Goal: Information Seeking & Learning: Learn about a topic

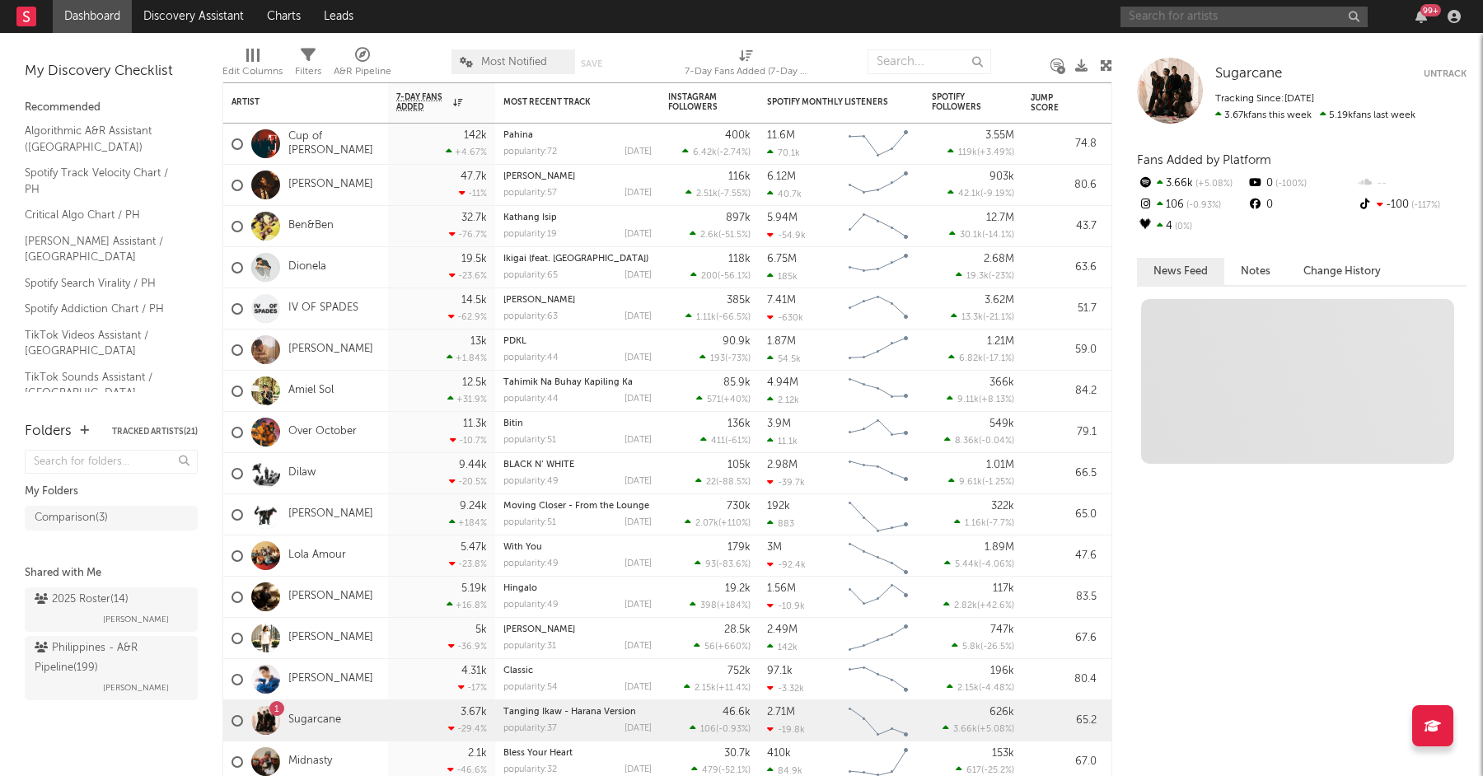
click at [1140, 16] on input "text" at bounding box center [1244, 17] width 247 height 21
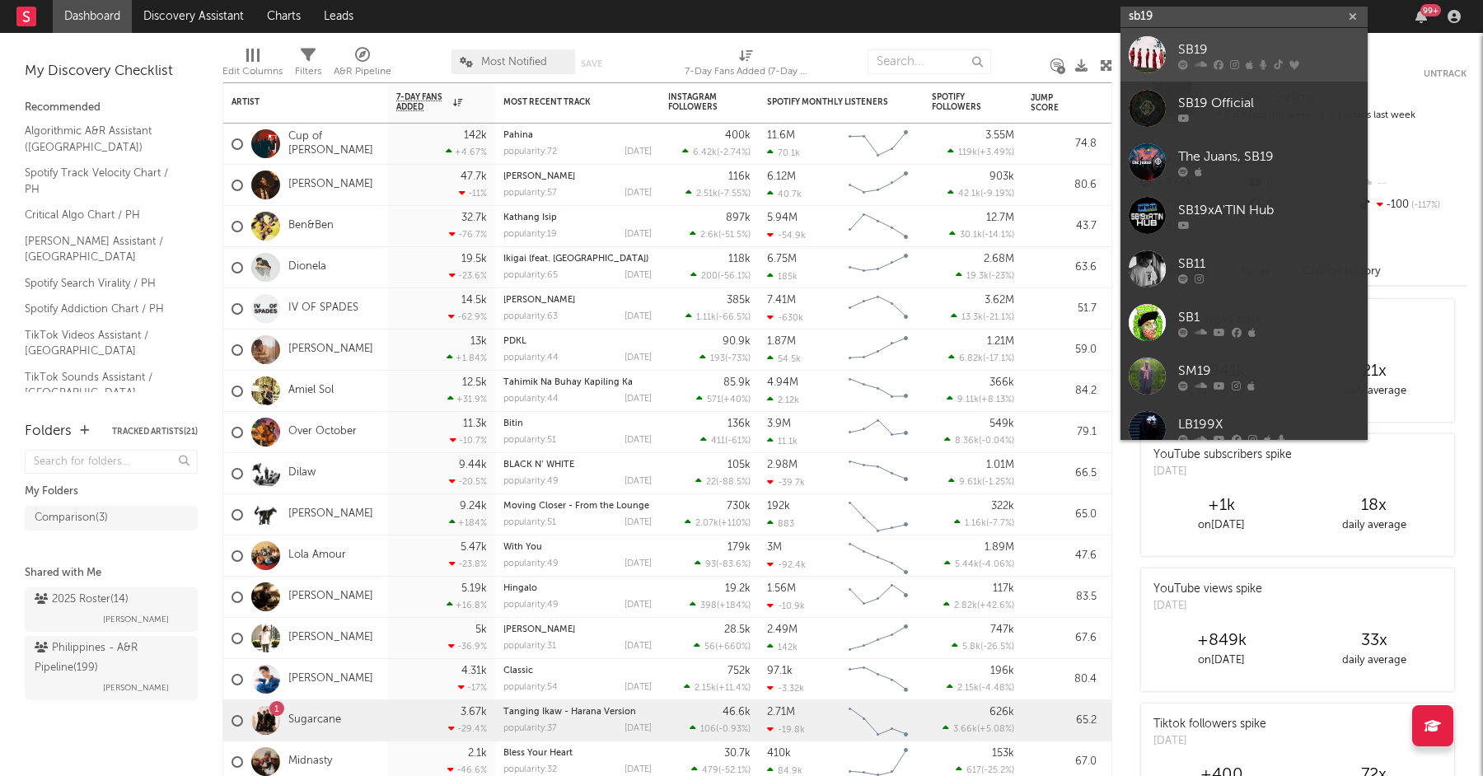
type input "sb19"
click at [1220, 54] on div "SB19" at bounding box center [1268, 50] width 181 height 20
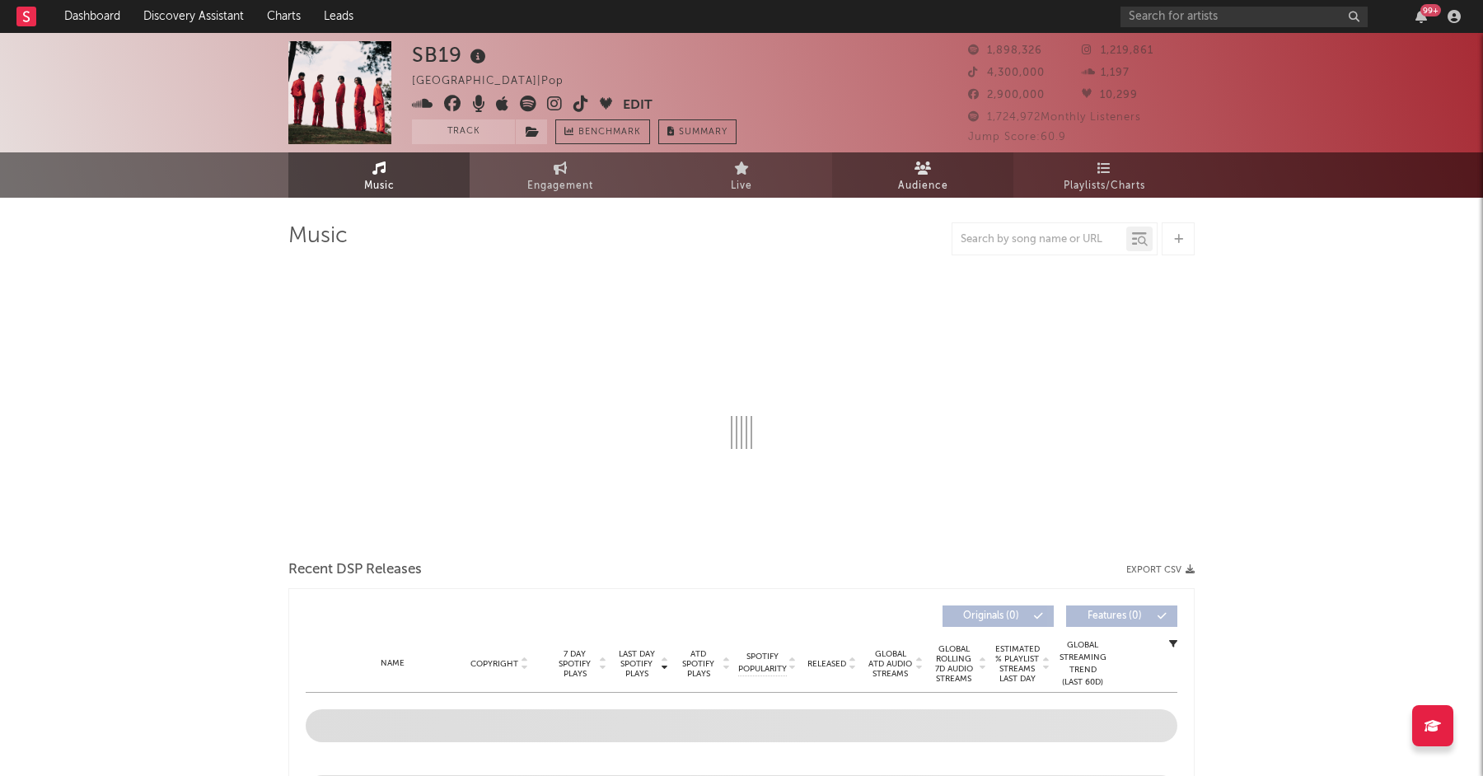
click at [889, 163] on link "Audience" at bounding box center [922, 174] width 181 height 45
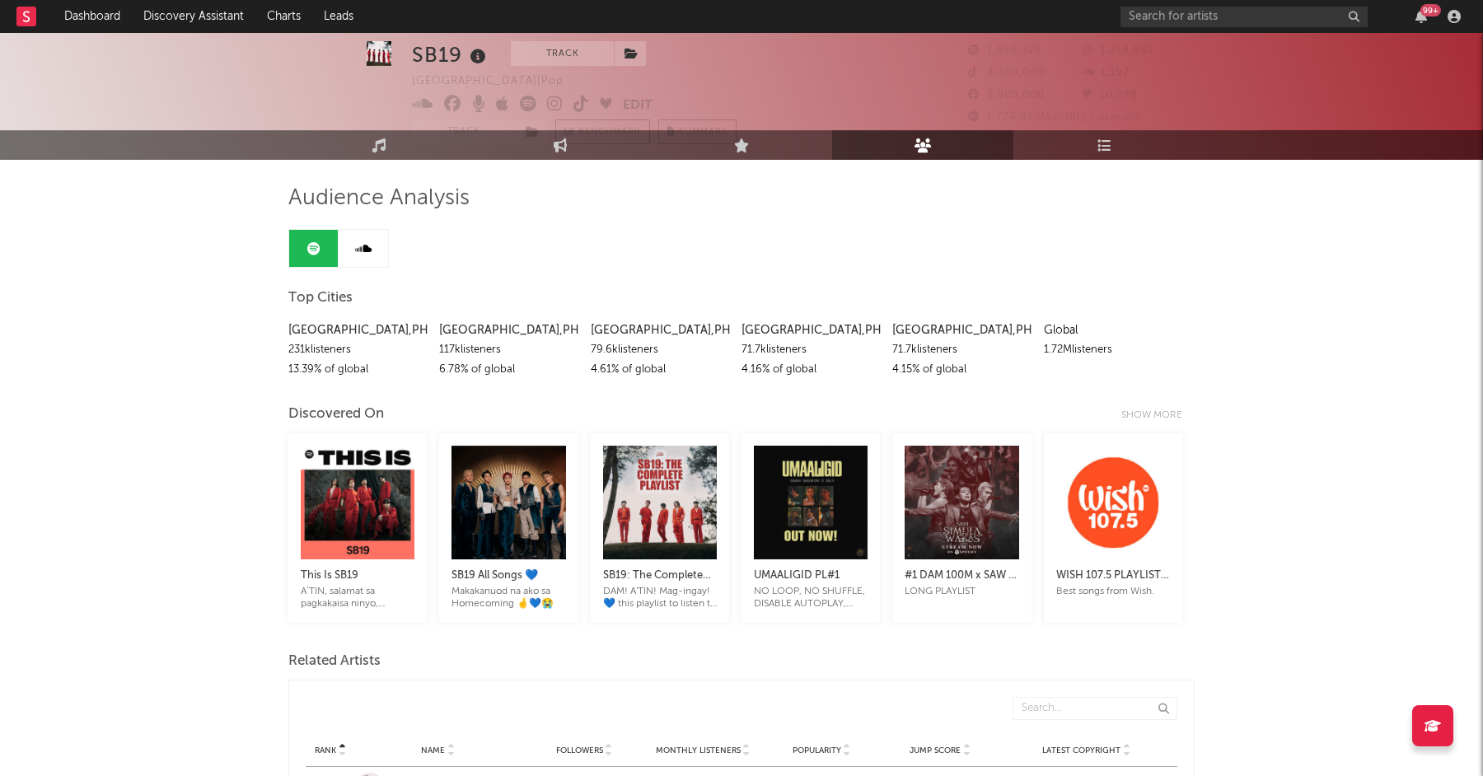
scroll to position [18, 0]
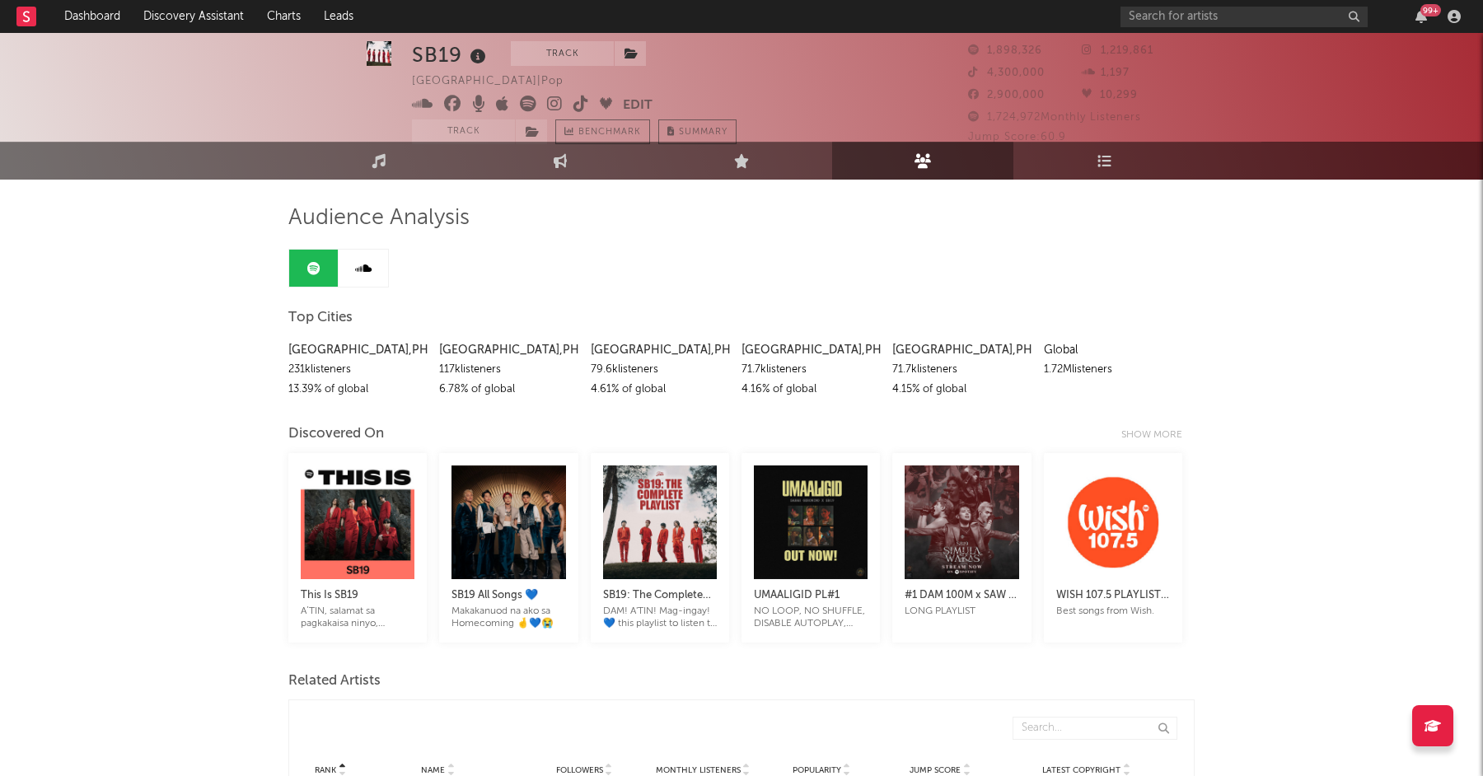
click at [1052, 374] on div "1.72M listeners" at bounding box center [1113, 370] width 138 height 20
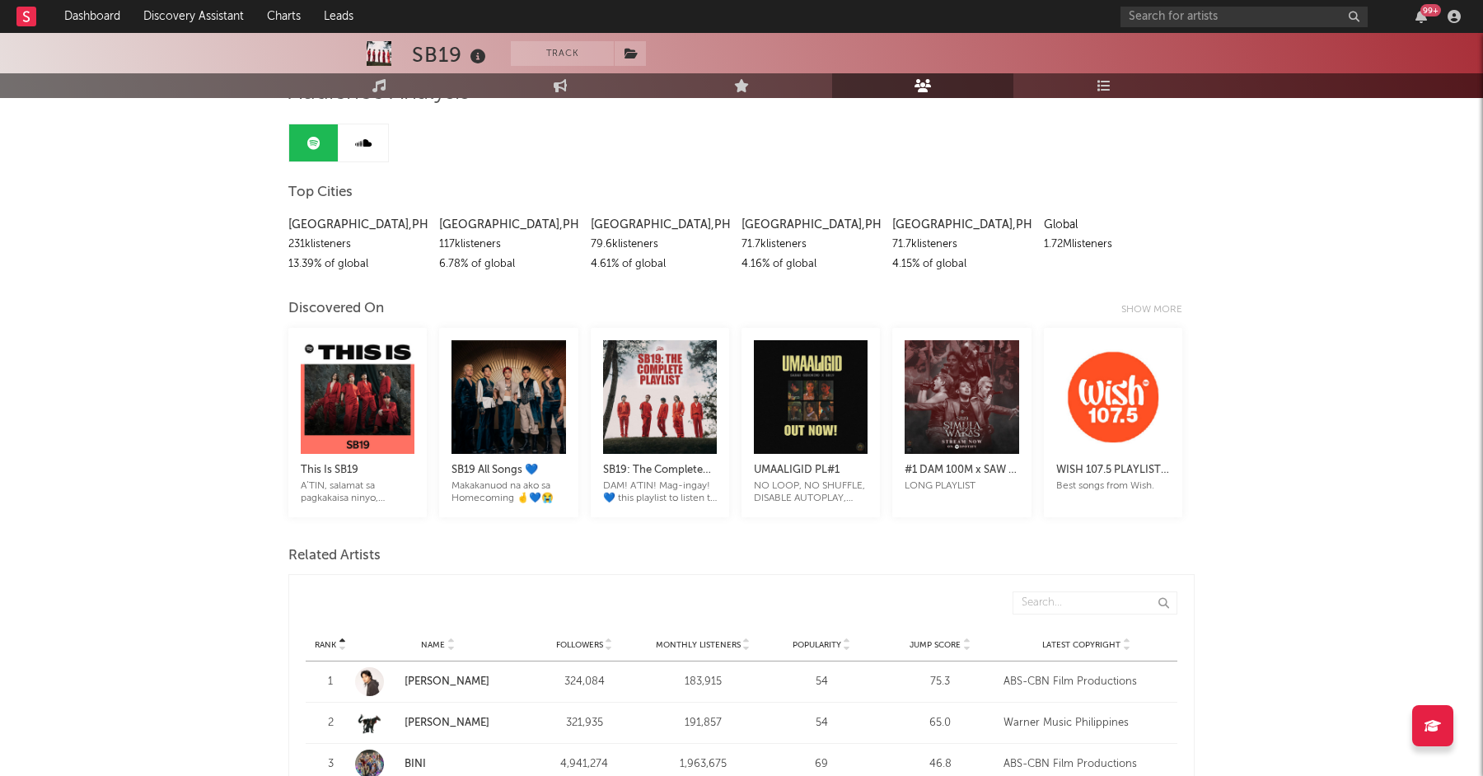
scroll to position [0, 0]
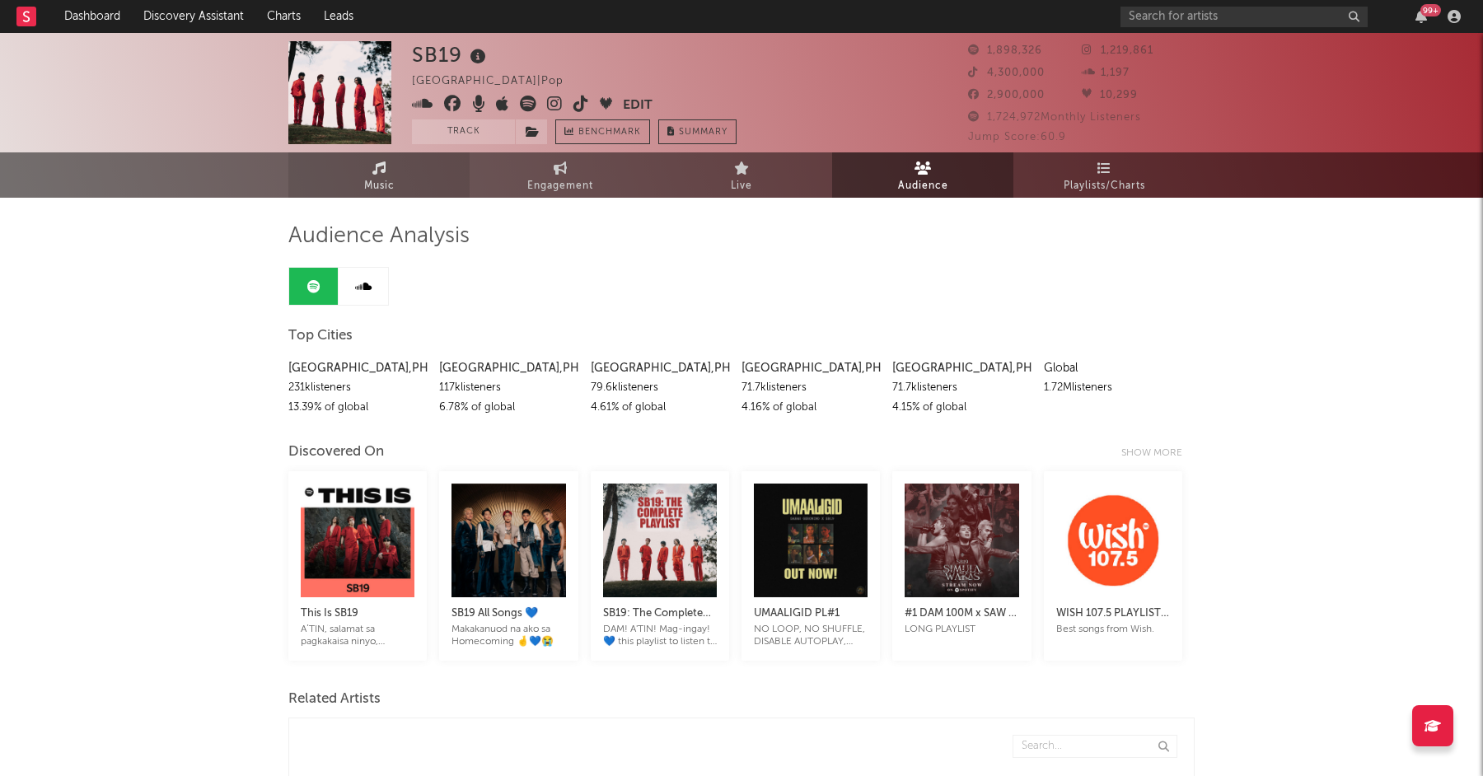
click at [373, 171] on icon at bounding box center [379, 168] width 14 height 13
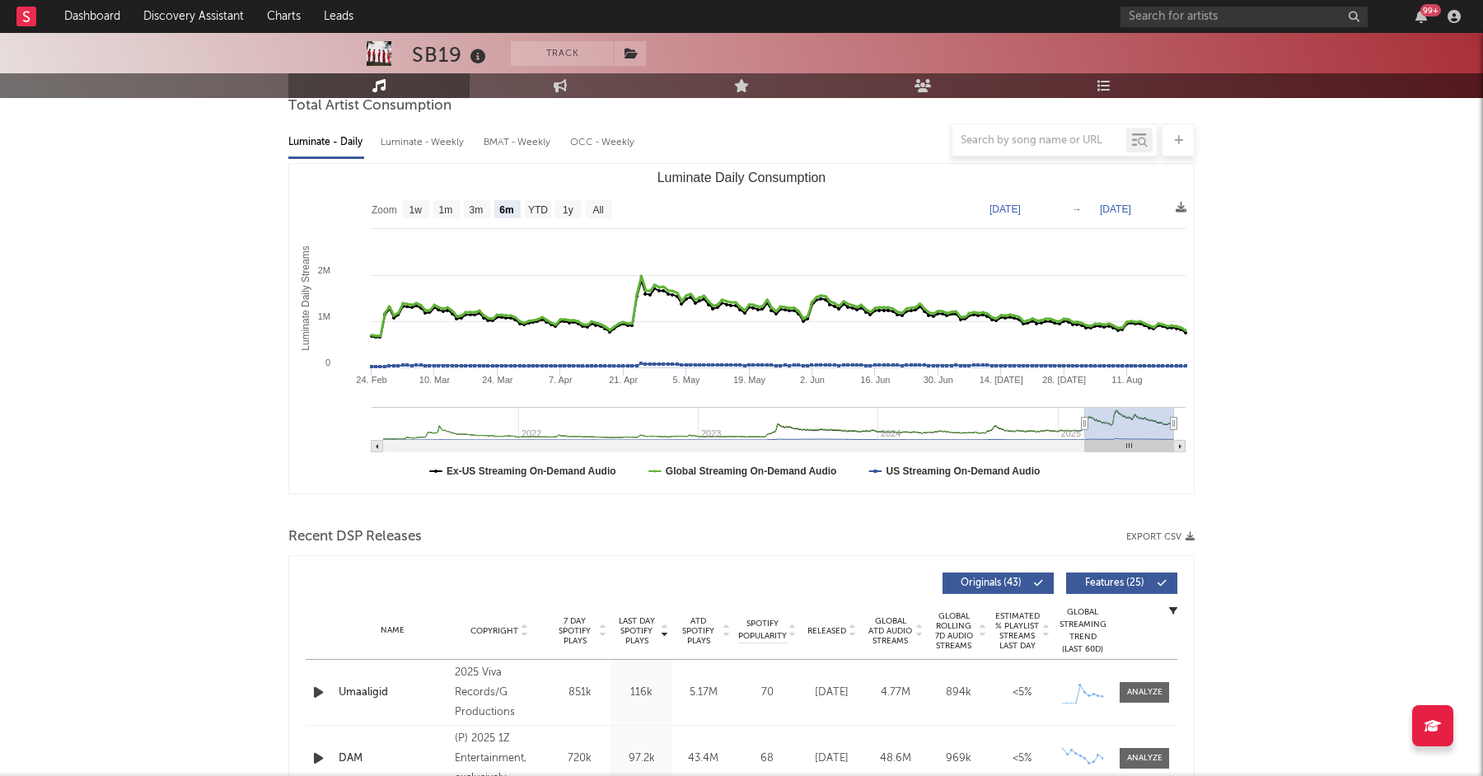
scroll to position [162, 0]
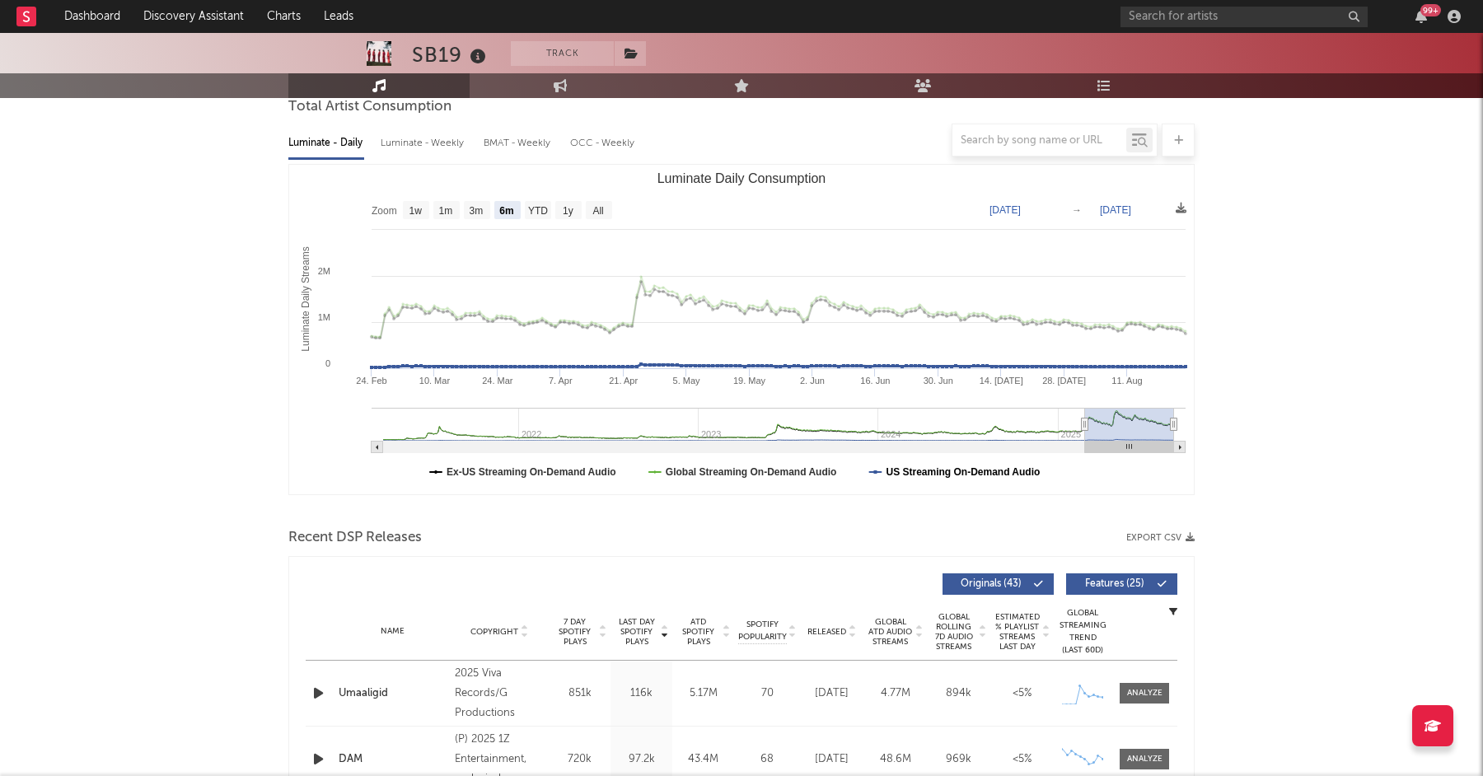
click at [911, 466] on text "US Streaming On-Demand Audio" at bounding box center [963, 472] width 154 height 12
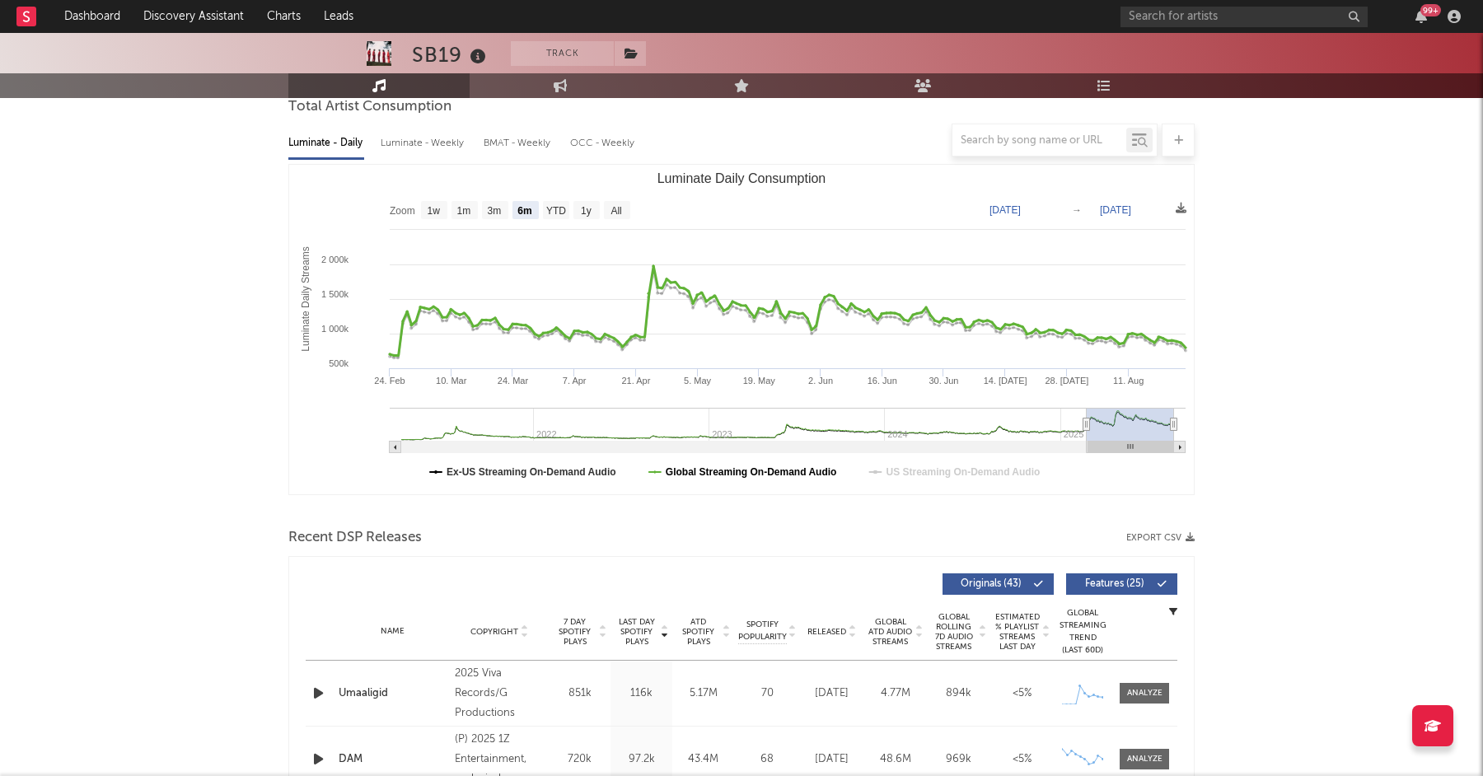
click at [817, 475] on text "Global Streaming On-Demand Audio" at bounding box center [751, 472] width 171 height 12
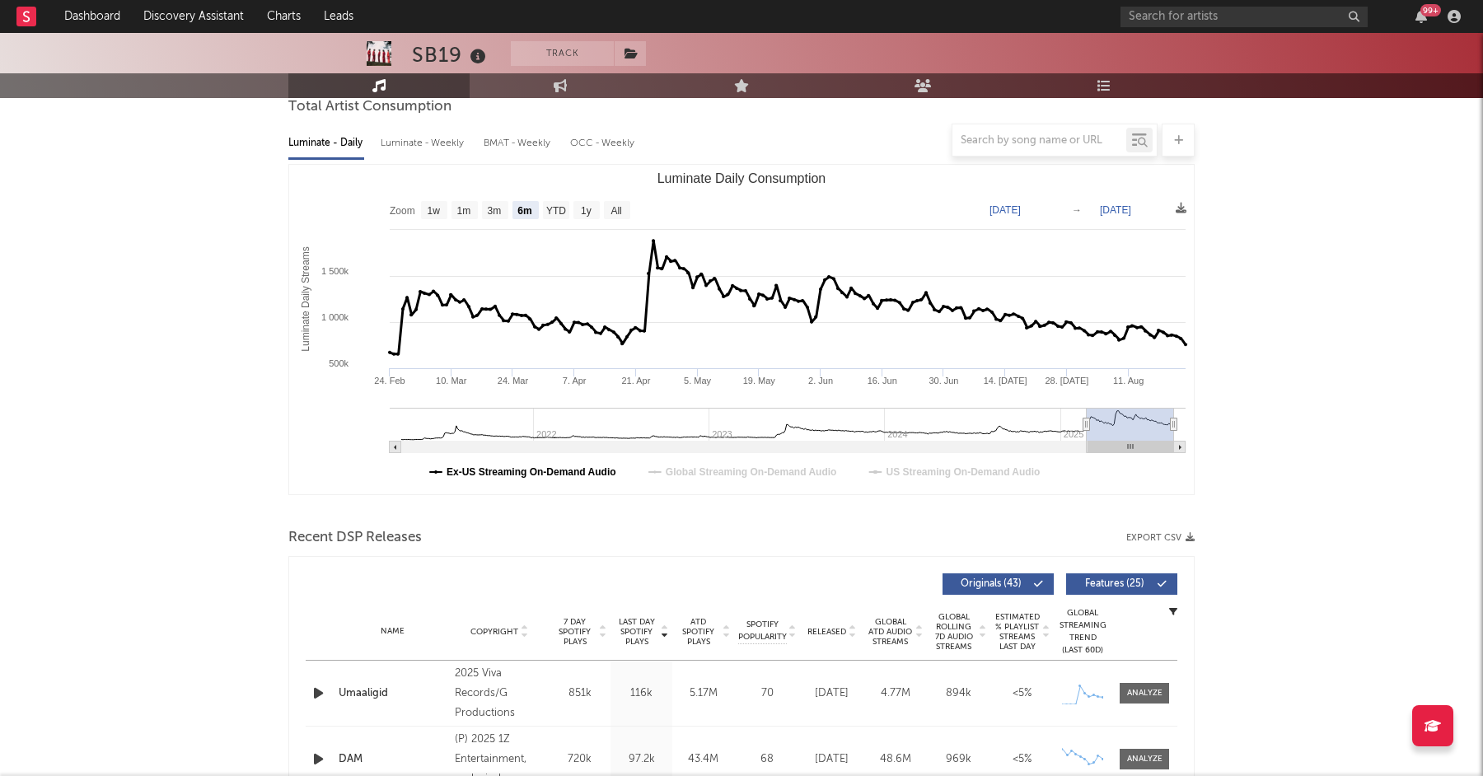
click at [575, 477] on text "Ex-US Streaming On-Demand Audio" at bounding box center [532, 472] width 170 height 12
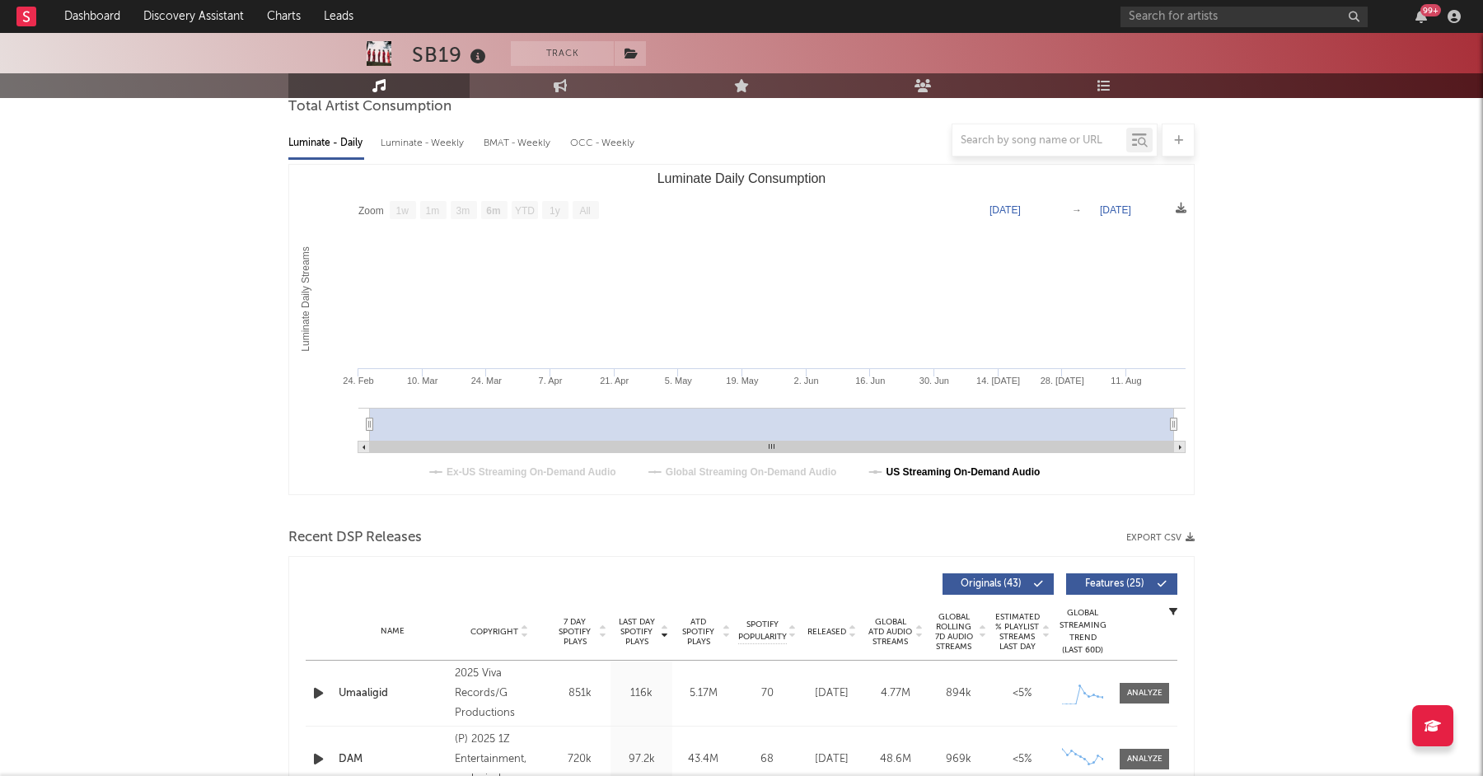
click at [905, 474] on text "US Streaming On-Demand Audio" at bounding box center [963, 472] width 154 height 12
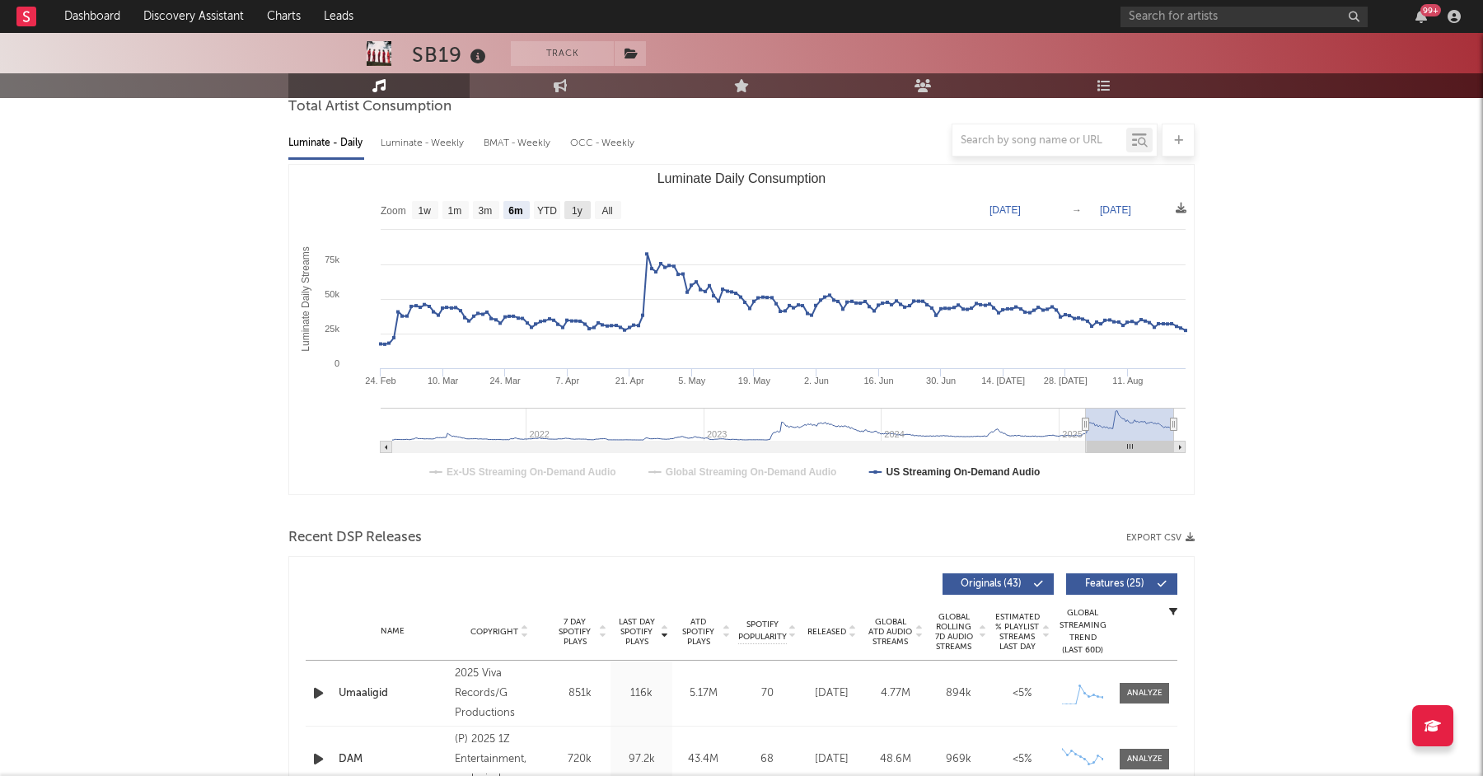
click at [583, 210] on rect "Luminate Daily Consumption" at bounding box center [577, 210] width 26 height 18
select select "1y"
type input "[DATE]"
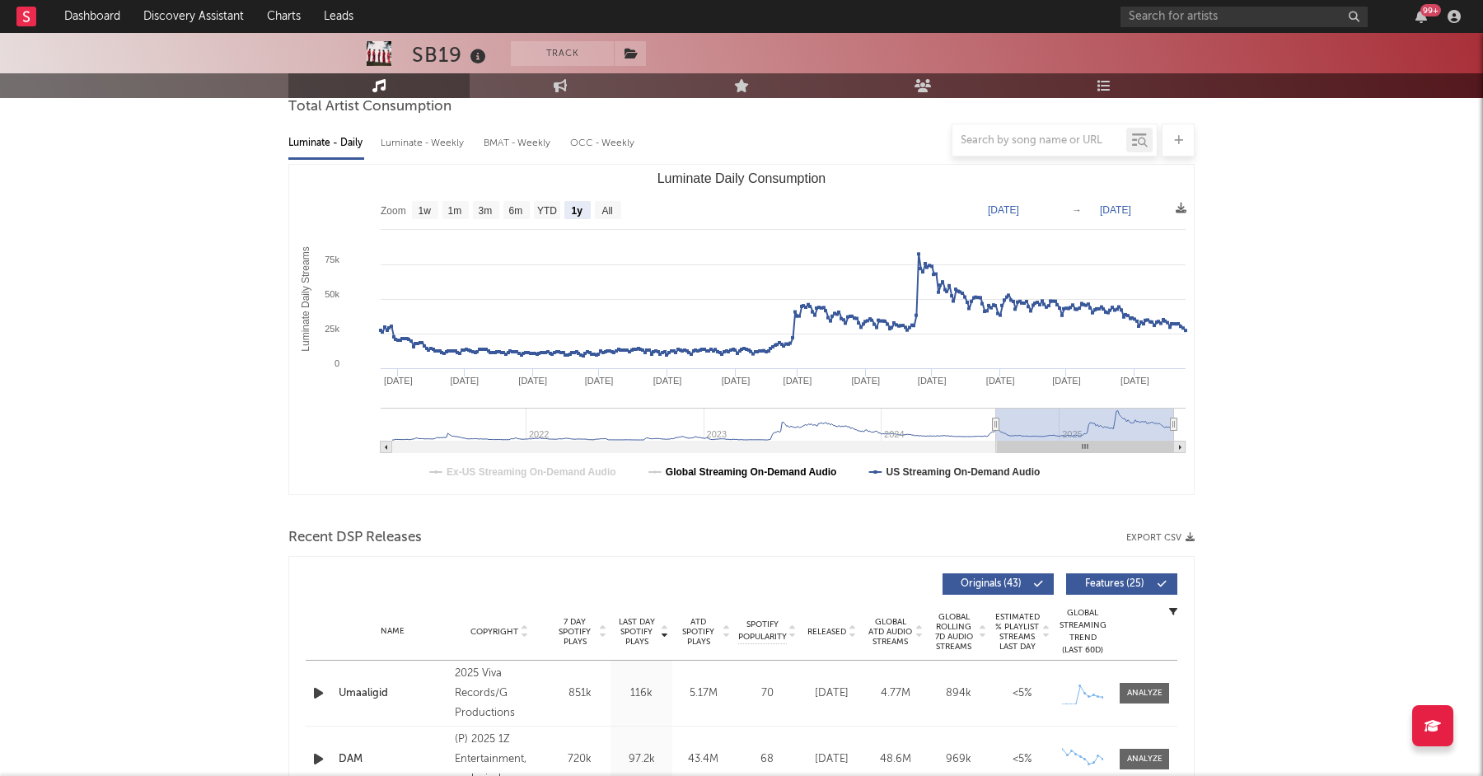
click at [719, 475] on text "Global Streaming On-Demand Audio" at bounding box center [751, 472] width 171 height 12
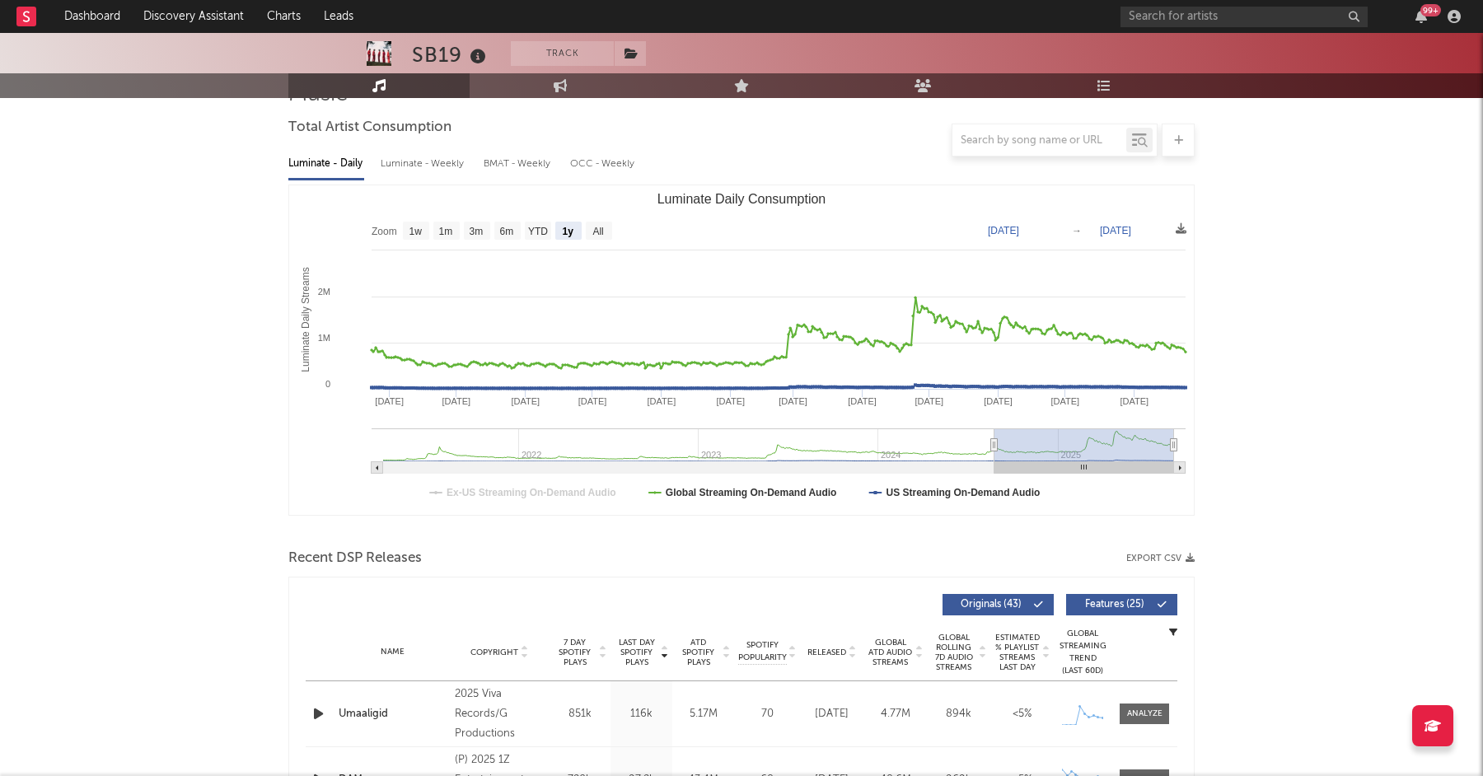
scroll to position [0, 0]
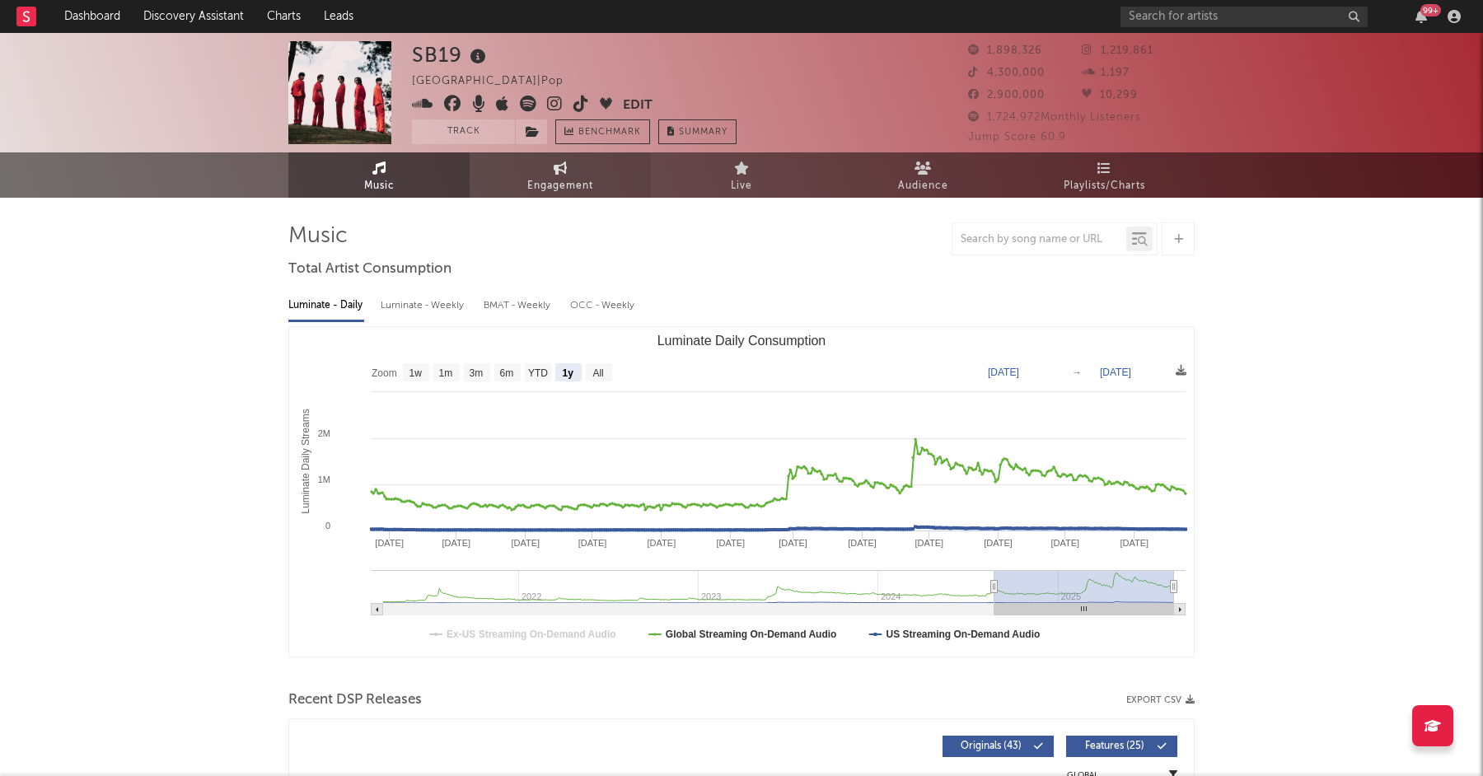
click at [564, 158] on link "Engagement" at bounding box center [560, 174] width 181 height 45
select select "1w"
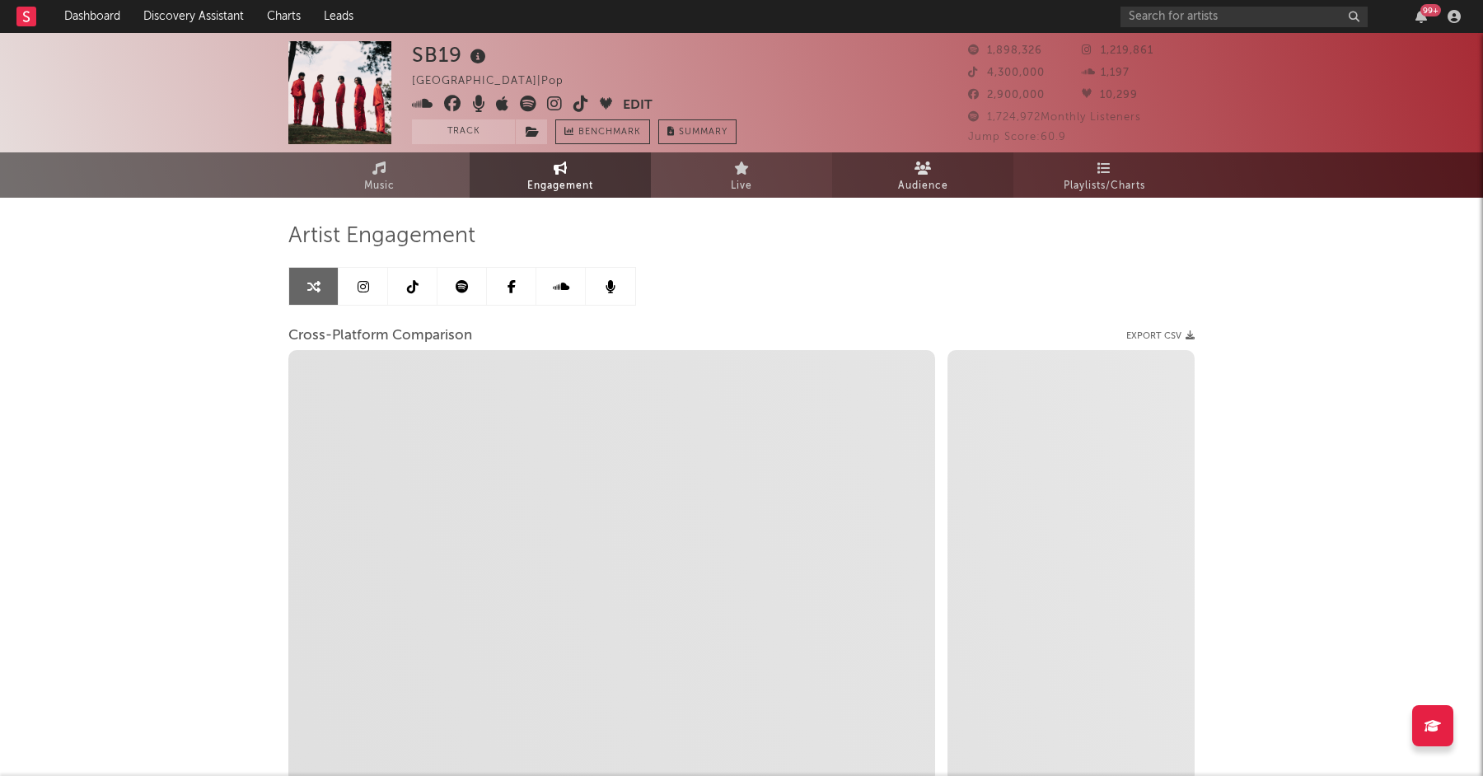
click at [936, 176] on span "Audience" at bounding box center [923, 186] width 50 height 20
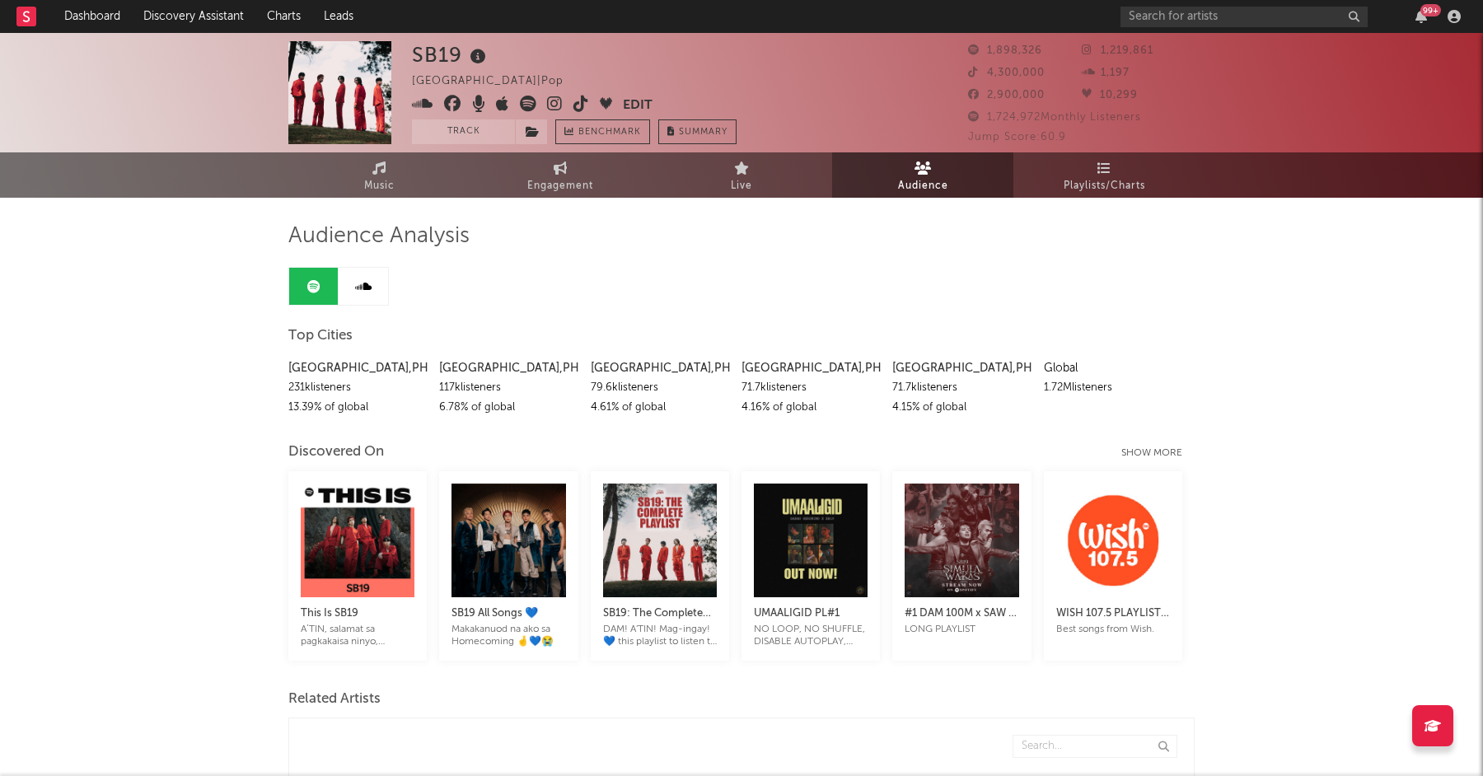
click at [1146, 456] on div "Show more" at bounding box center [1158, 453] width 73 height 20
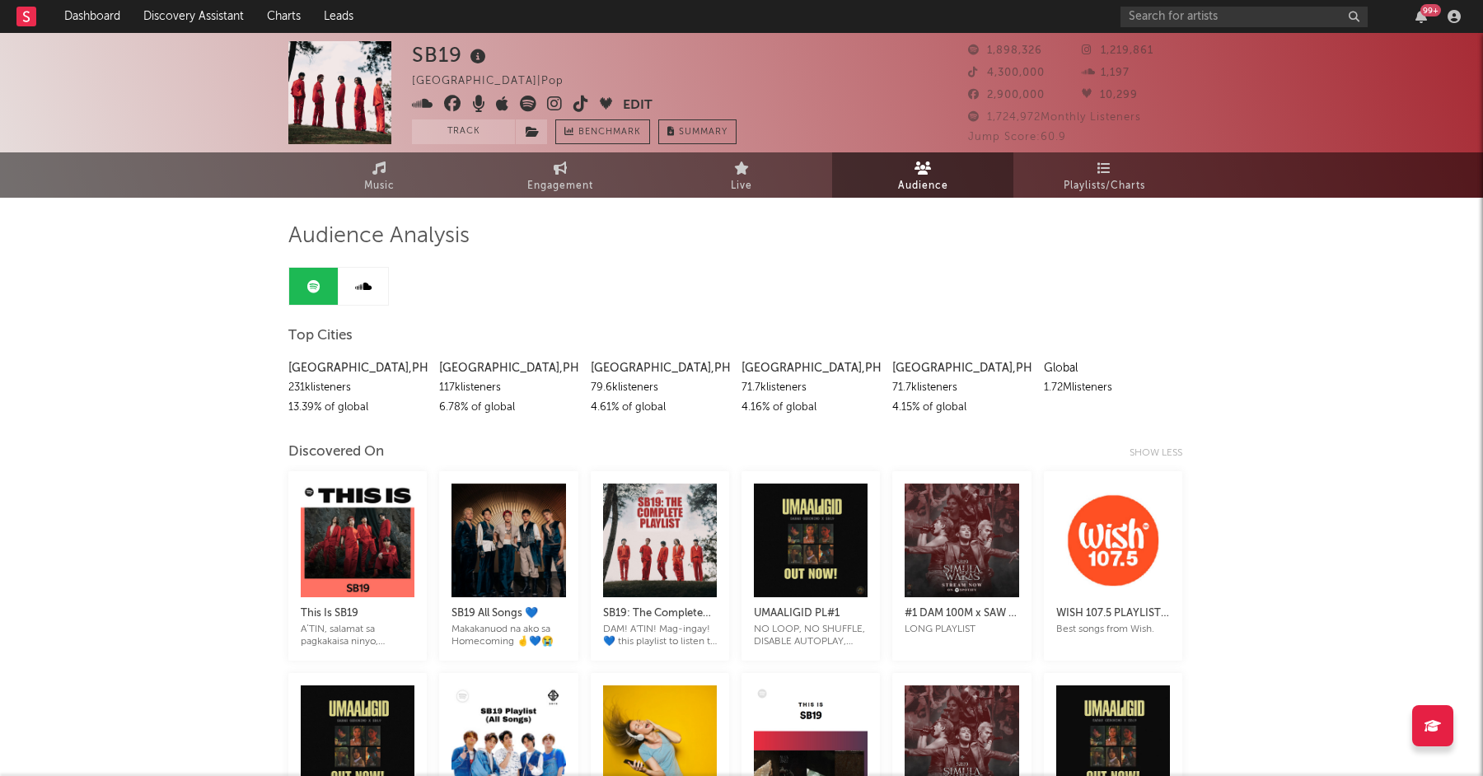
click at [1094, 173] on link "Playlists/Charts" at bounding box center [1104, 174] width 181 height 45
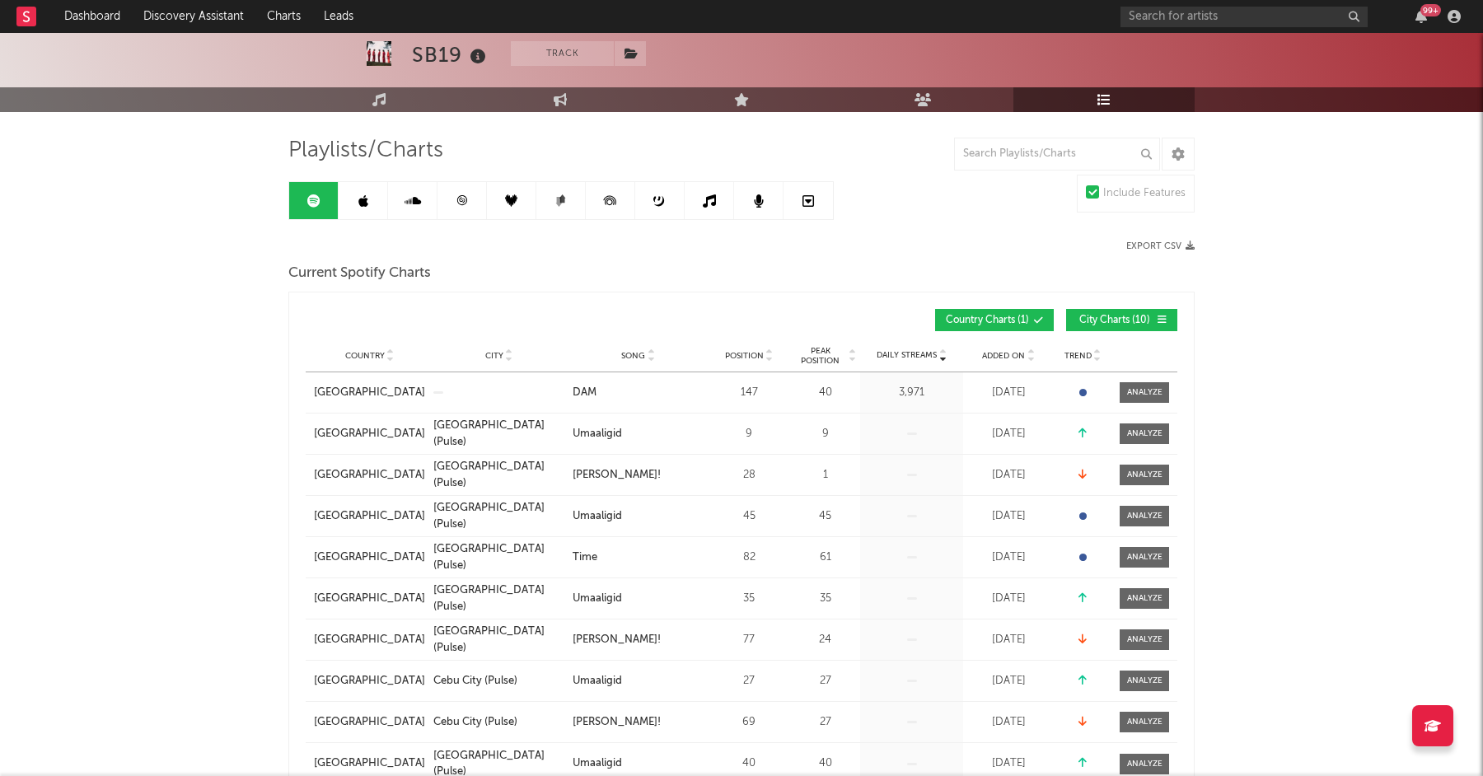
scroll to position [97, 0]
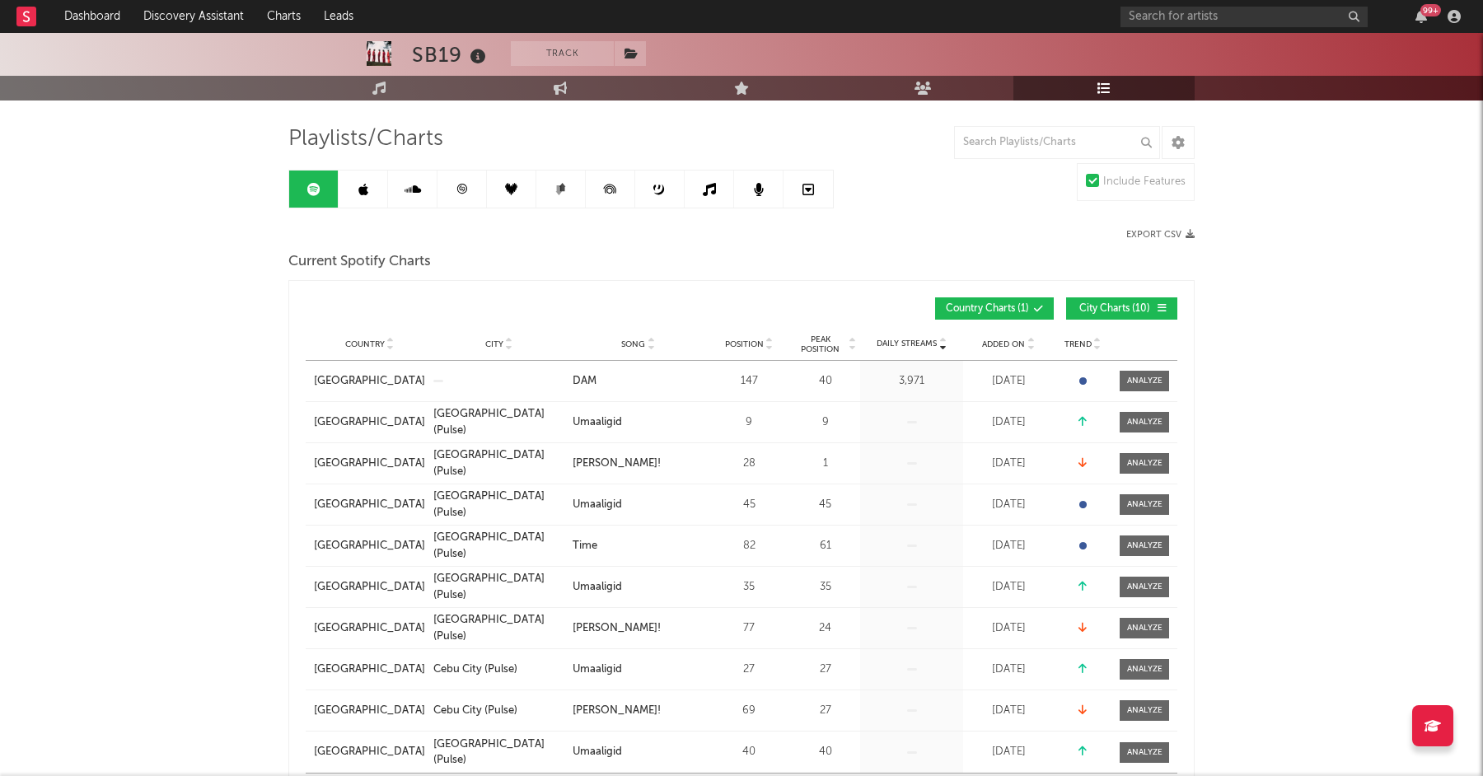
click at [1009, 309] on span "Country Charts ( 1 )" at bounding box center [987, 309] width 83 height 10
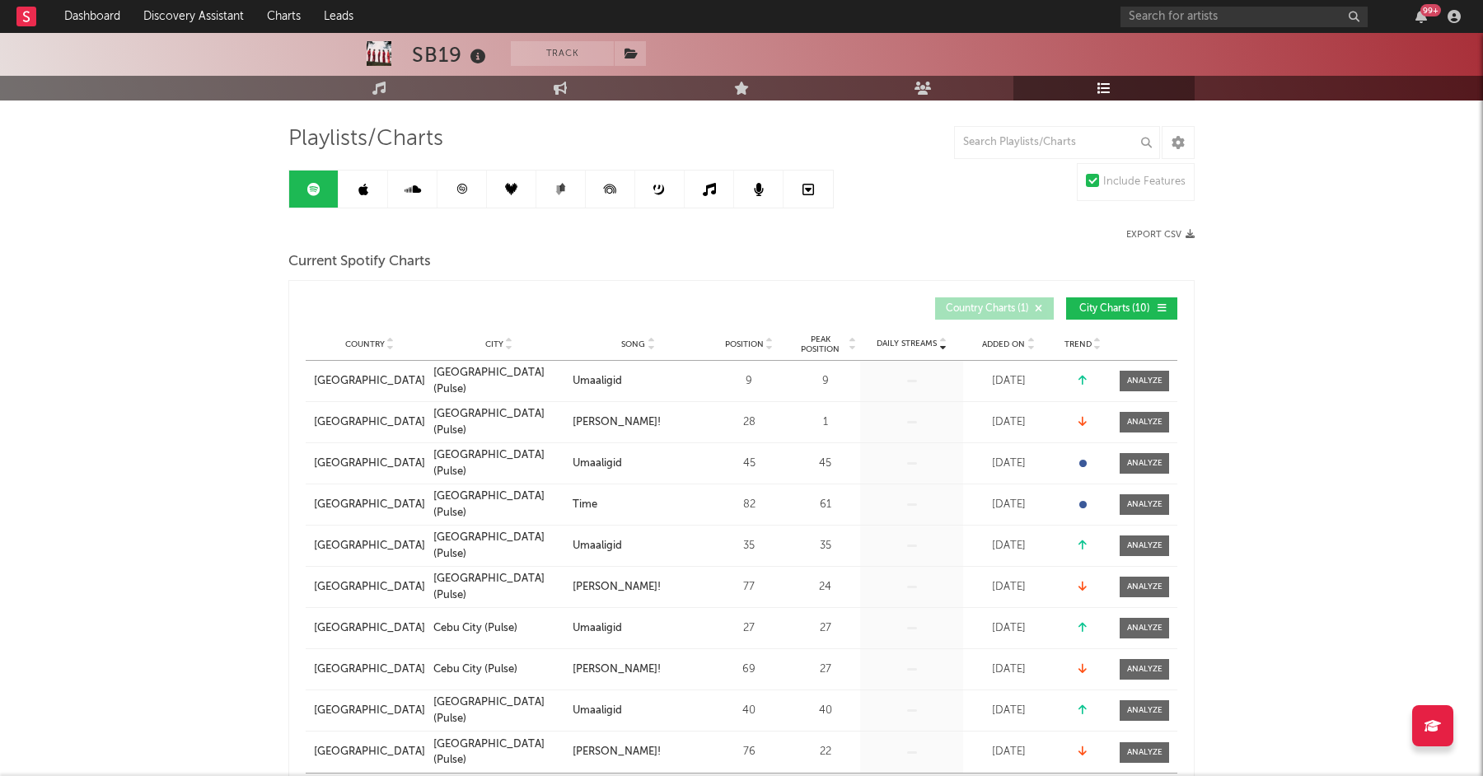
click at [1010, 311] on span "Country Charts ( 1 )" at bounding box center [987, 309] width 83 height 10
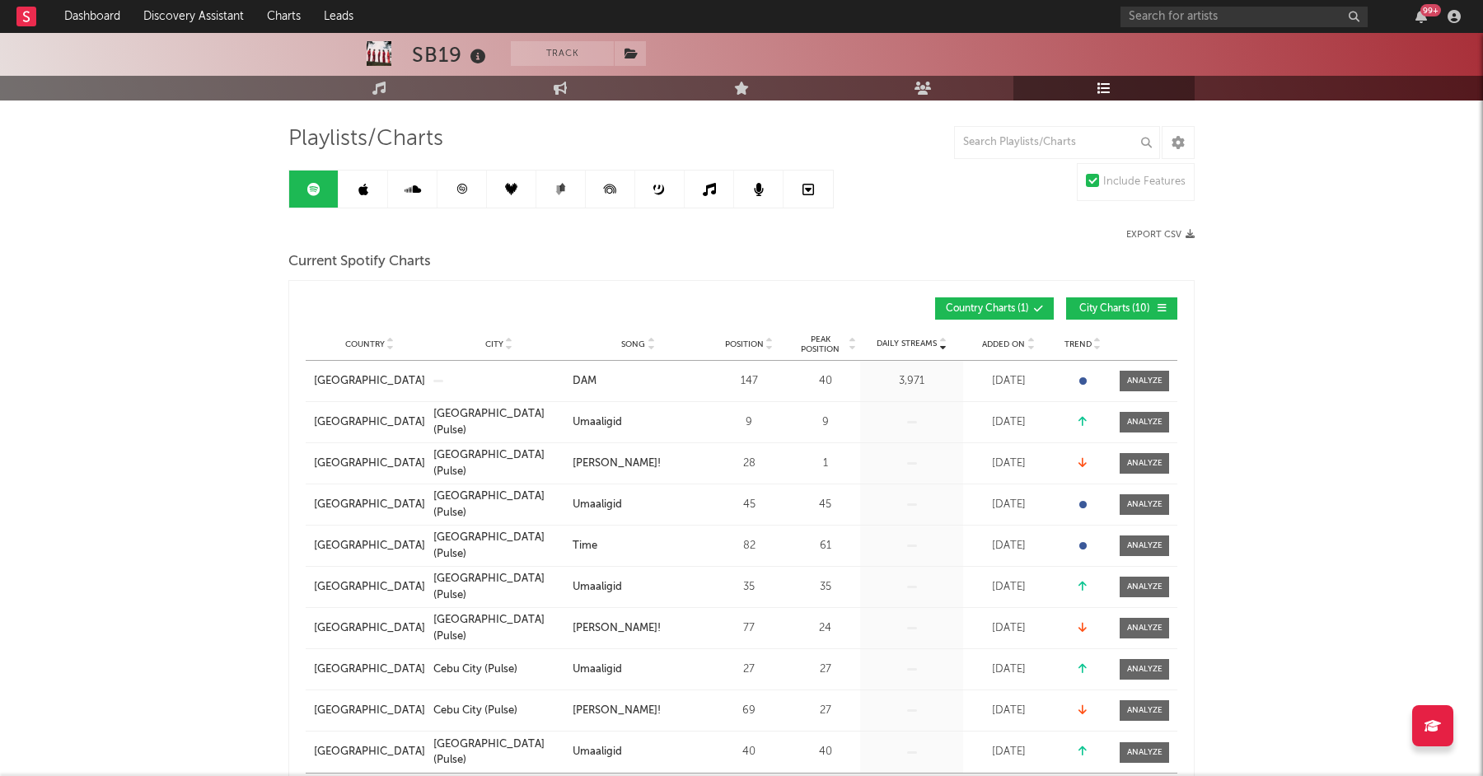
click at [1127, 307] on span "City Charts ( 10 )" at bounding box center [1115, 309] width 76 height 10
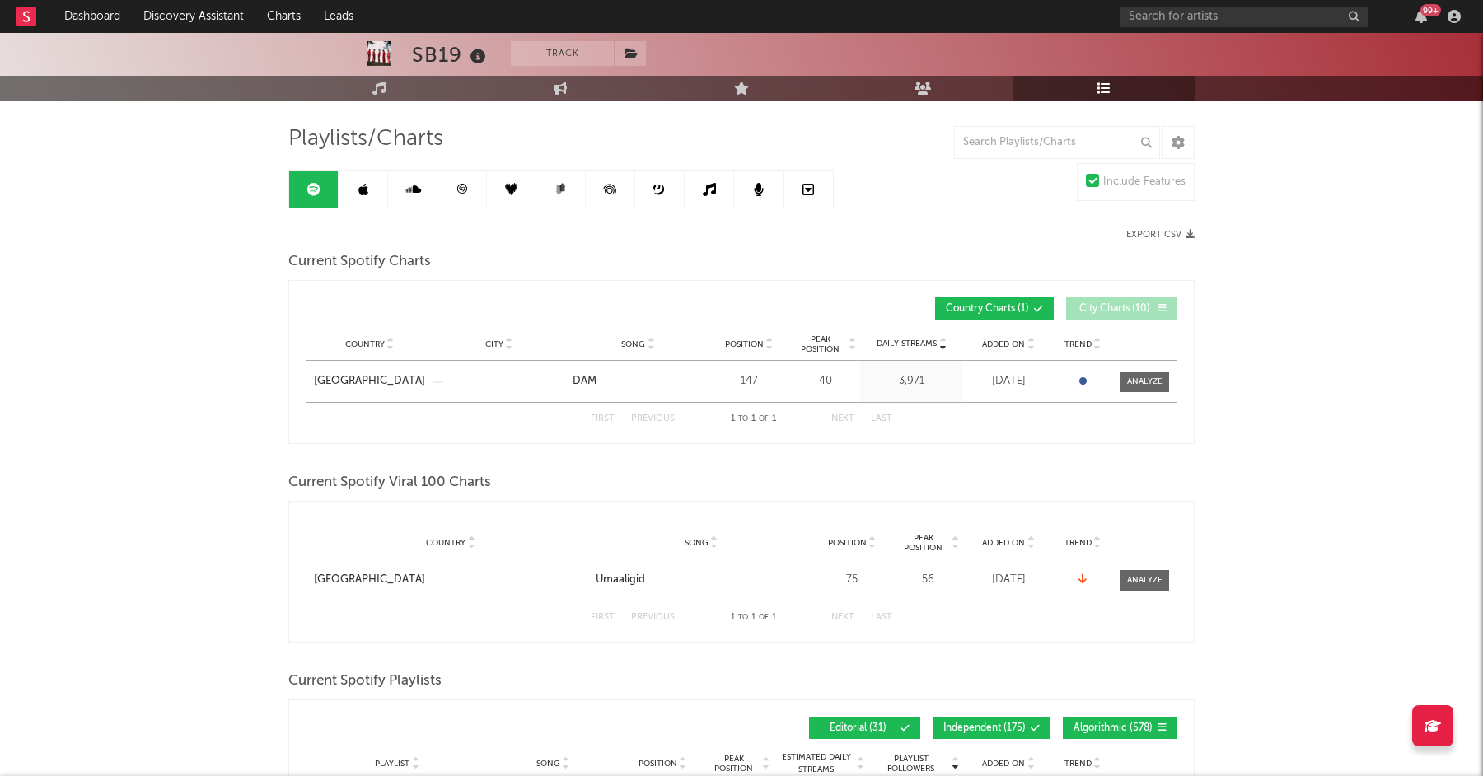
click at [1129, 307] on span "City Charts ( 10 )" at bounding box center [1115, 309] width 76 height 10
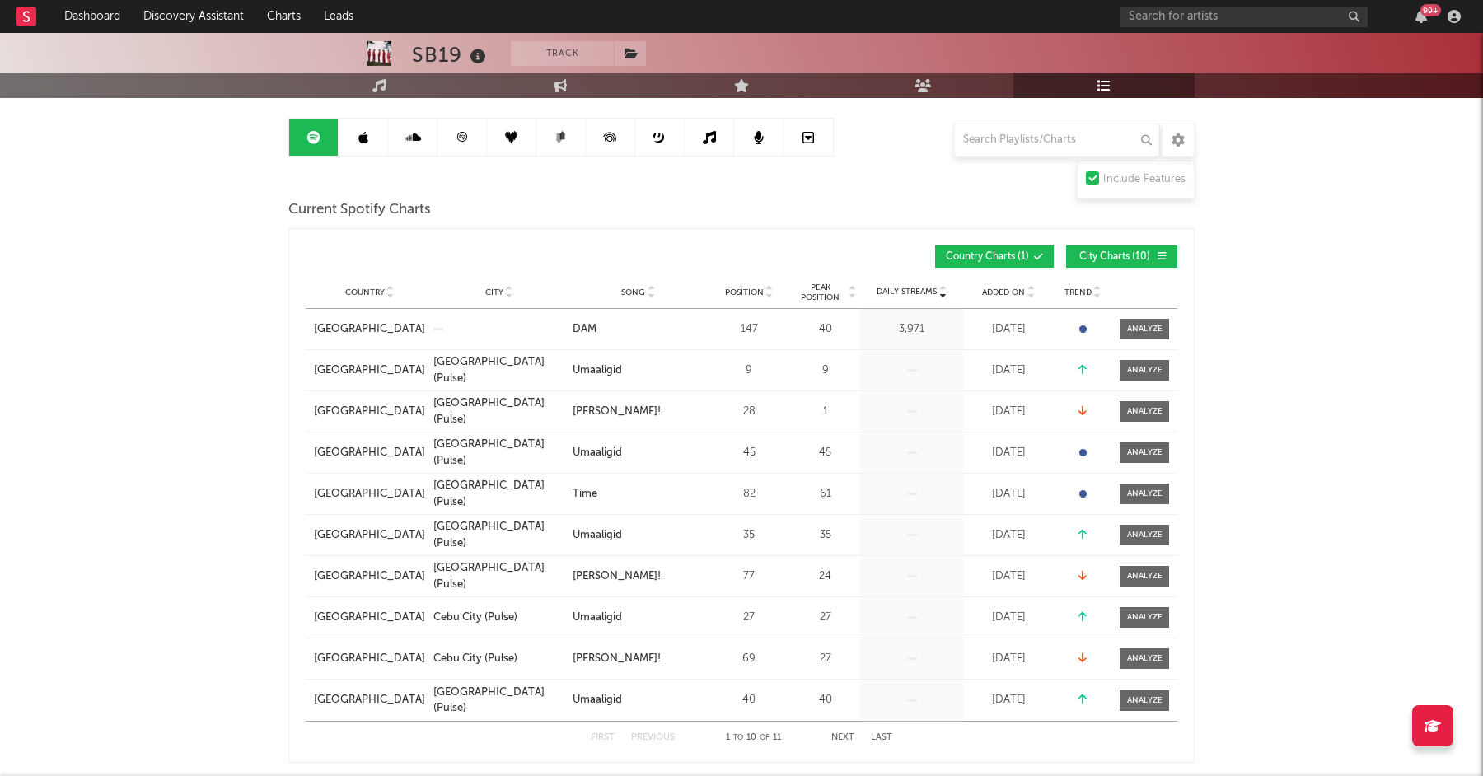
scroll to position [138, 0]
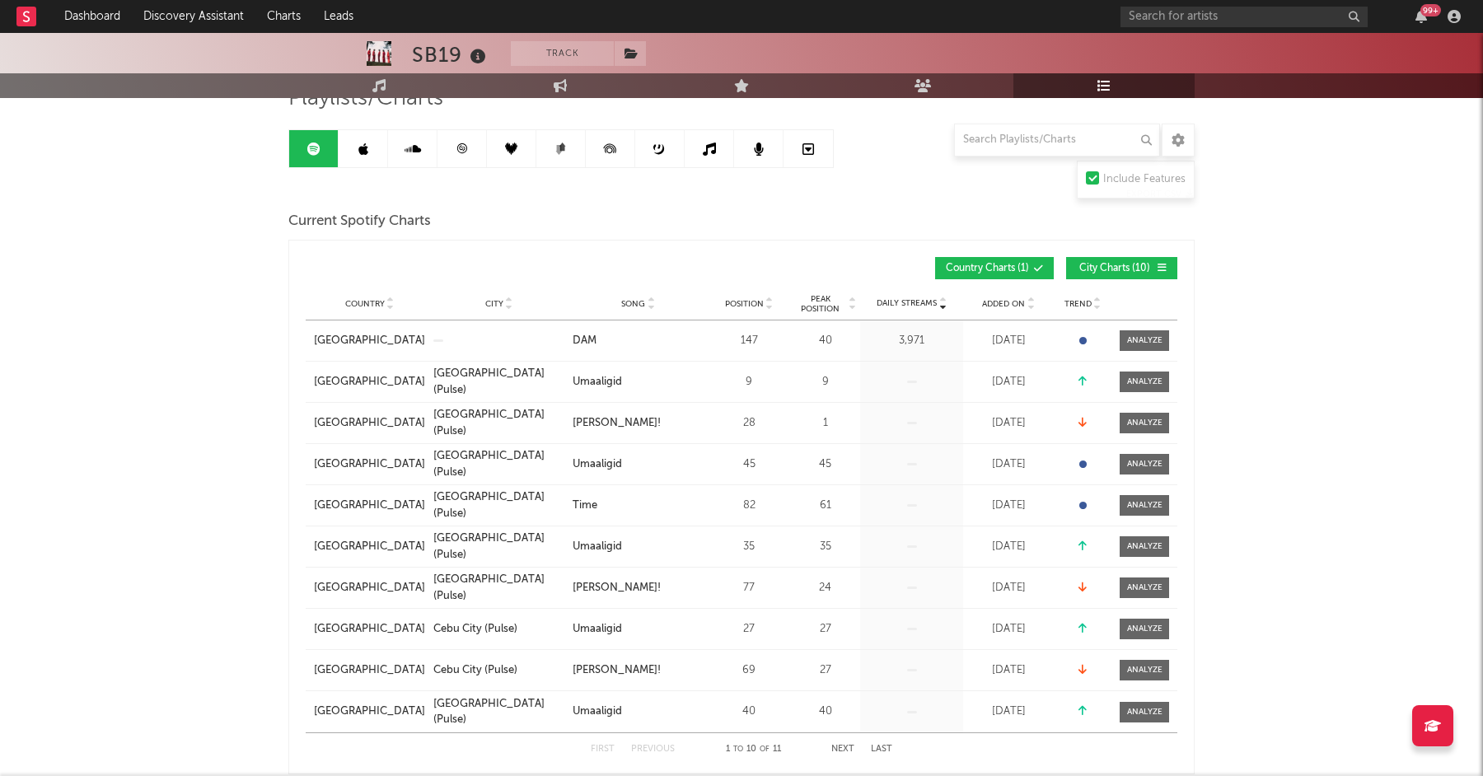
click at [365, 304] on span "Country" at bounding box center [365, 304] width 40 height 10
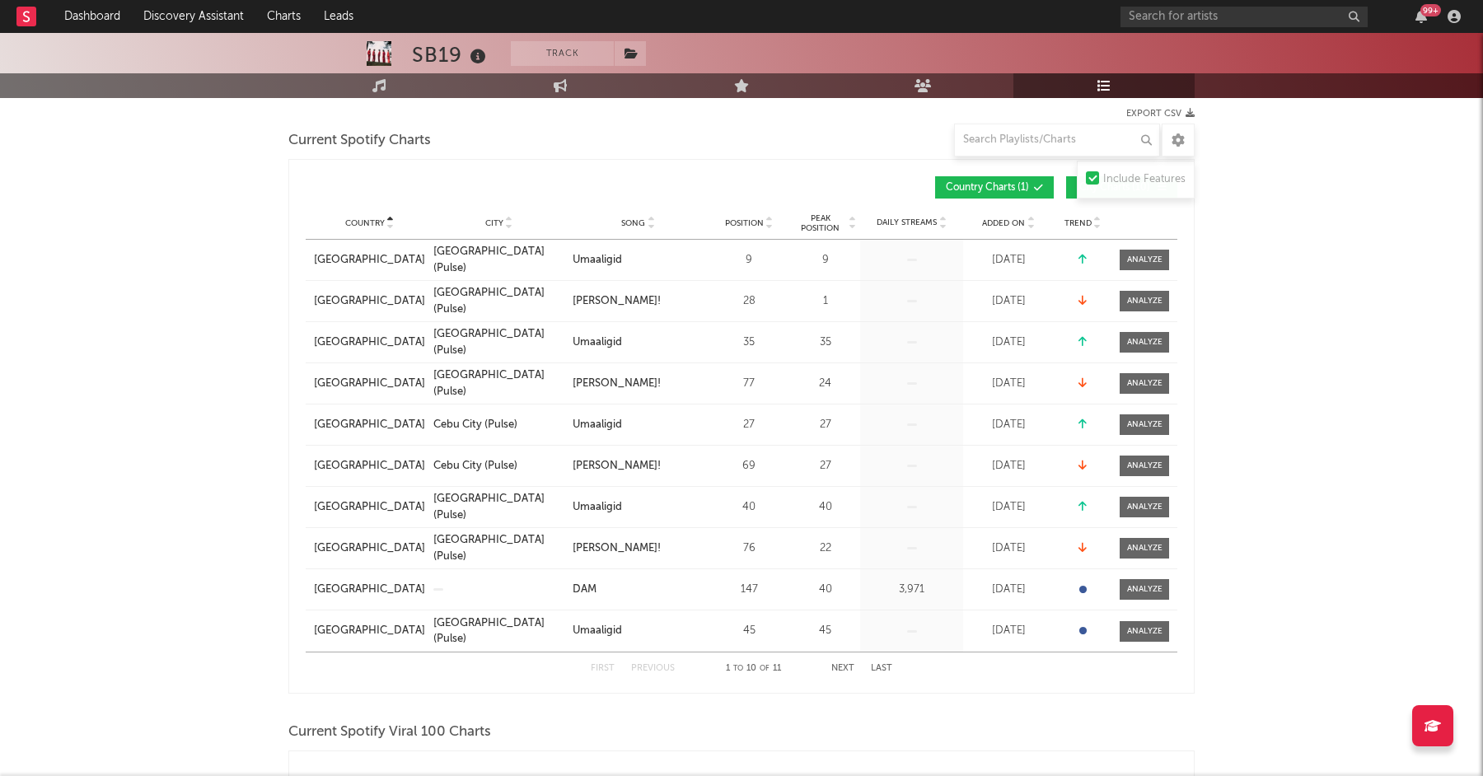
scroll to position [220, 0]
click at [846, 668] on button "Next" at bounding box center [842, 667] width 23 height 9
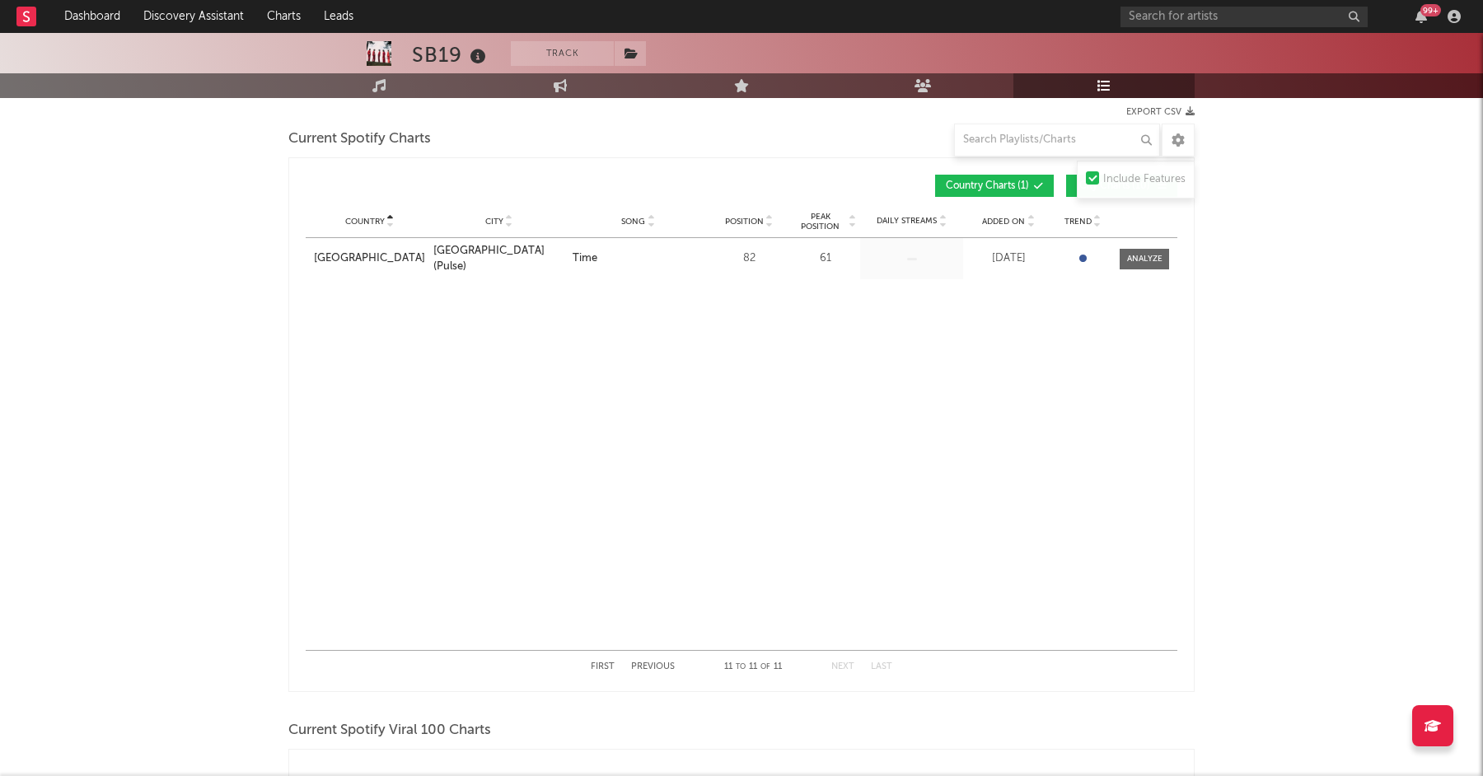
click at [657, 661] on div "First Previous 11 to 11 of 11 Next Last" at bounding box center [742, 667] width 302 height 32
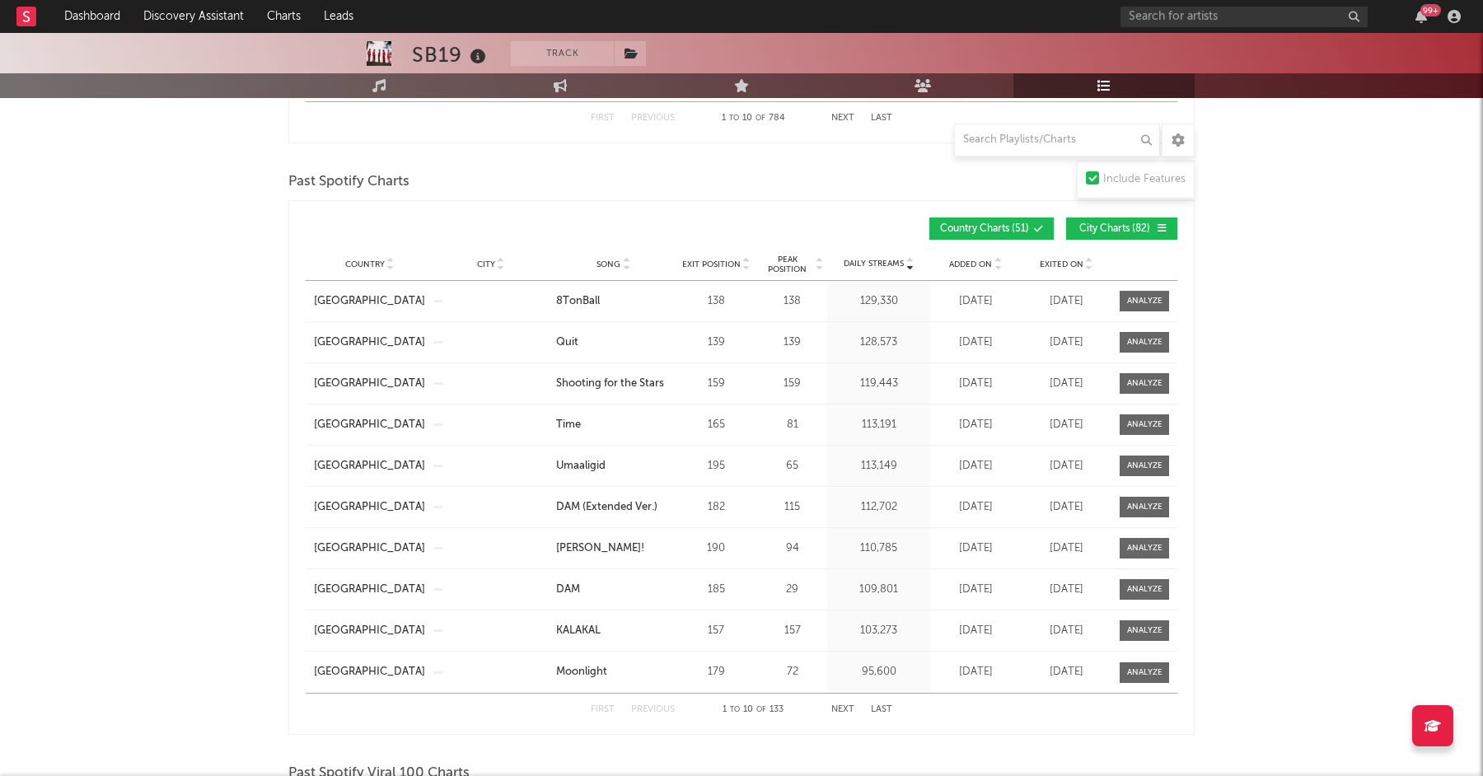
scroll to position [1569, 0]
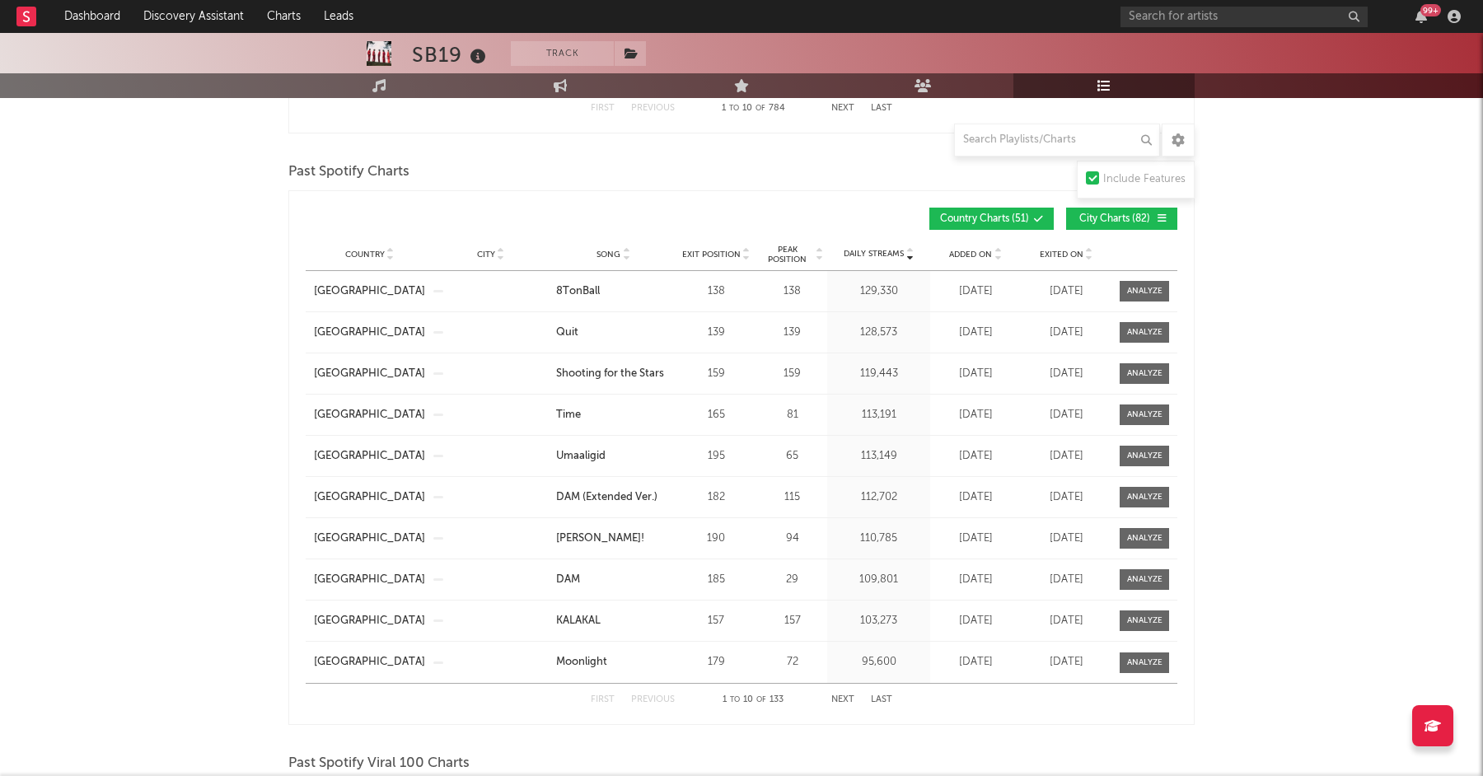
click at [367, 257] on span "Country" at bounding box center [365, 255] width 40 height 10
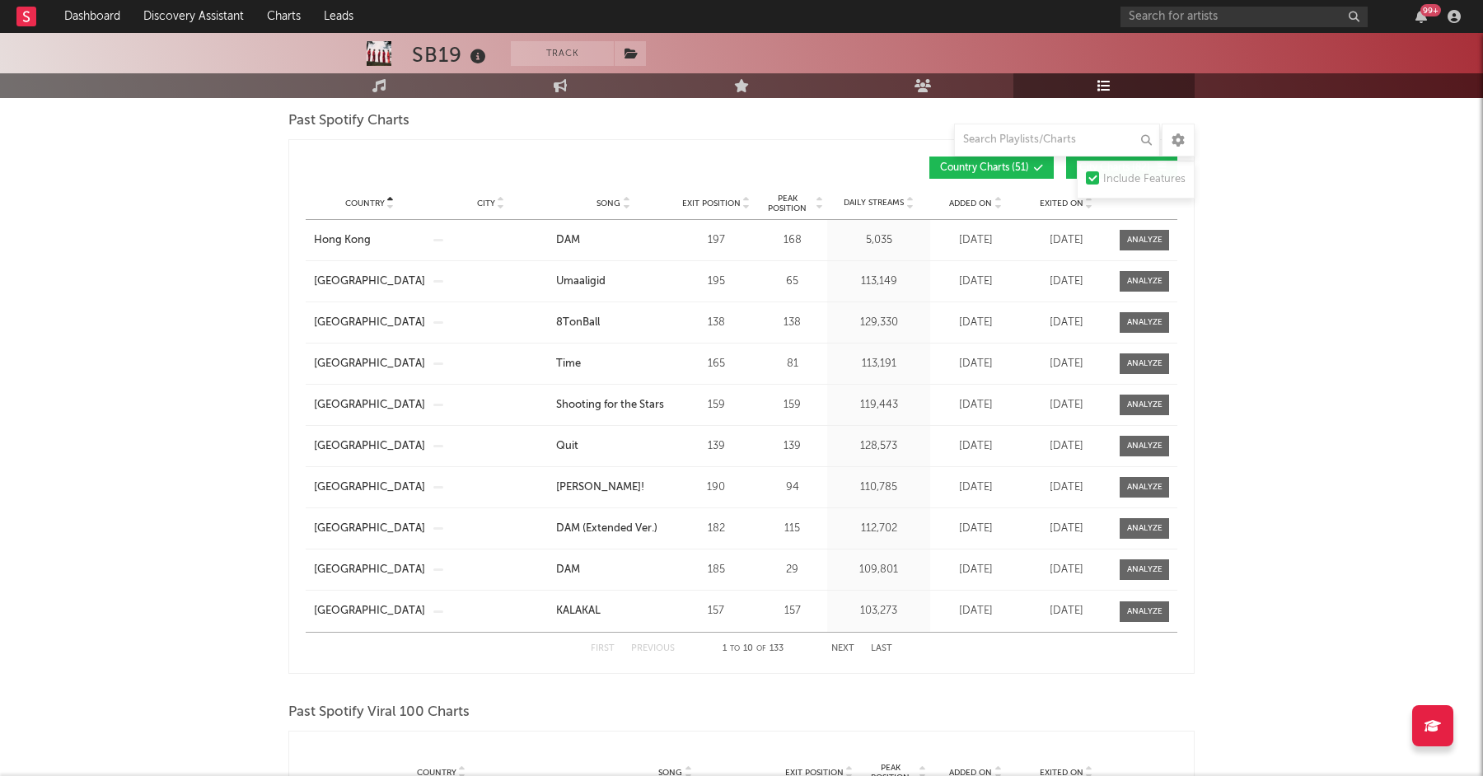
scroll to position [1622, 0]
click at [840, 647] on button "Next" at bounding box center [842, 647] width 23 height 9
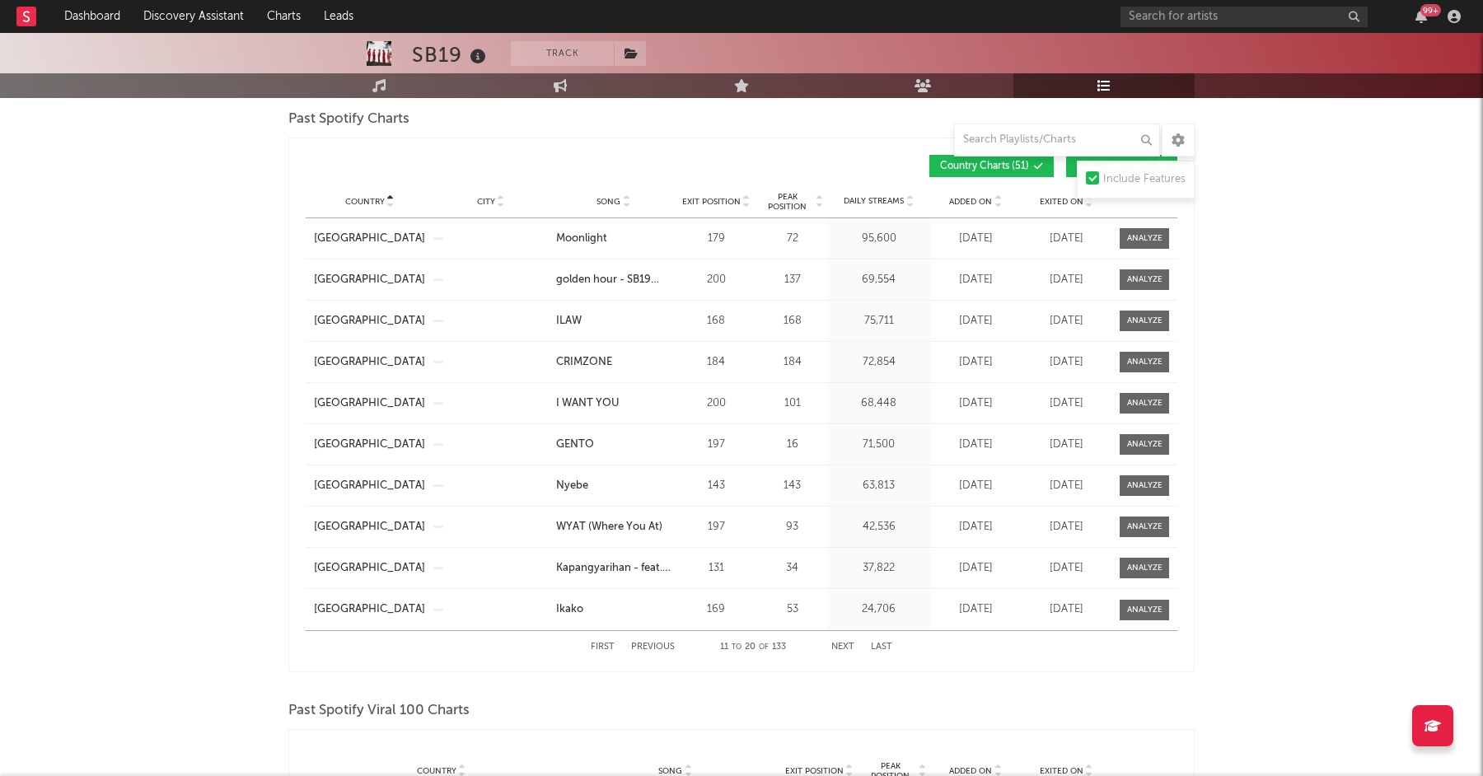
click at [846, 650] on button "Next" at bounding box center [842, 647] width 23 height 9
click at [841, 649] on button "Next" at bounding box center [842, 647] width 23 height 9
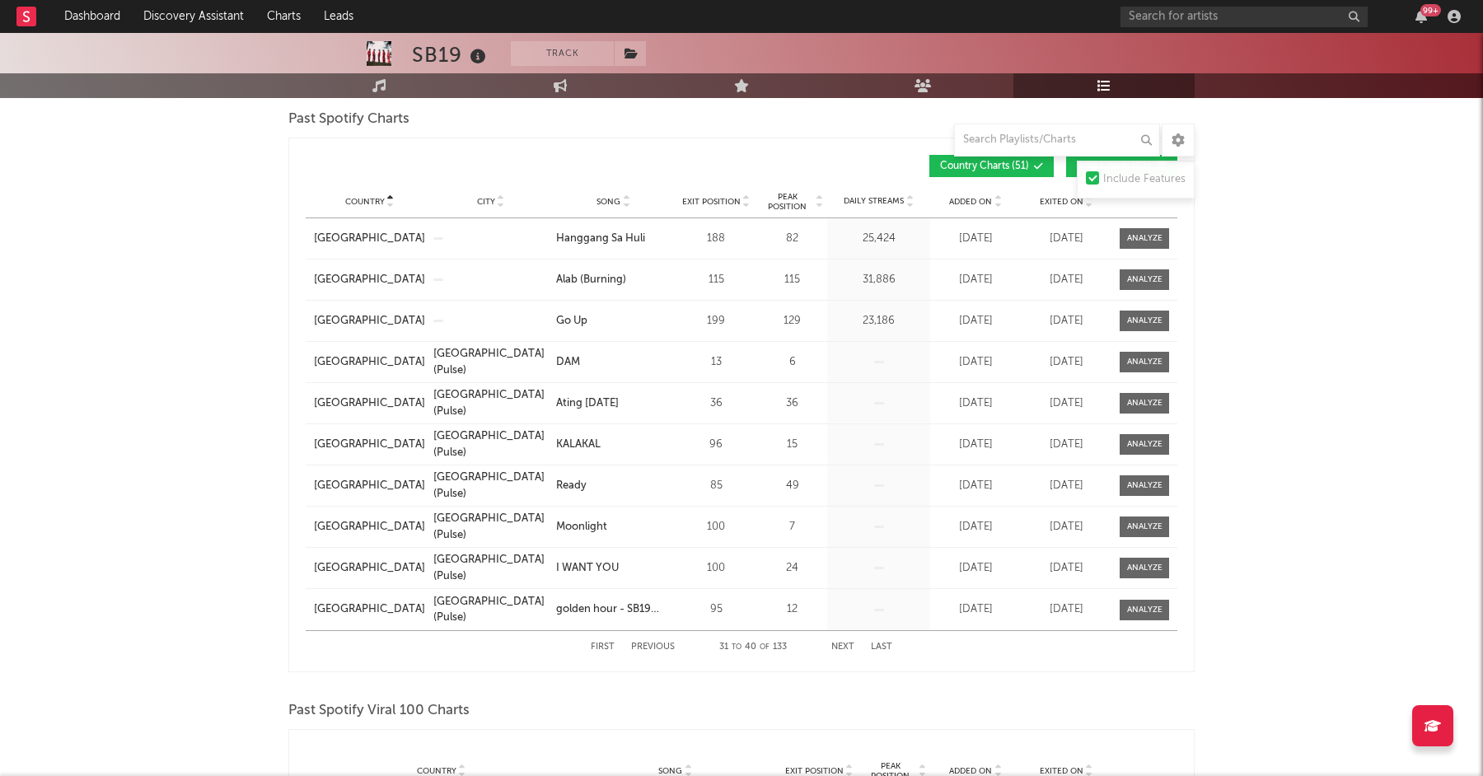
click at [841, 649] on button "Next" at bounding box center [842, 647] width 23 height 9
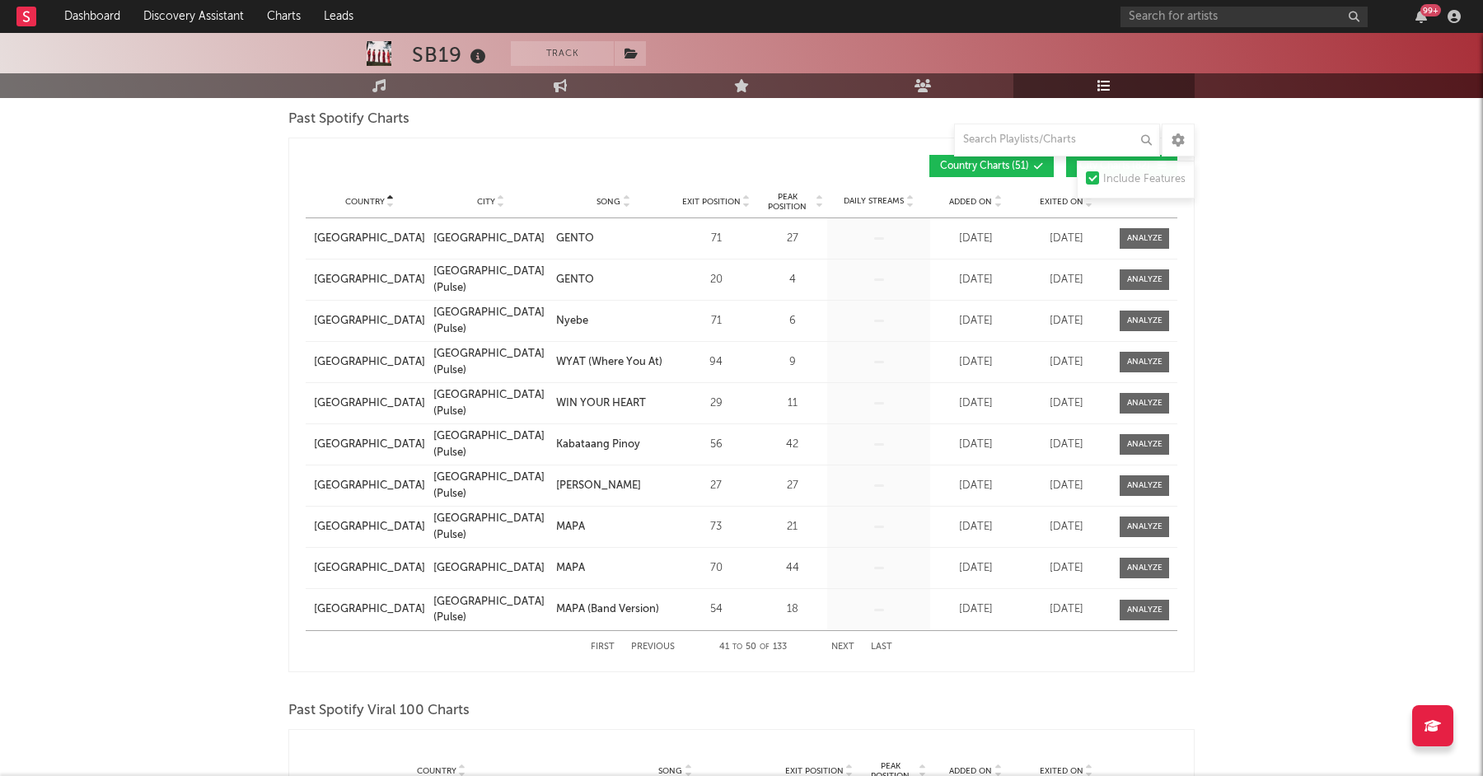
click at [841, 649] on button "Next" at bounding box center [842, 647] width 23 height 9
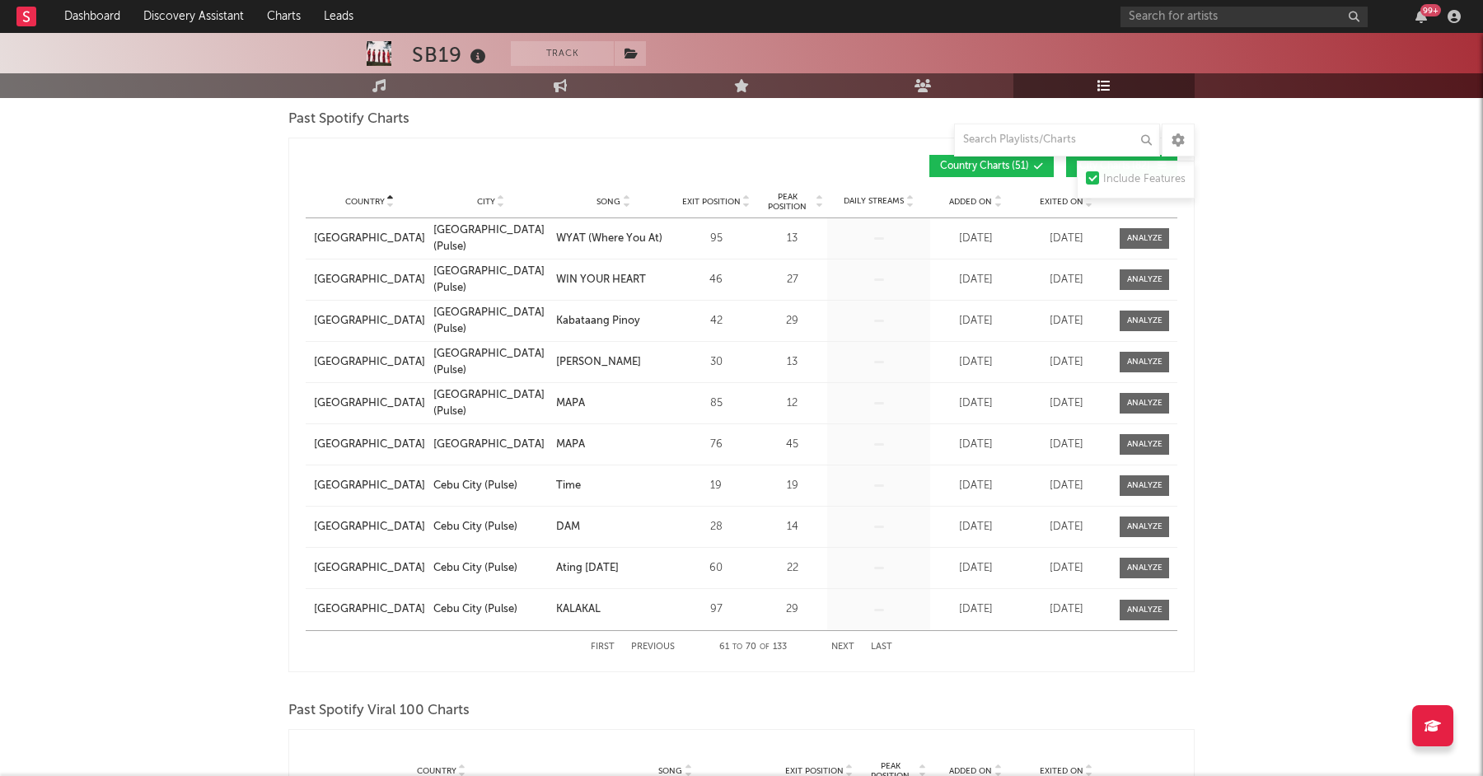
click at [841, 649] on button "Next" at bounding box center [842, 647] width 23 height 9
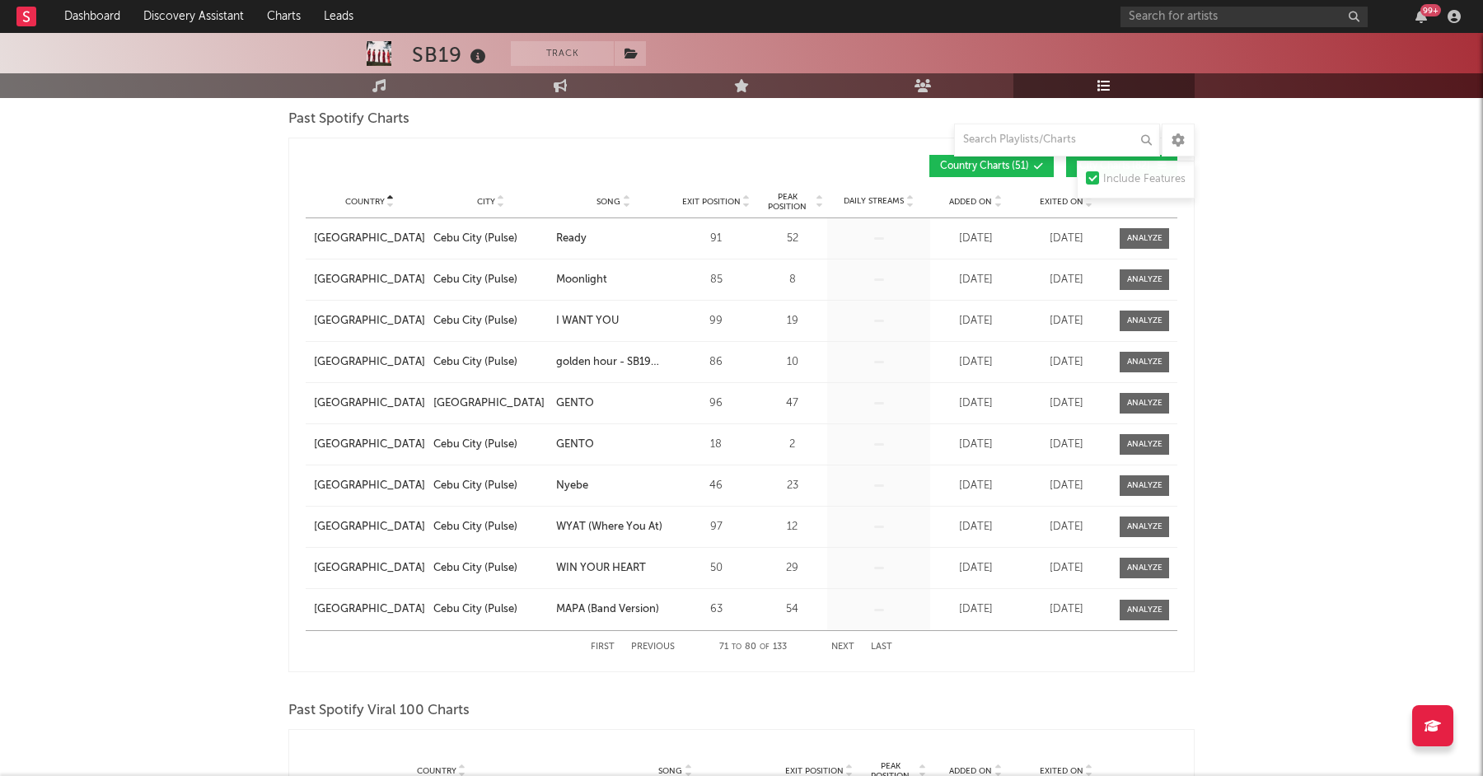
click at [841, 649] on button "Next" at bounding box center [842, 647] width 23 height 9
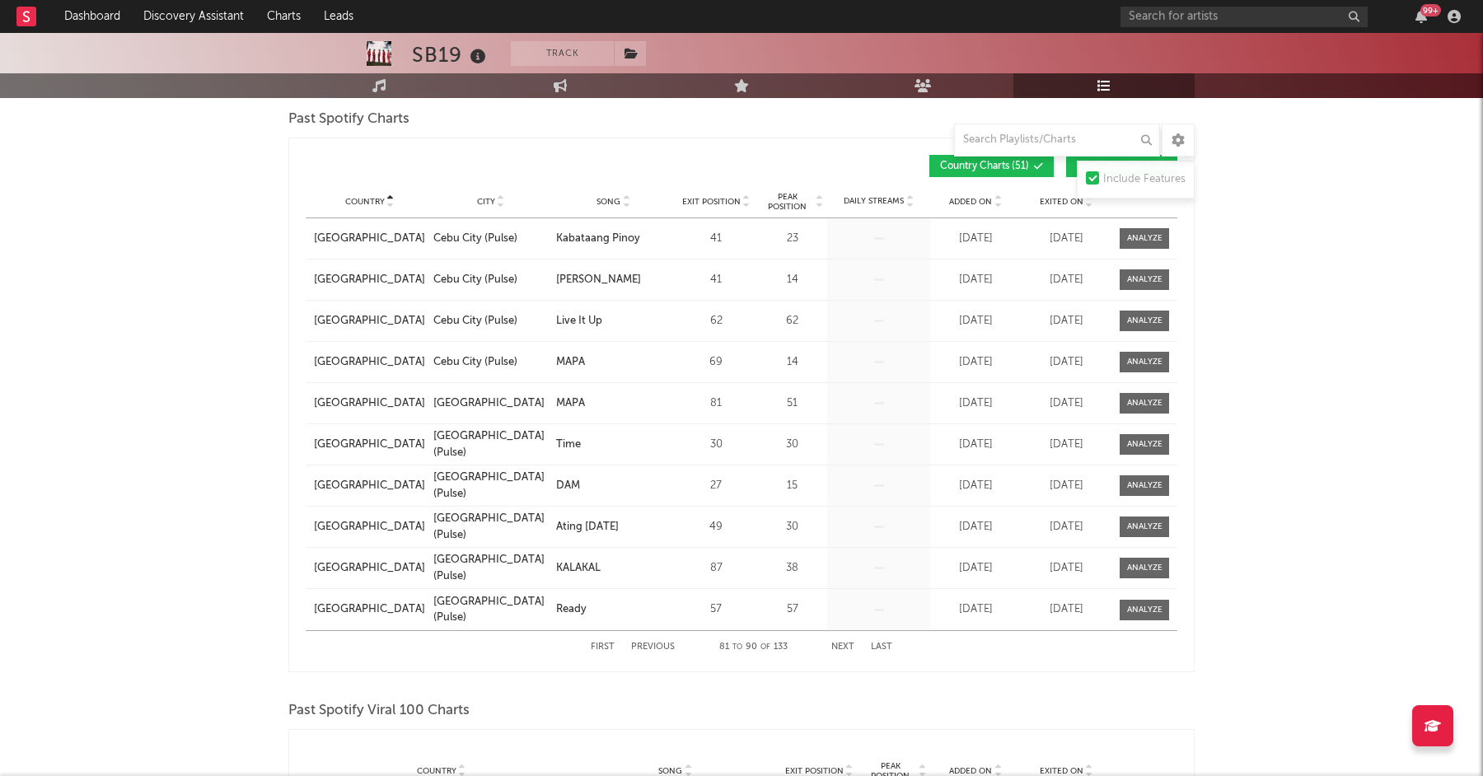
click at [841, 649] on button "Next" at bounding box center [842, 647] width 23 height 9
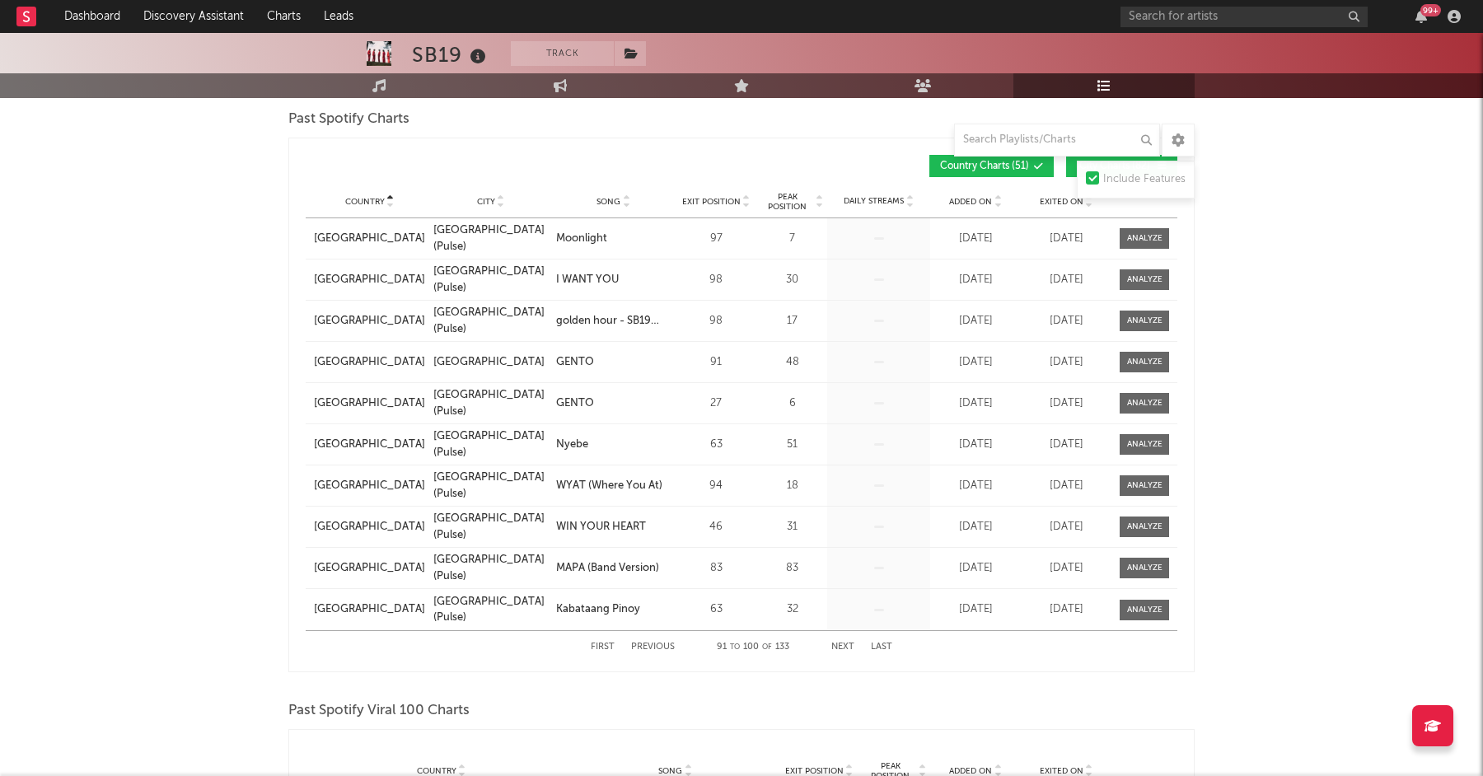
click at [841, 649] on button "Next" at bounding box center [842, 647] width 23 height 9
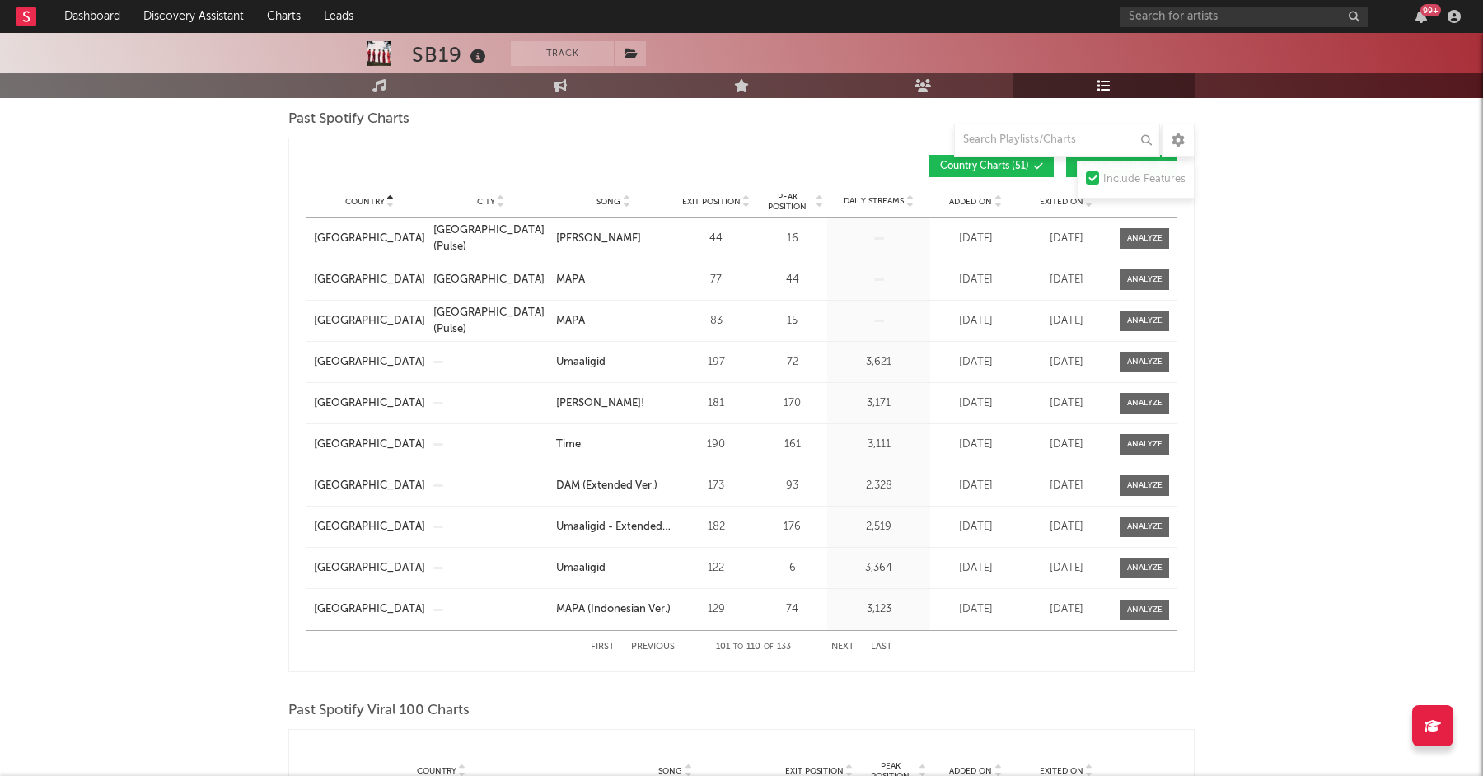
click at [841, 649] on button "Next" at bounding box center [842, 647] width 23 height 9
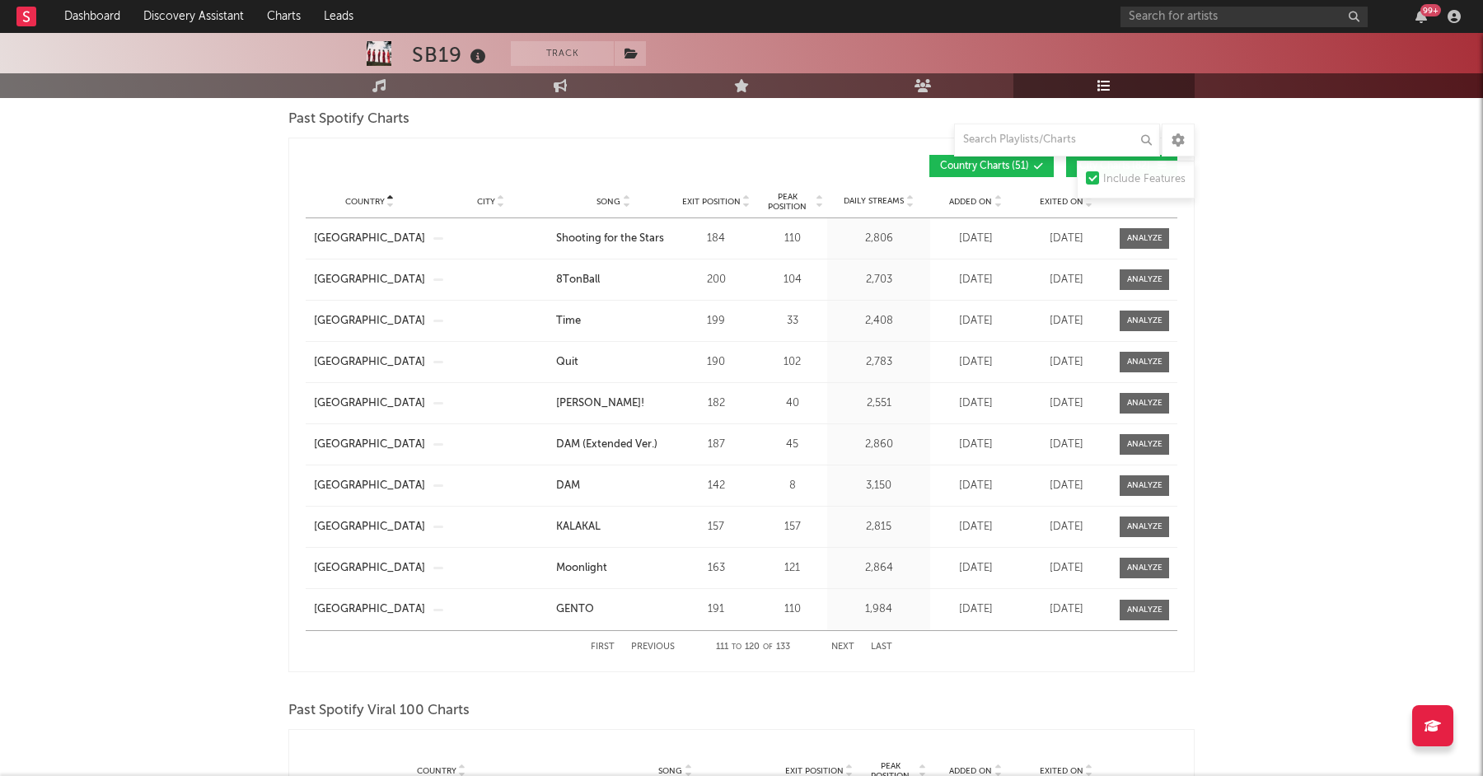
click at [639, 646] on button "Previous" at bounding box center [653, 647] width 44 height 9
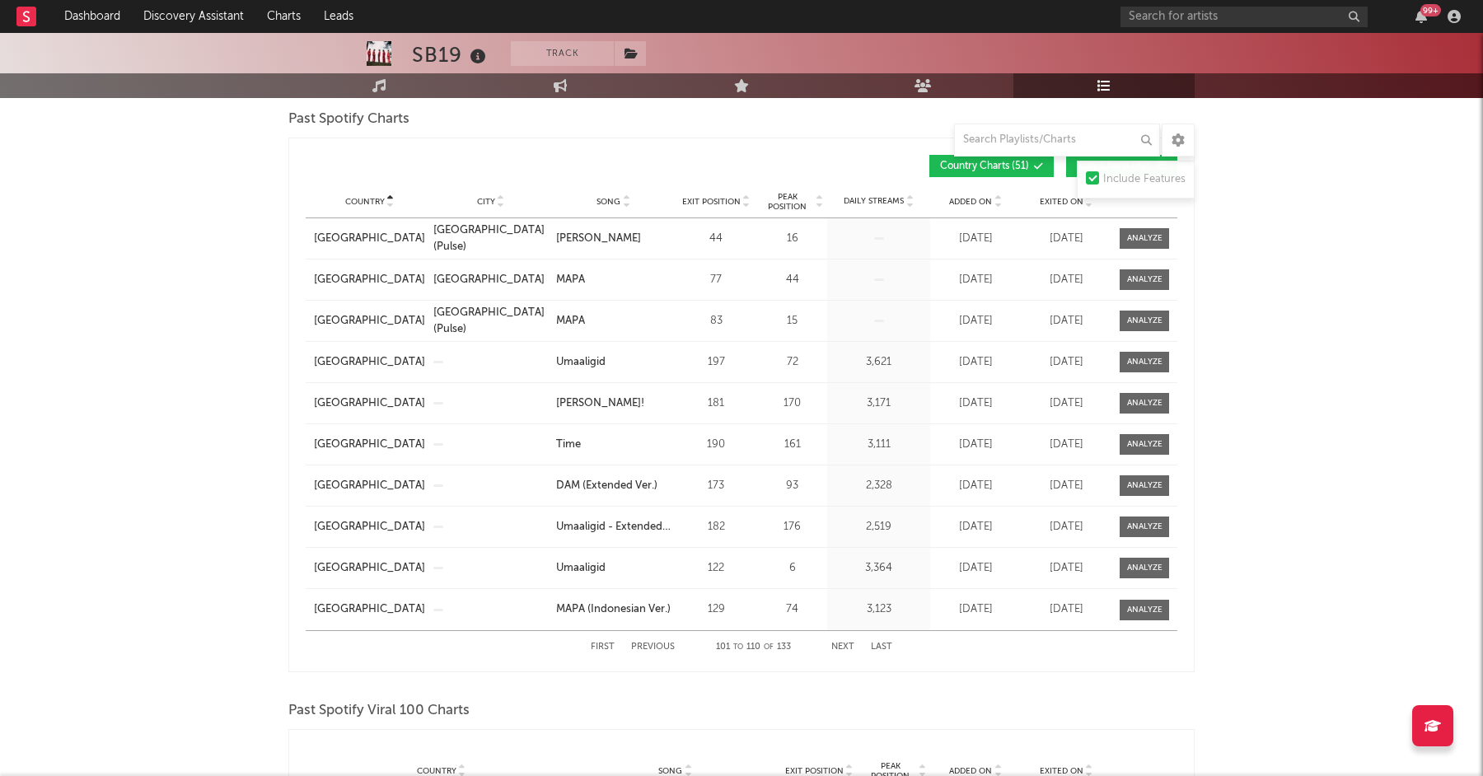
click at [841, 644] on button "Next" at bounding box center [842, 647] width 23 height 9
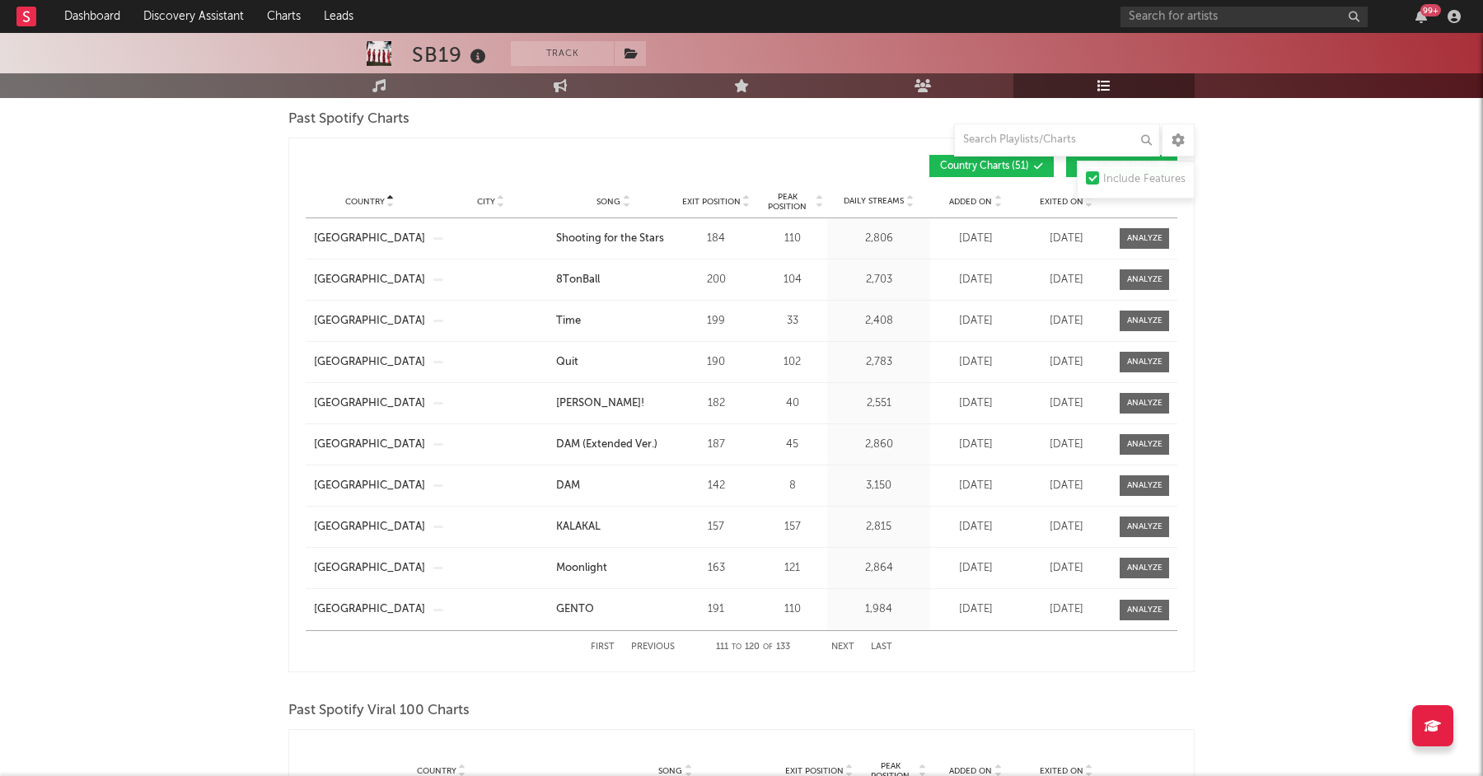
click at [841, 644] on button "Next" at bounding box center [842, 647] width 23 height 9
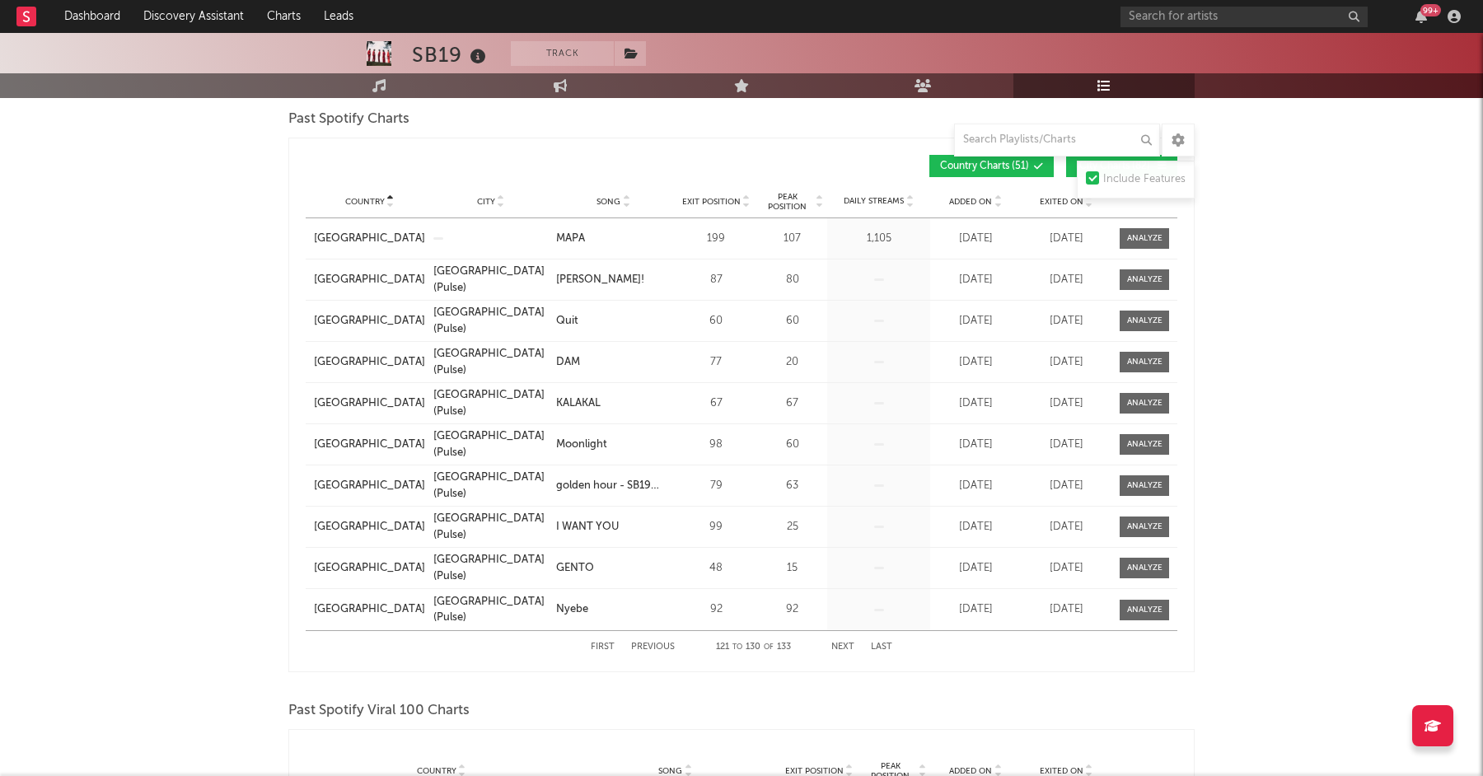
click at [841, 644] on button "Next" at bounding box center [842, 647] width 23 height 9
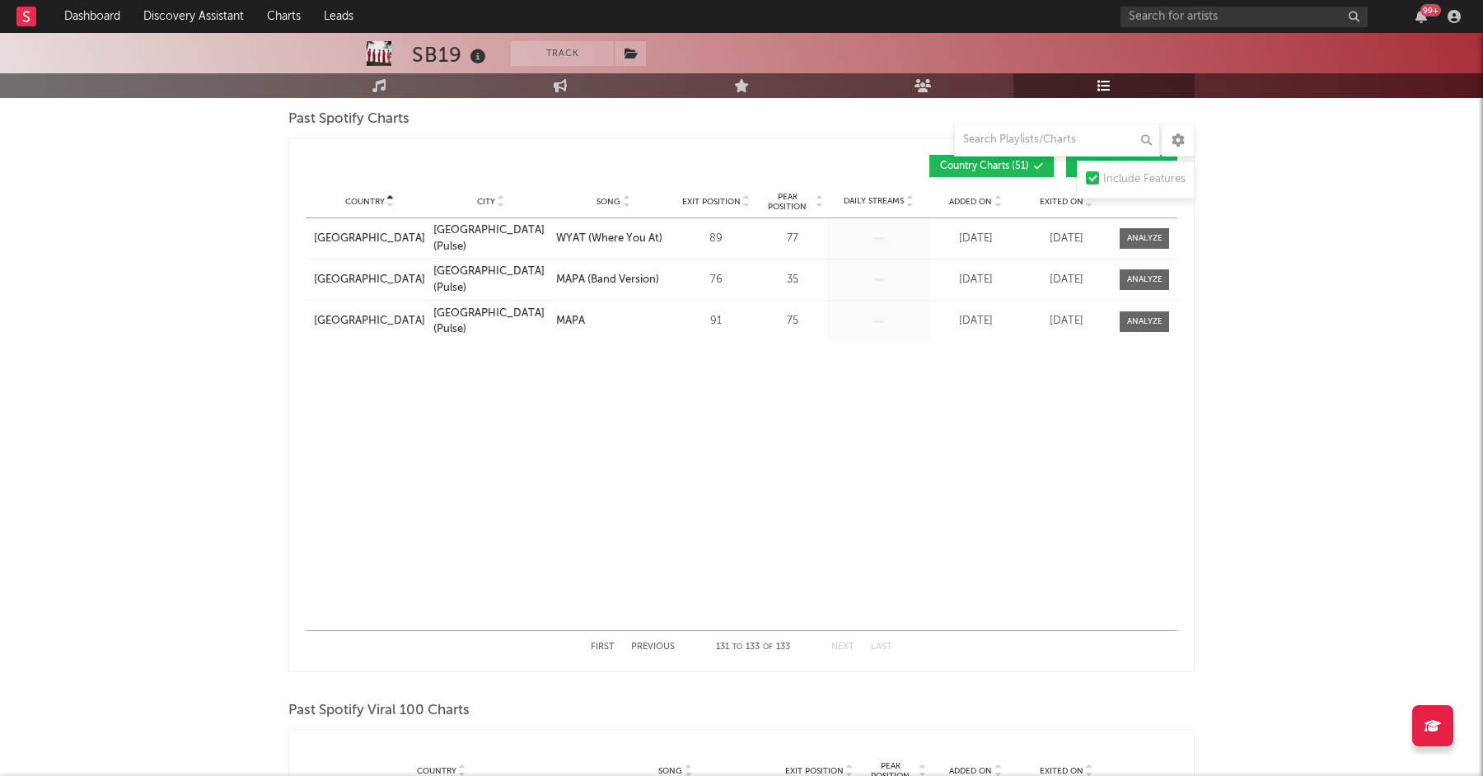
click at [841, 644] on button "Next" at bounding box center [842, 647] width 23 height 9
click at [277, 478] on div "SB19 Track [GEOGRAPHIC_DATA] | Pop Edit Track Benchmark Summary 1,898,326 1,219…" at bounding box center [741, 171] width 1483 height 3521
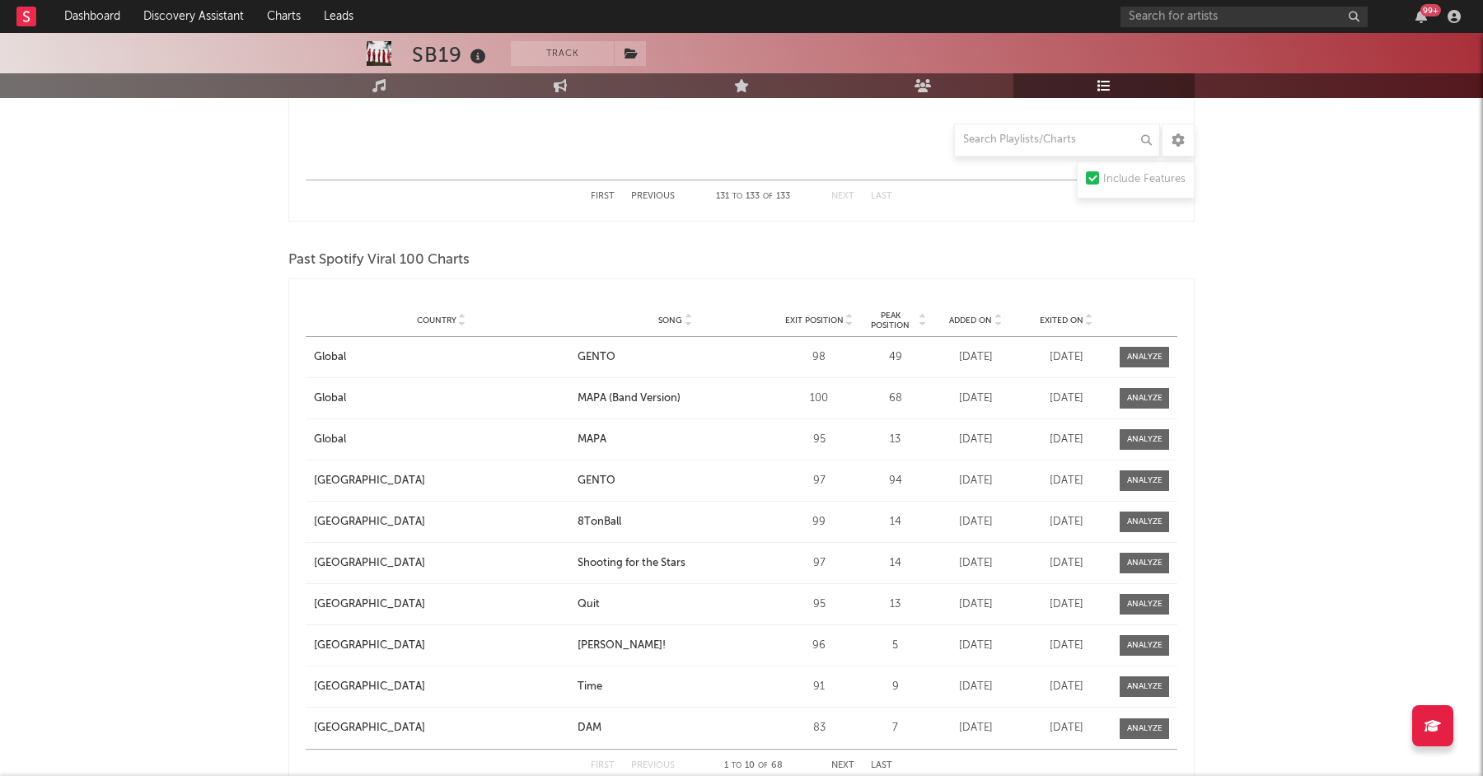
scroll to position [2078, 0]
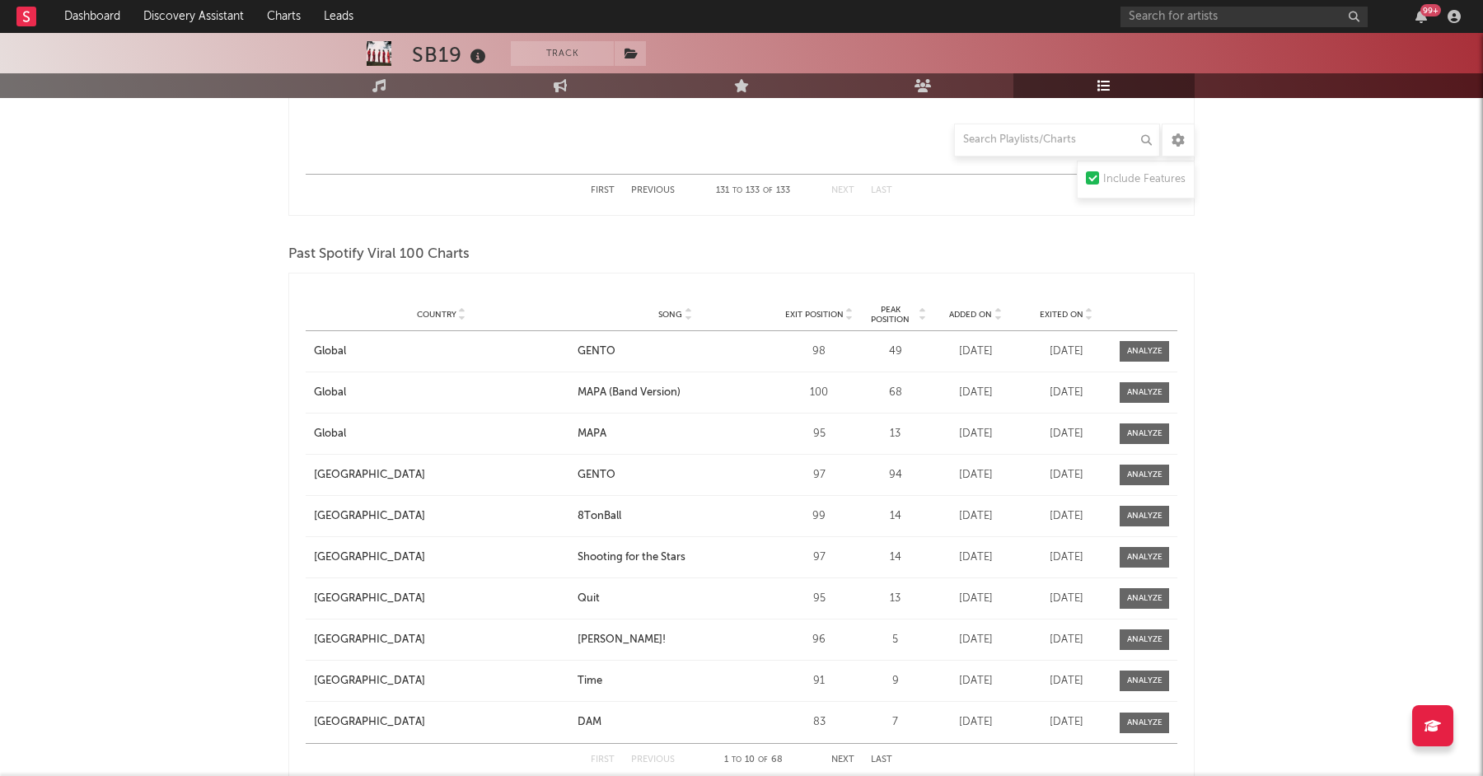
click at [436, 315] on span "Country" at bounding box center [437, 315] width 40 height 10
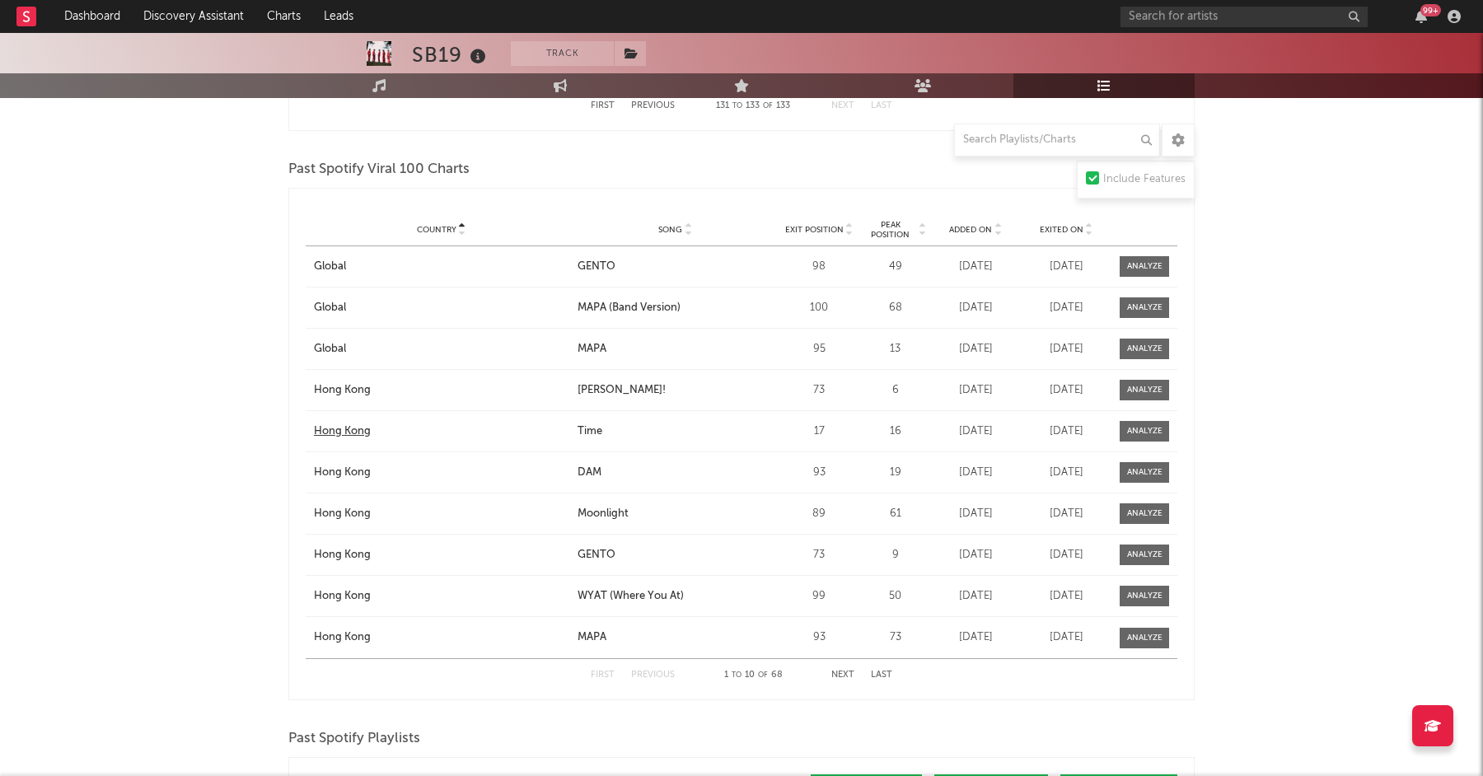
scroll to position [2169, 0]
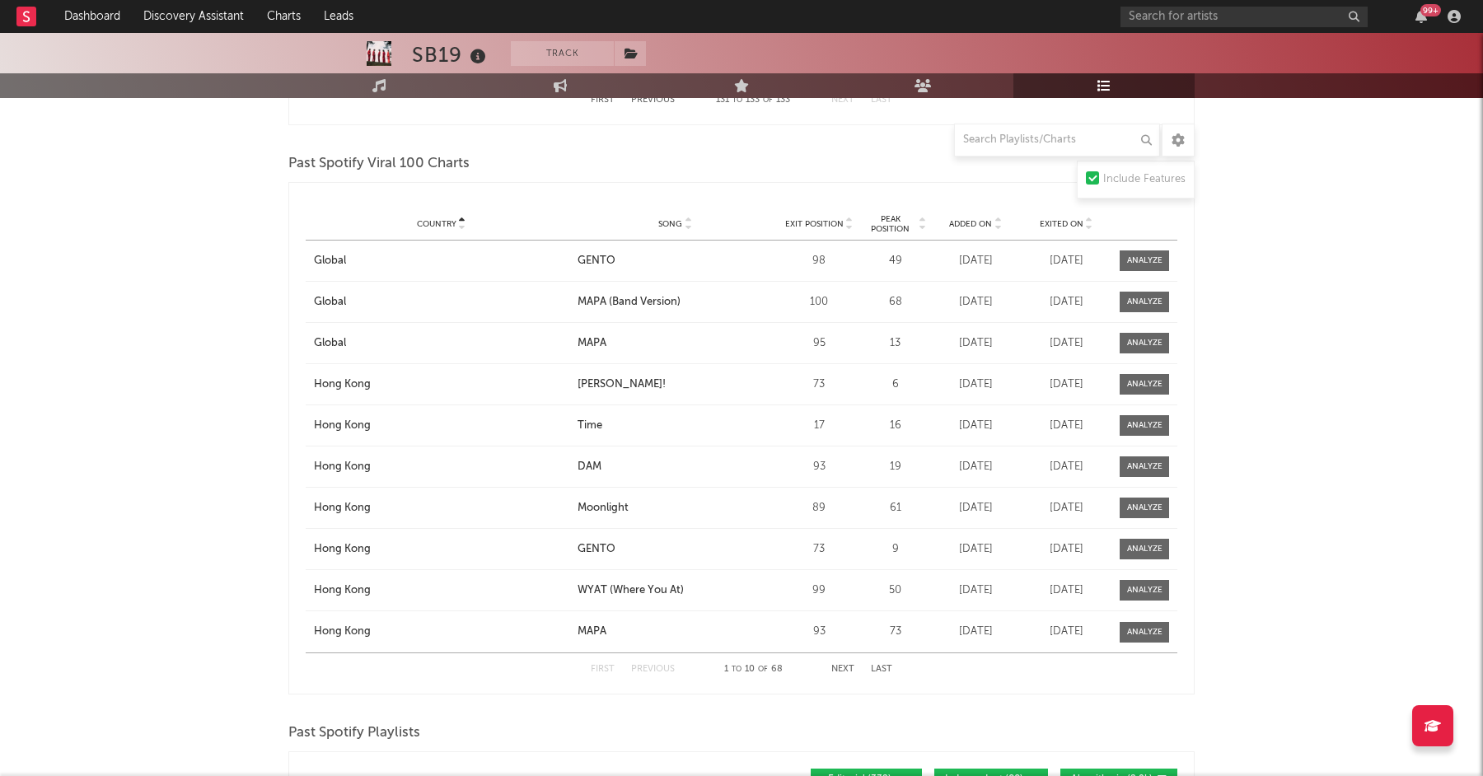
click at [843, 671] on button "Next" at bounding box center [842, 669] width 23 height 9
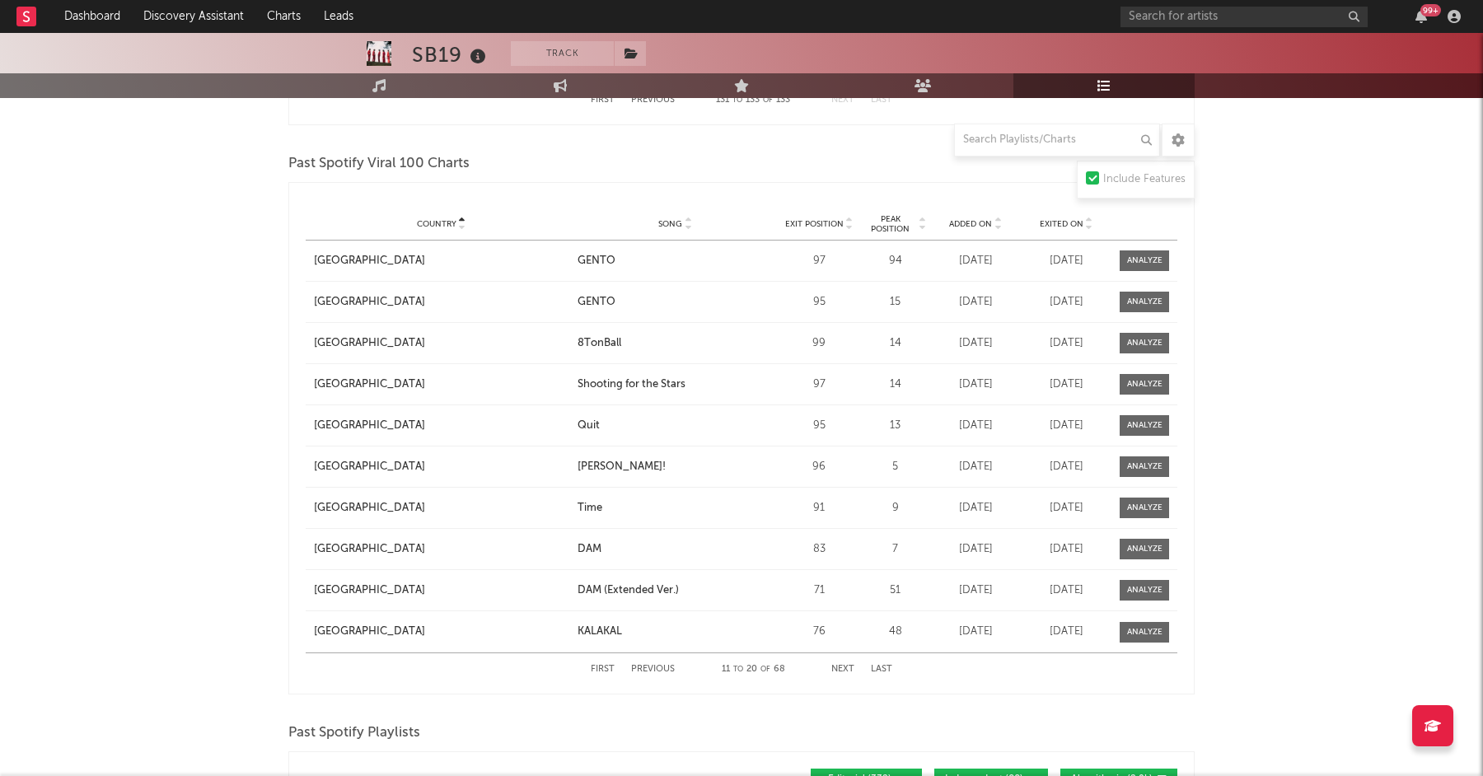
click at [843, 671] on button "Next" at bounding box center [842, 669] width 23 height 9
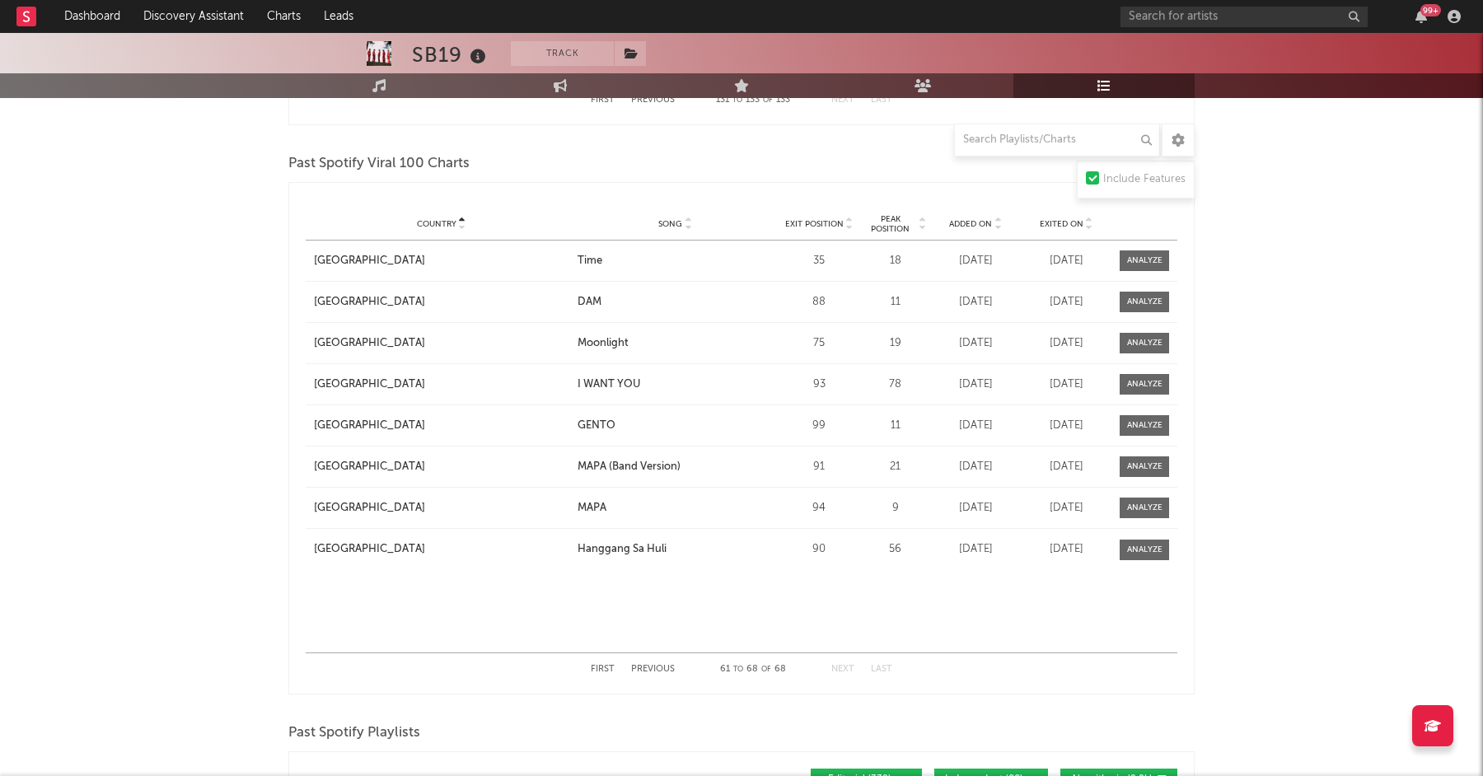
click at [843, 671] on button "Next" at bounding box center [842, 669] width 23 height 9
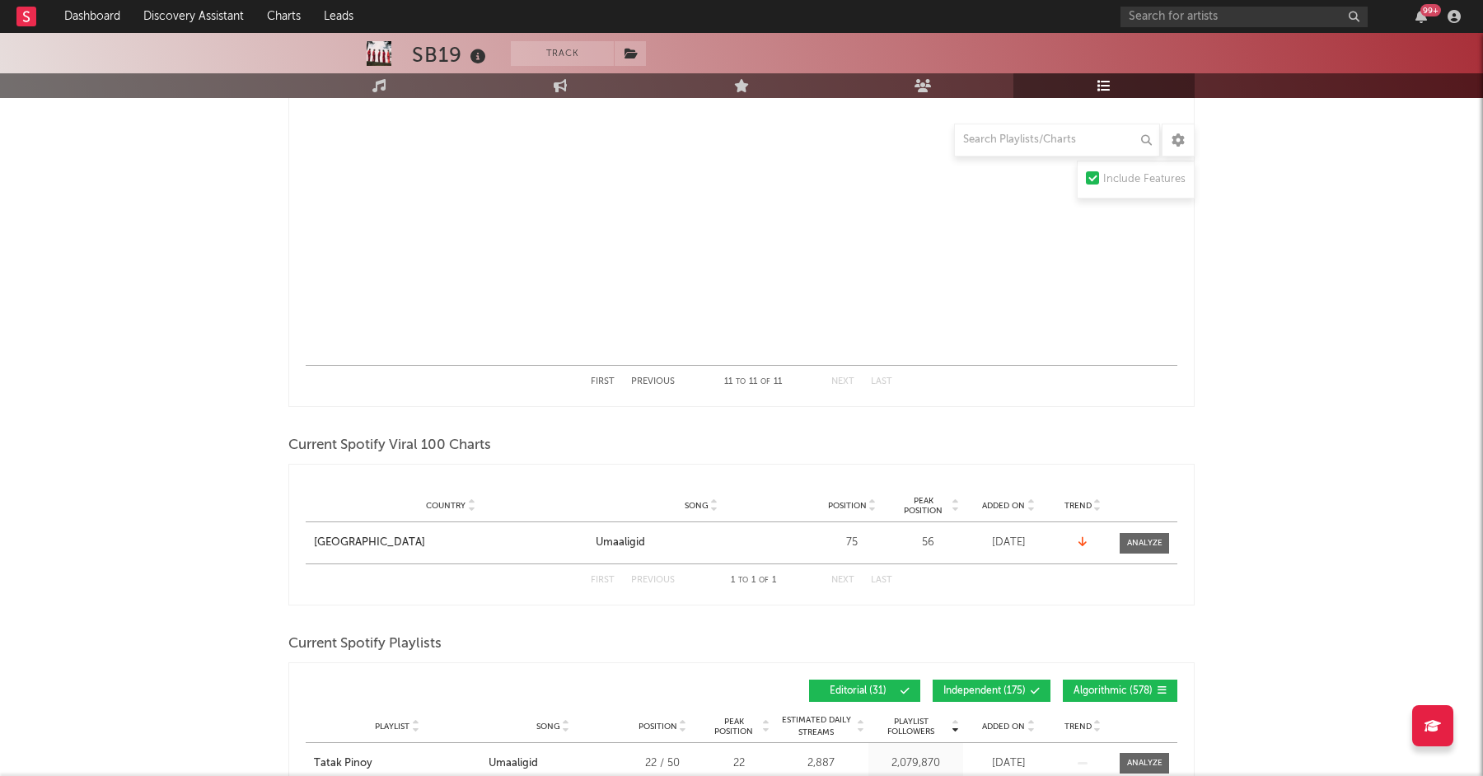
scroll to position [462, 0]
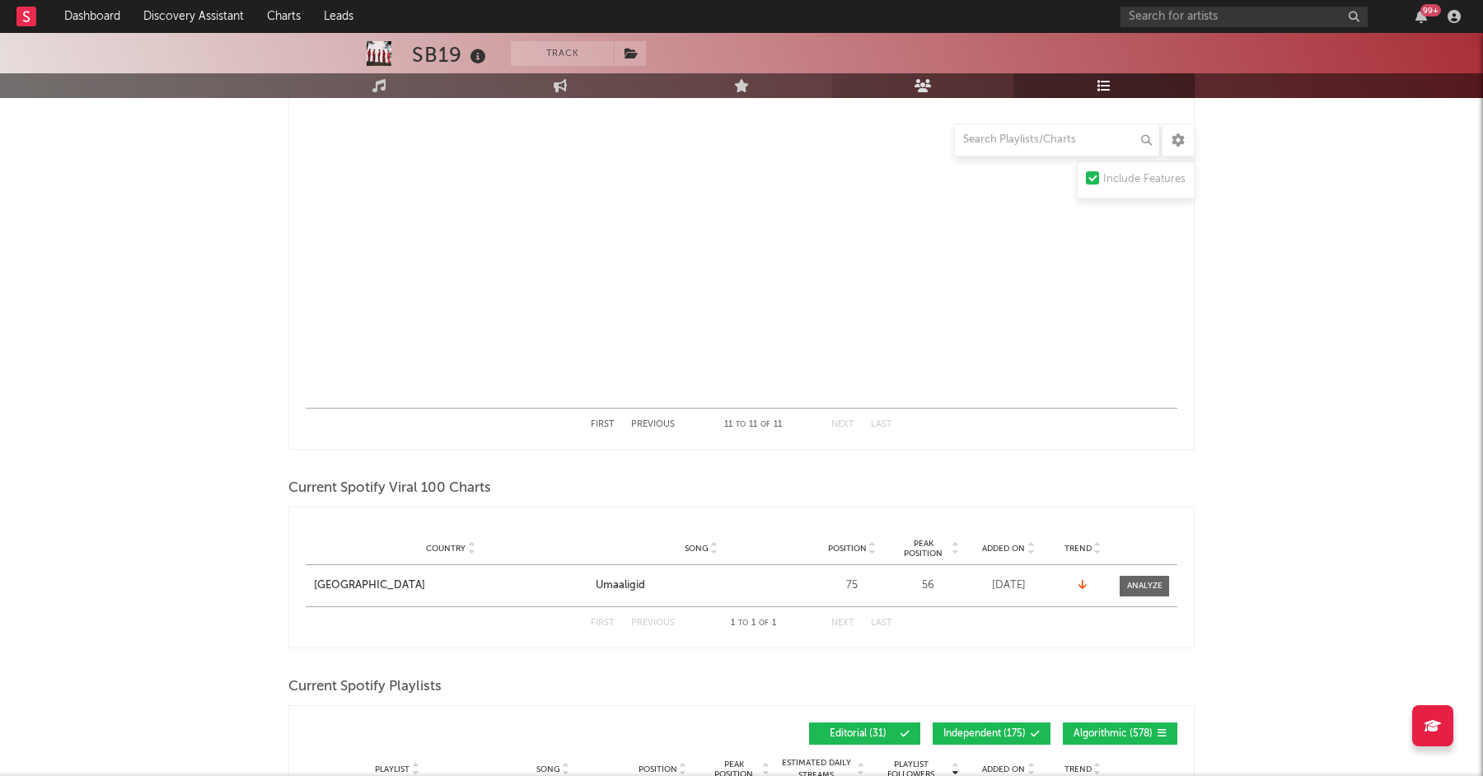
click at [927, 87] on icon at bounding box center [923, 85] width 17 height 13
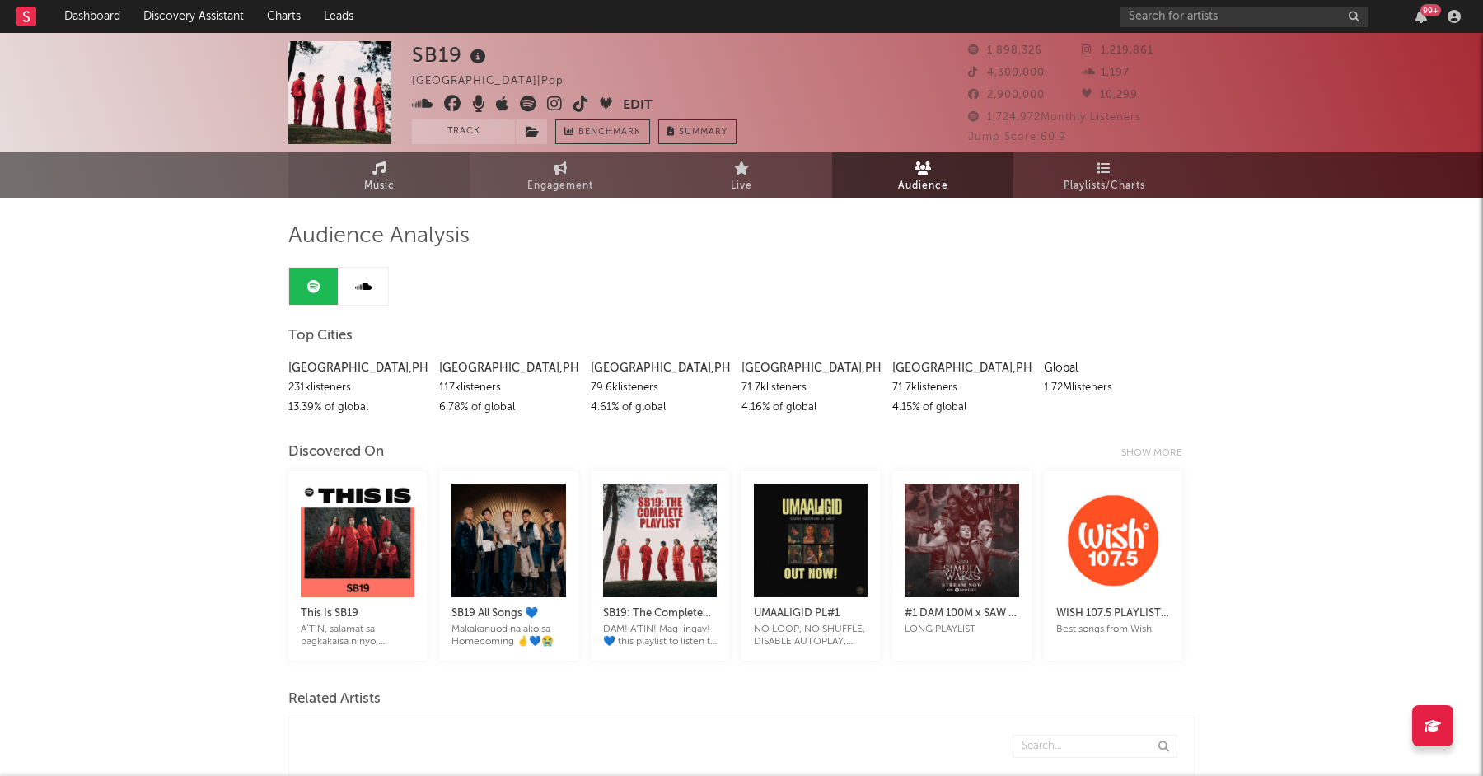
click at [381, 179] on span "Music" at bounding box center [379, 186] width 30 height 20
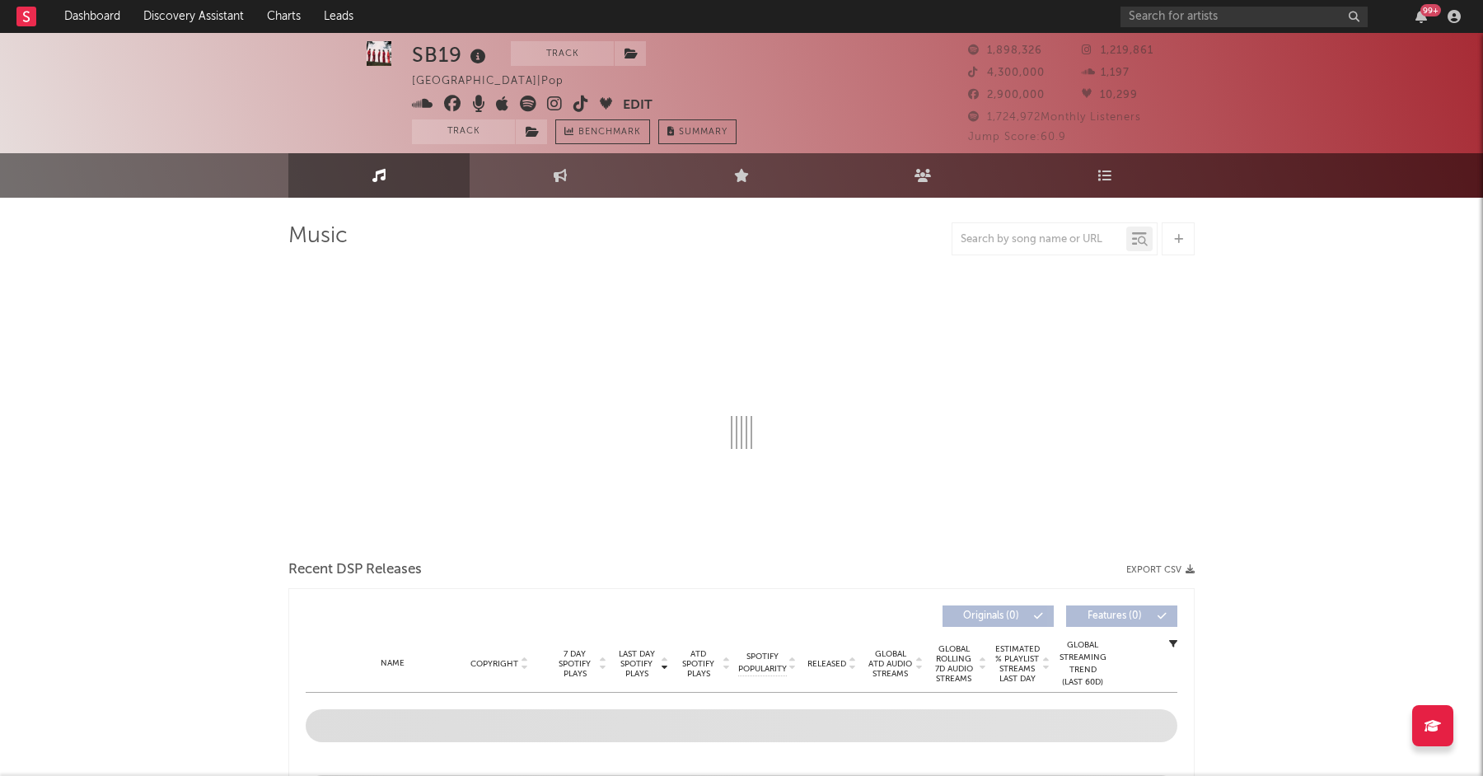
scroll to position [2, 0]
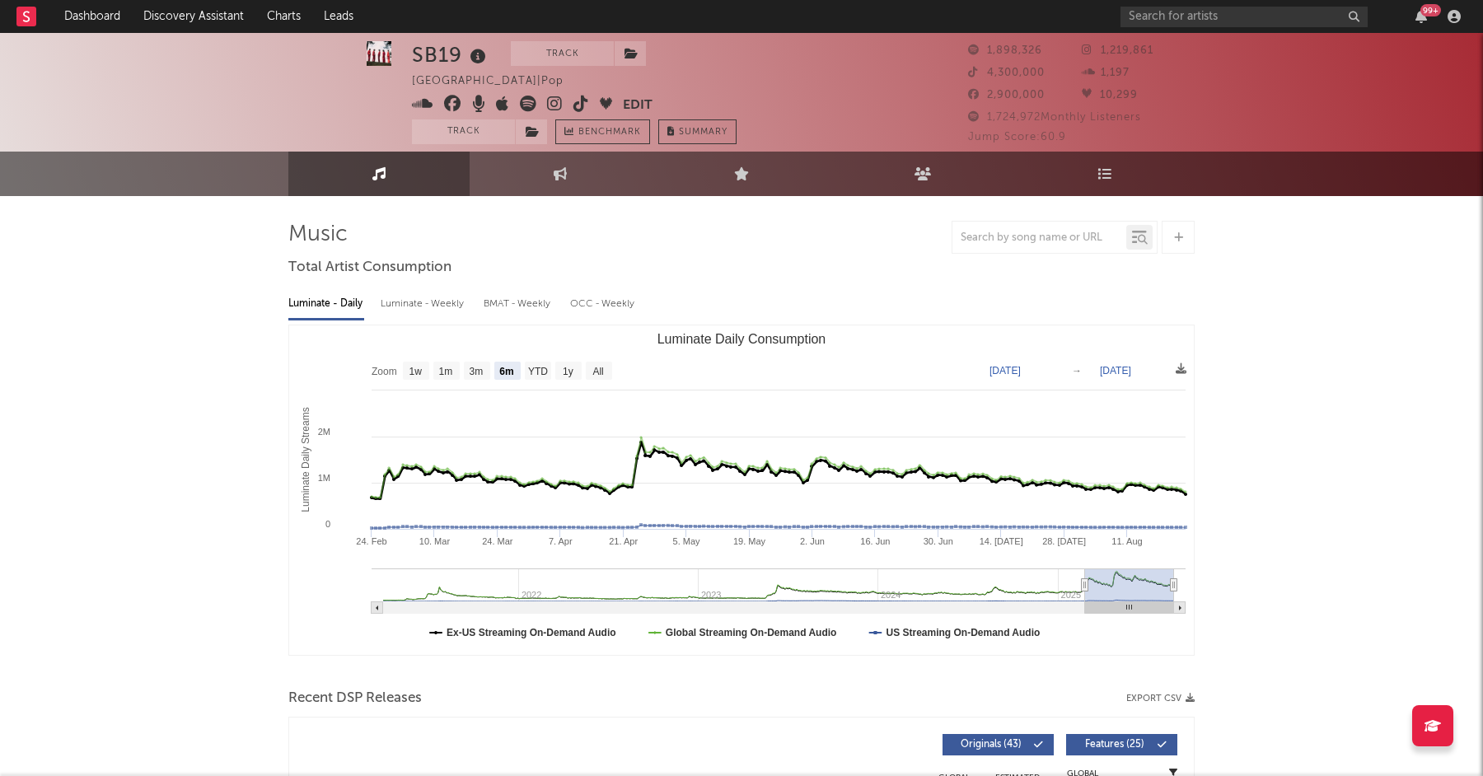
click at [514, 625] on rect "Luminate Daily Consumption" at bounding box center [741, 491] width 905 height 330
click at [515, 634] on text "Ex-US Streaming On-Demand Audio" at bounding box center [532, 633] width 170 height 12
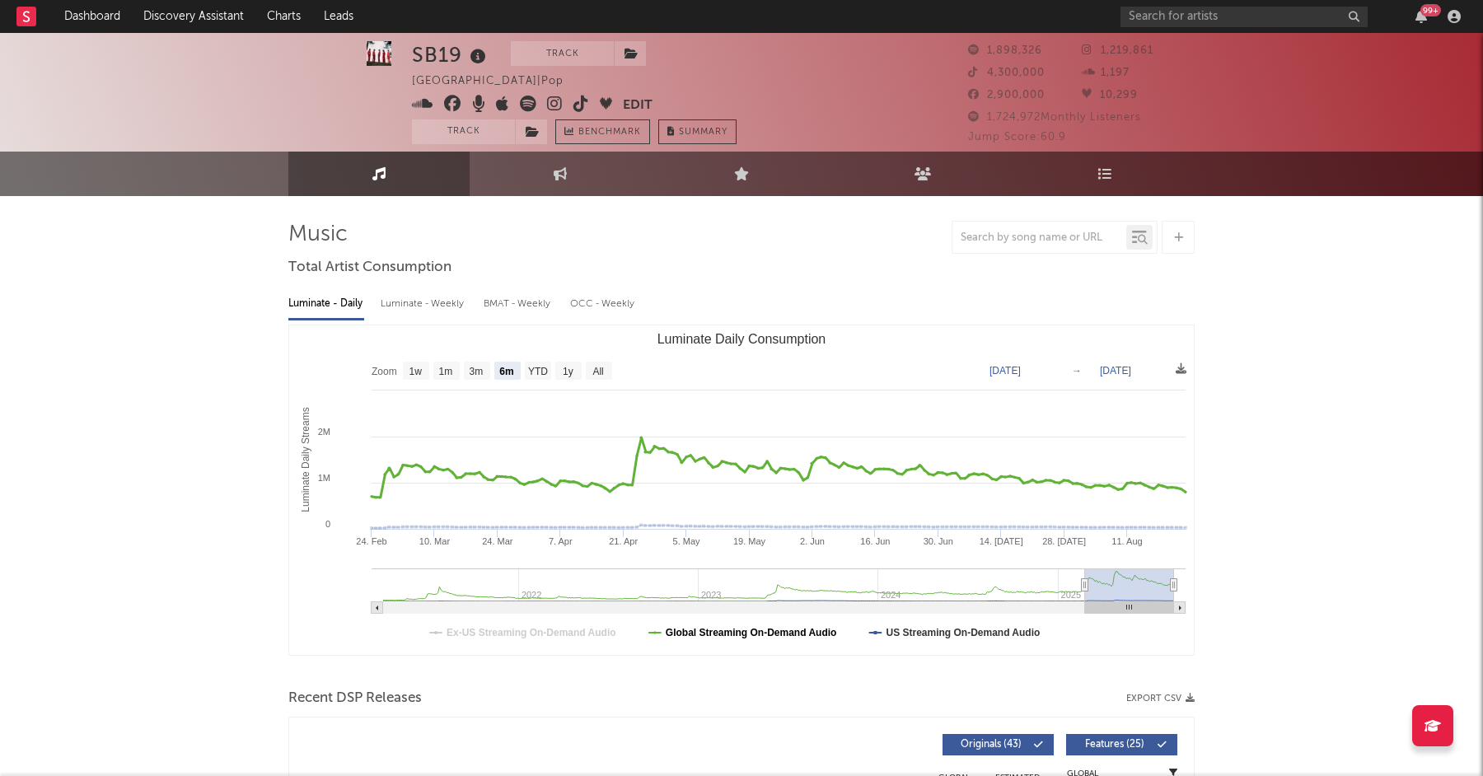
click at [780, 630] on text "Global Streaming On-Demand Audio" at bounding box center [751, 633] width 171 height 12
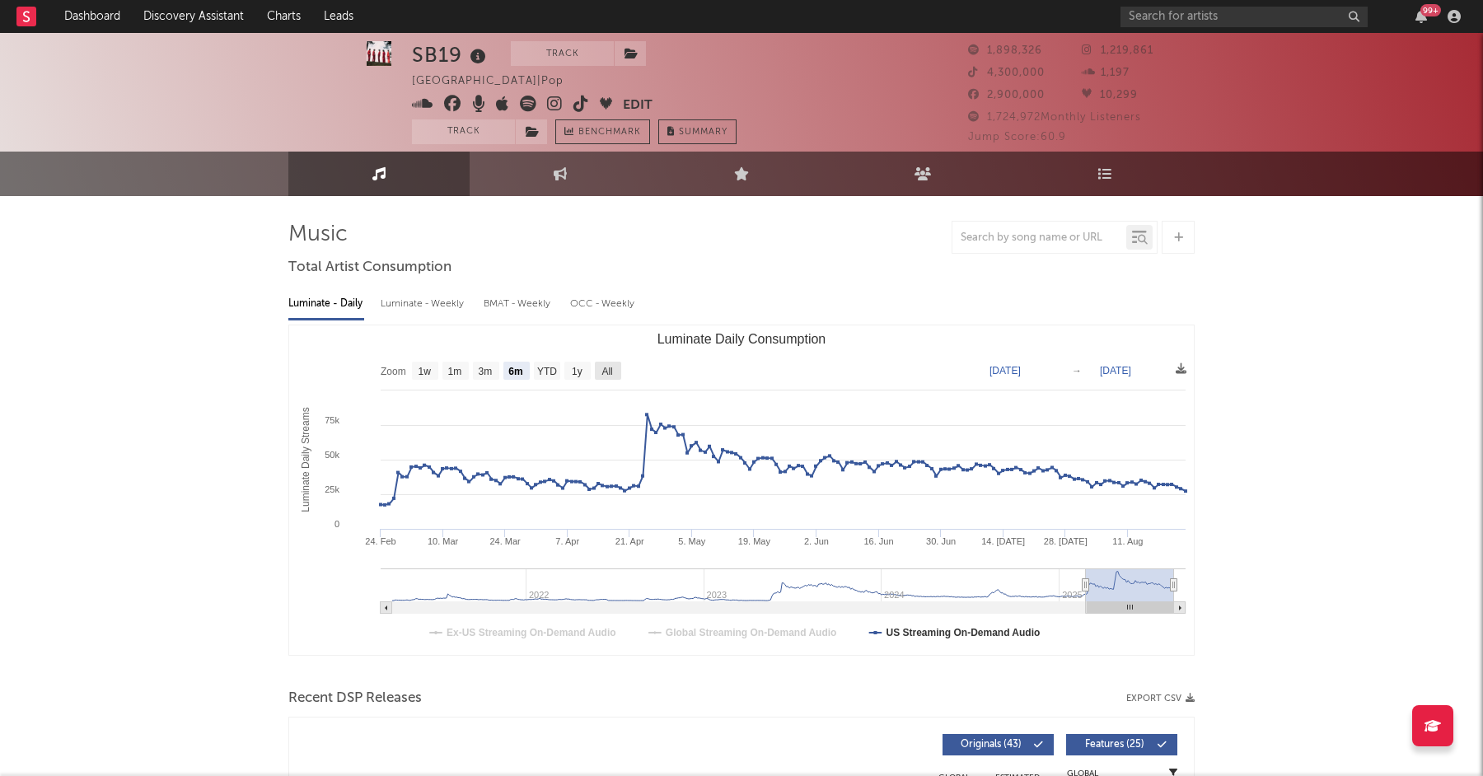
click at [602, 375] on text "All" at bounding box center [607, 372] width 11 height 12
select select "All"
type input "[DATE]"
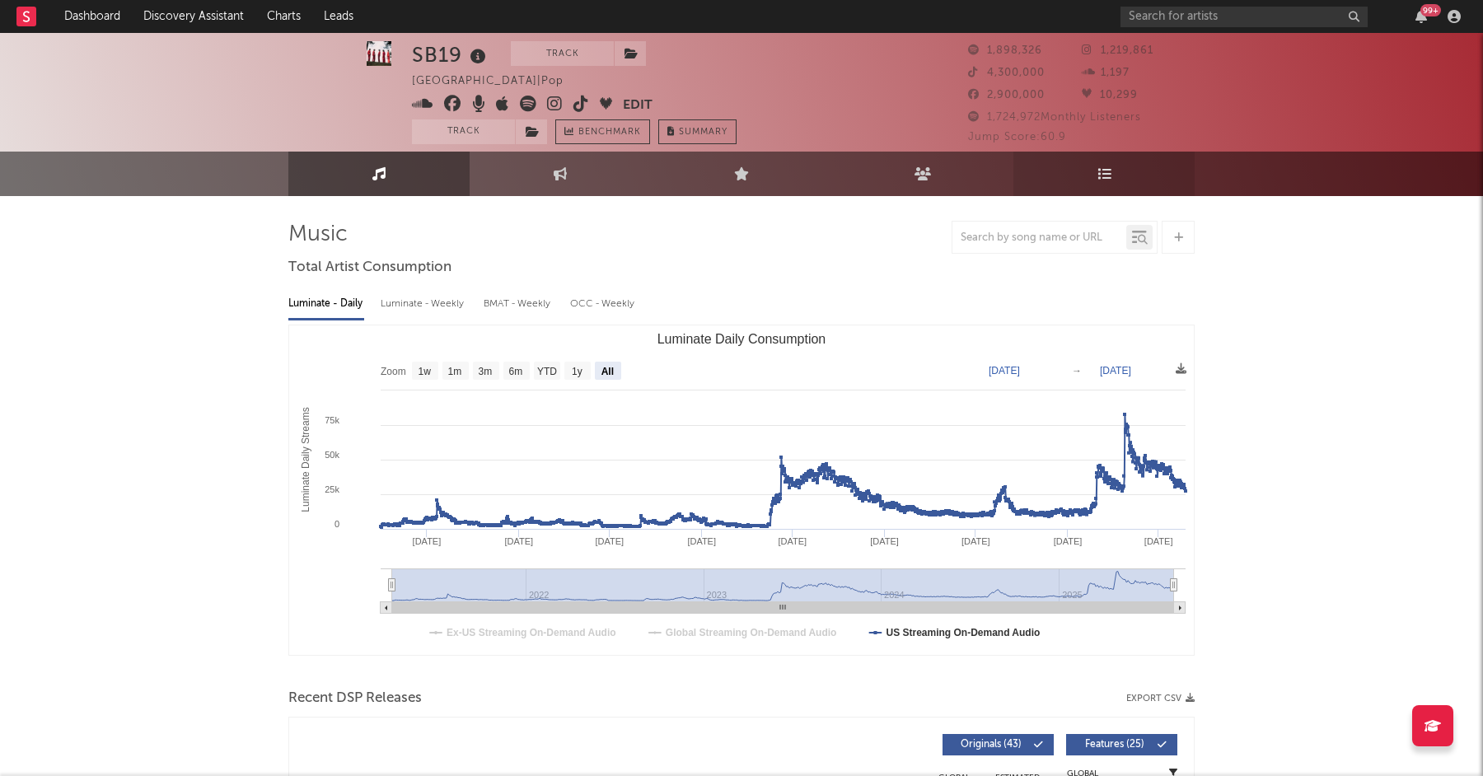
click at [1099, 160] on link "Playlists/Charts" at bounding box center [1104, 174] width 181 height 44
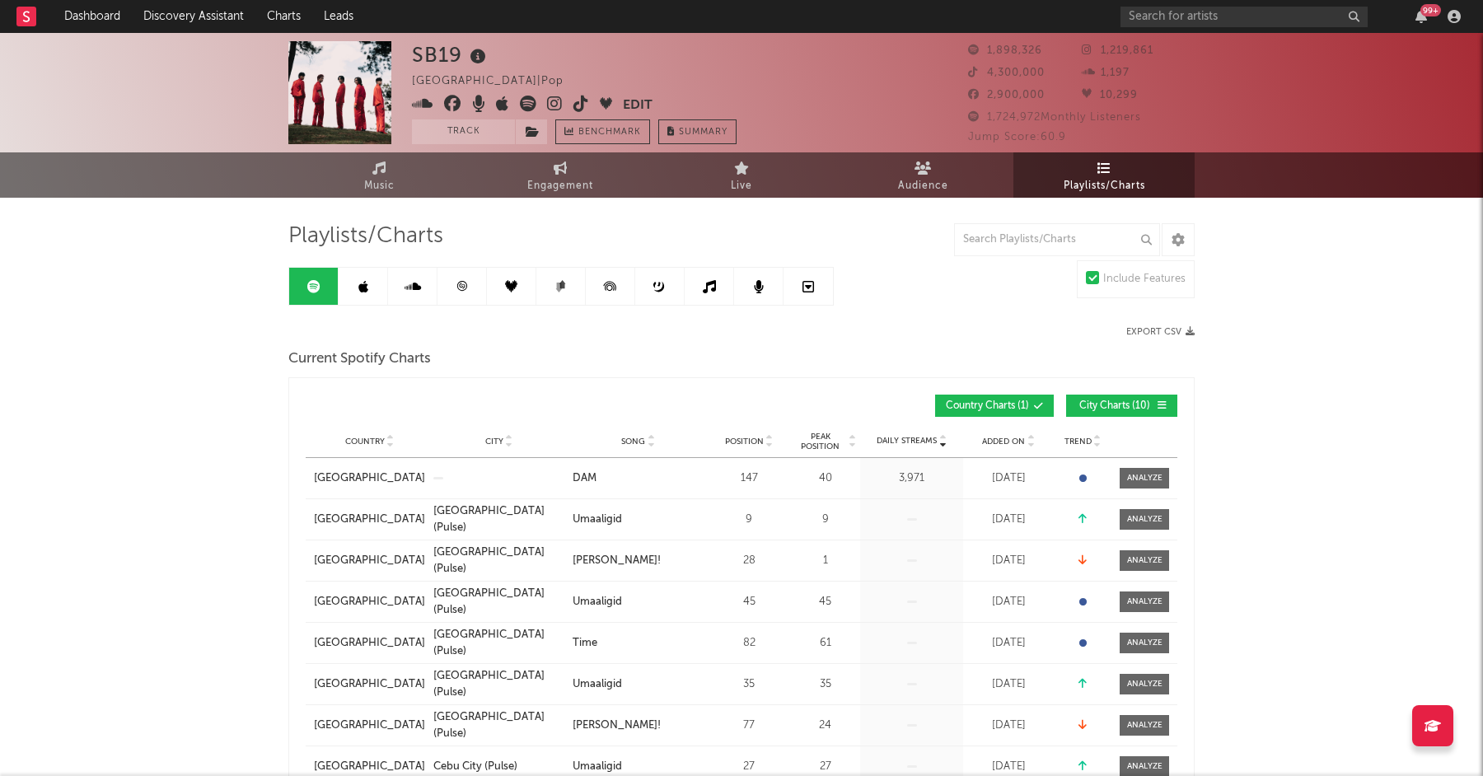
scroll to position [4, 0]
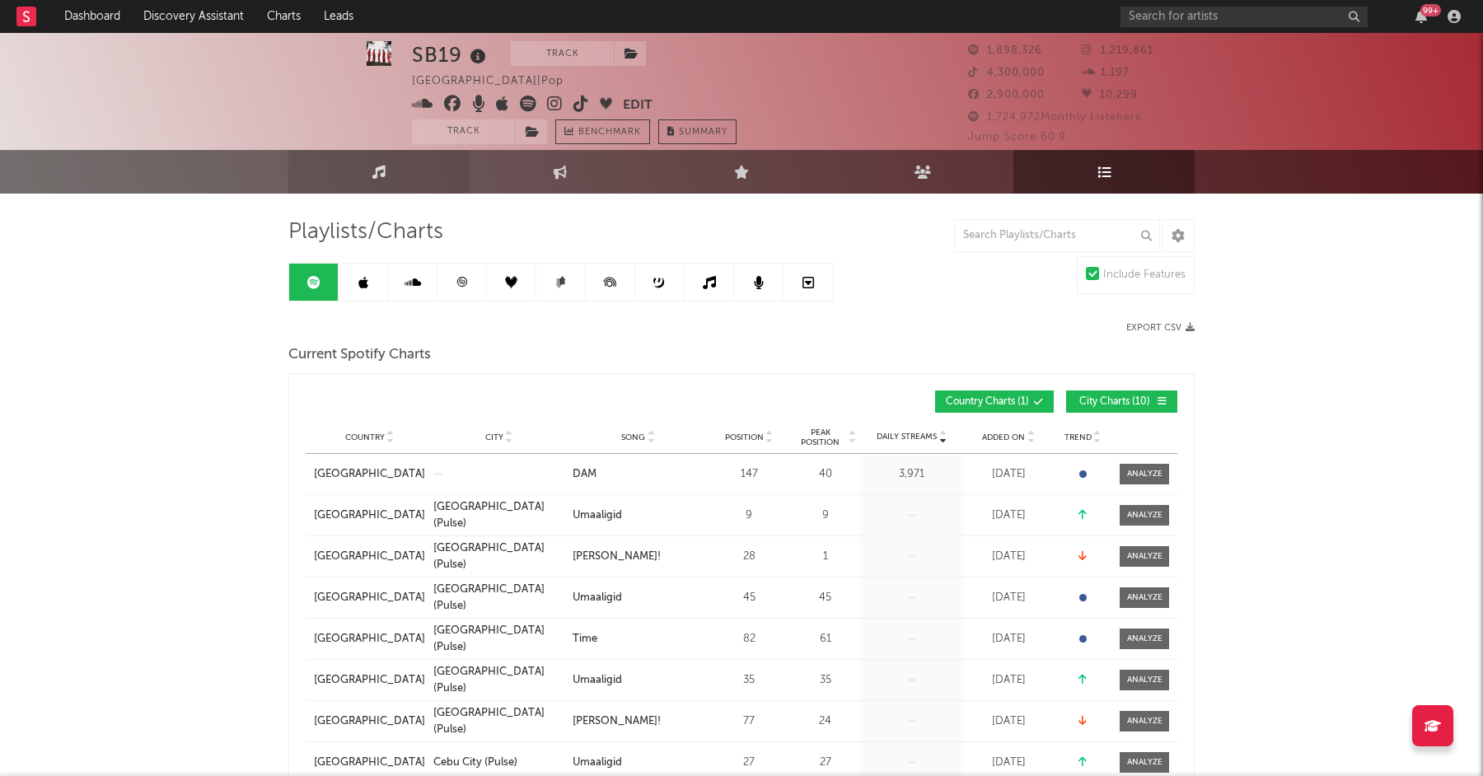
click at [382, 174] on icon at bounding box center [379, 171] width 14 height 13
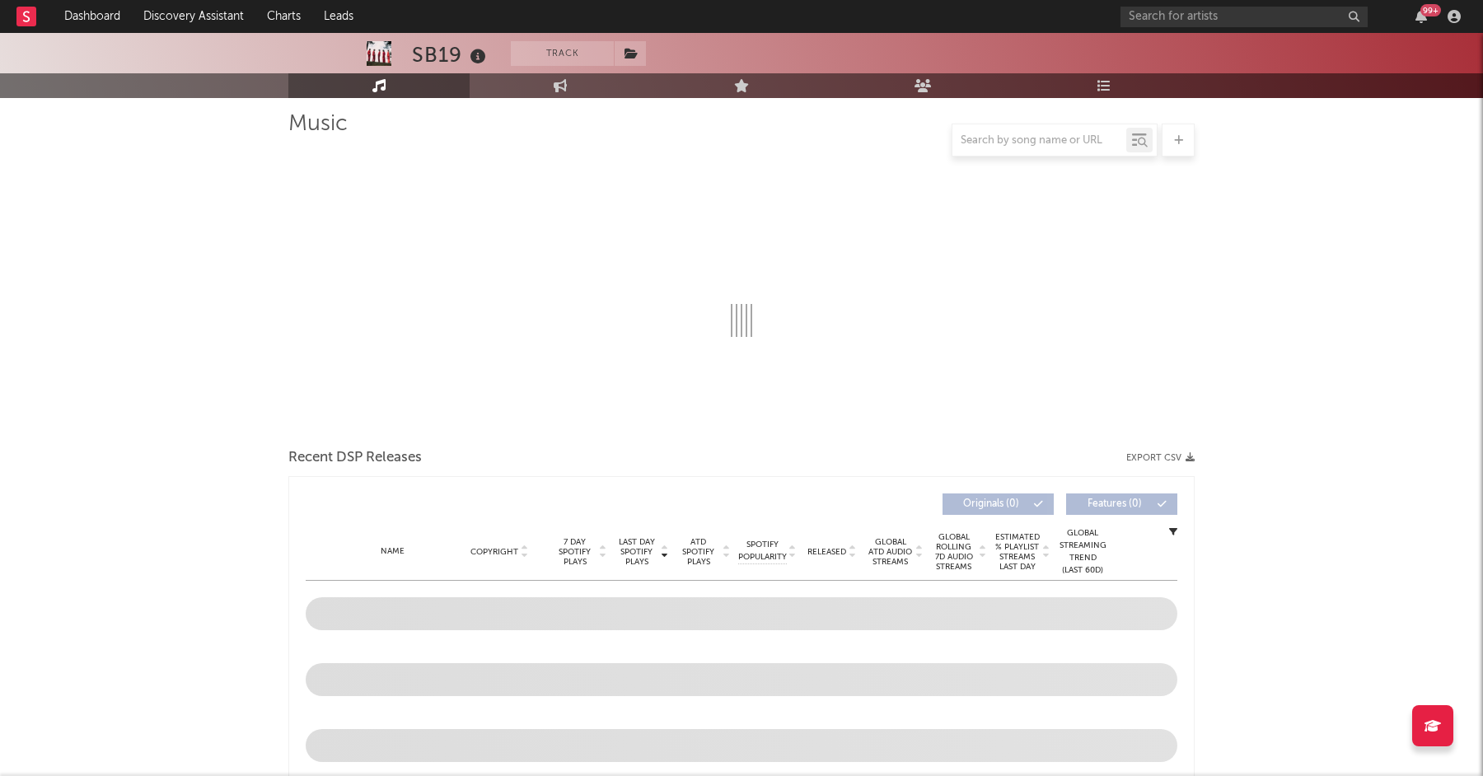
scroll to position [113, 0]
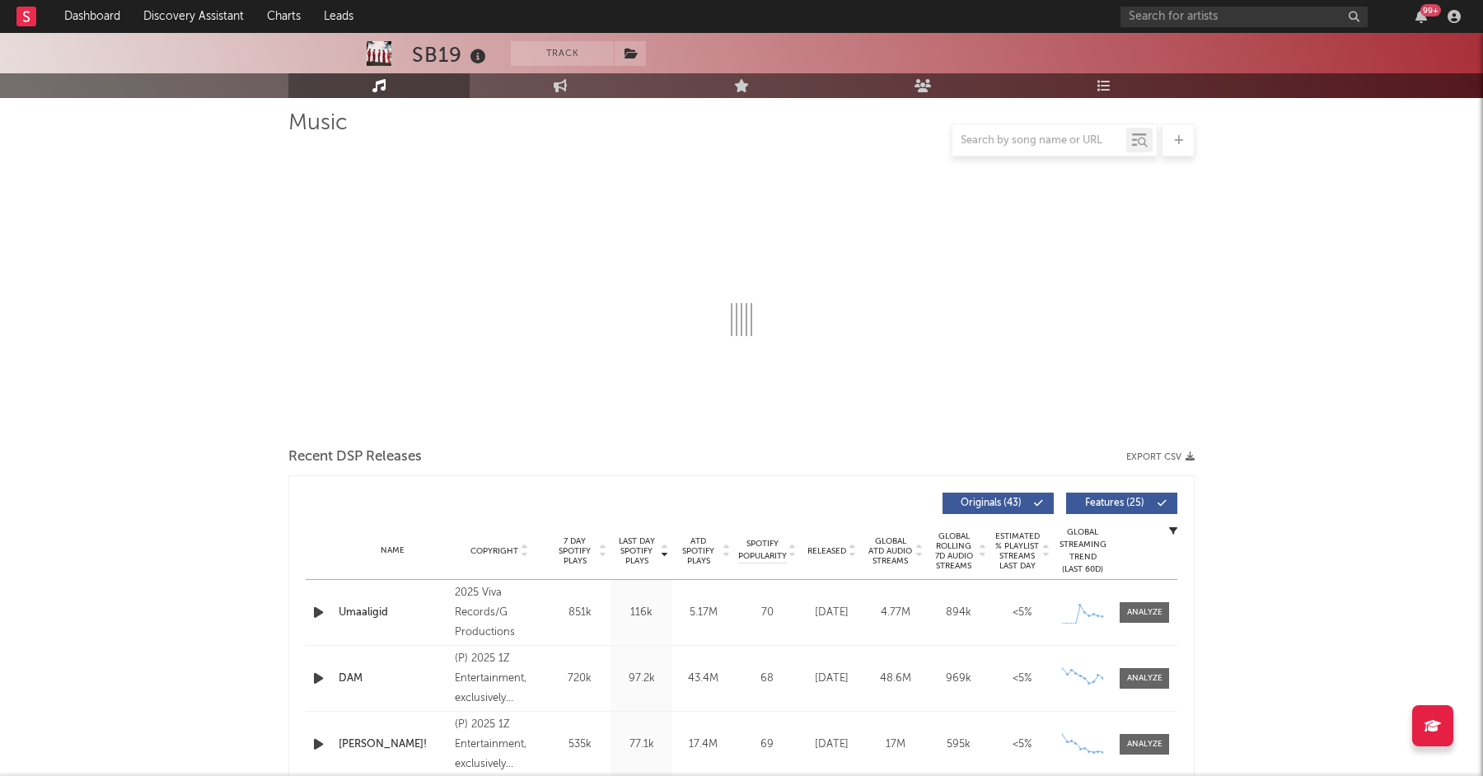
select select "6m"
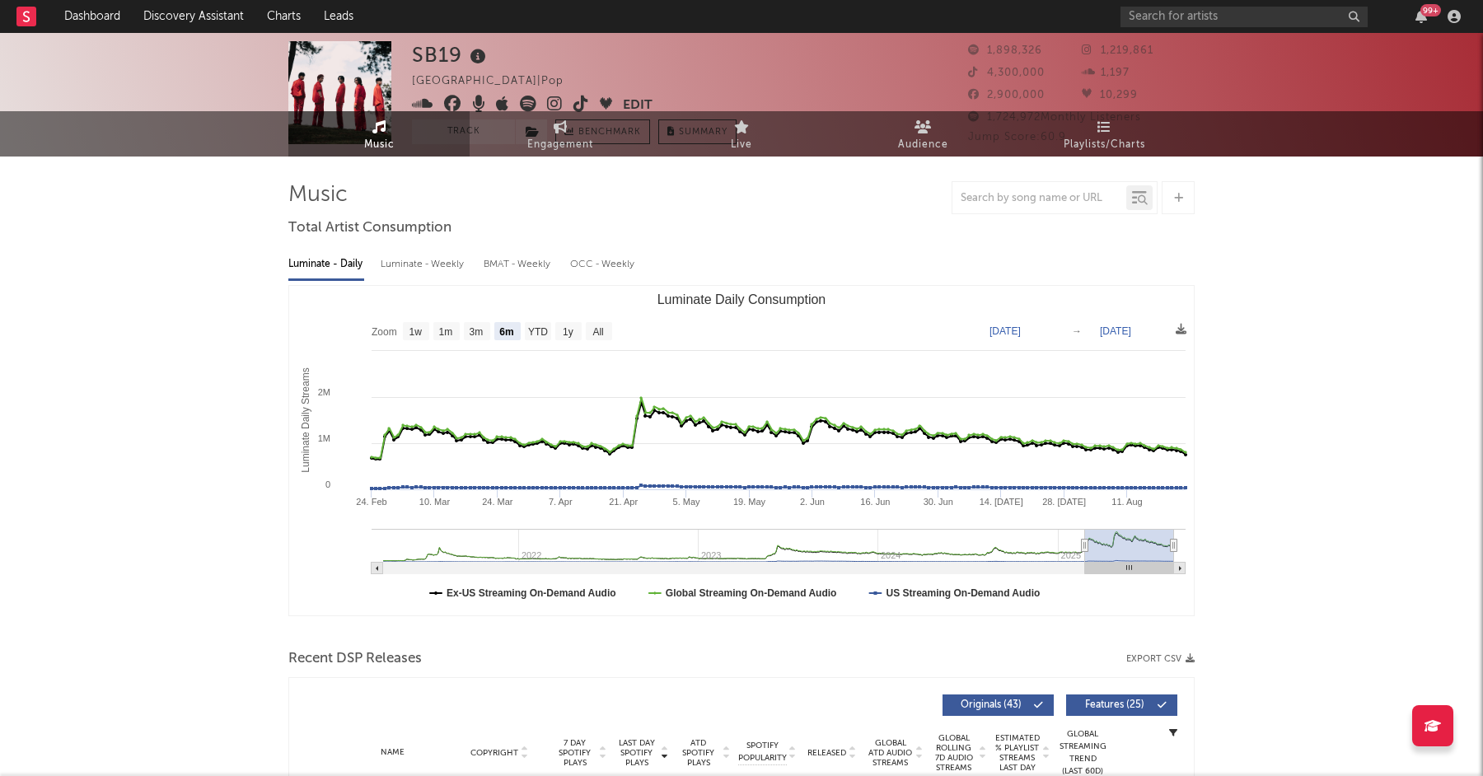
scroll to position [0, 0]
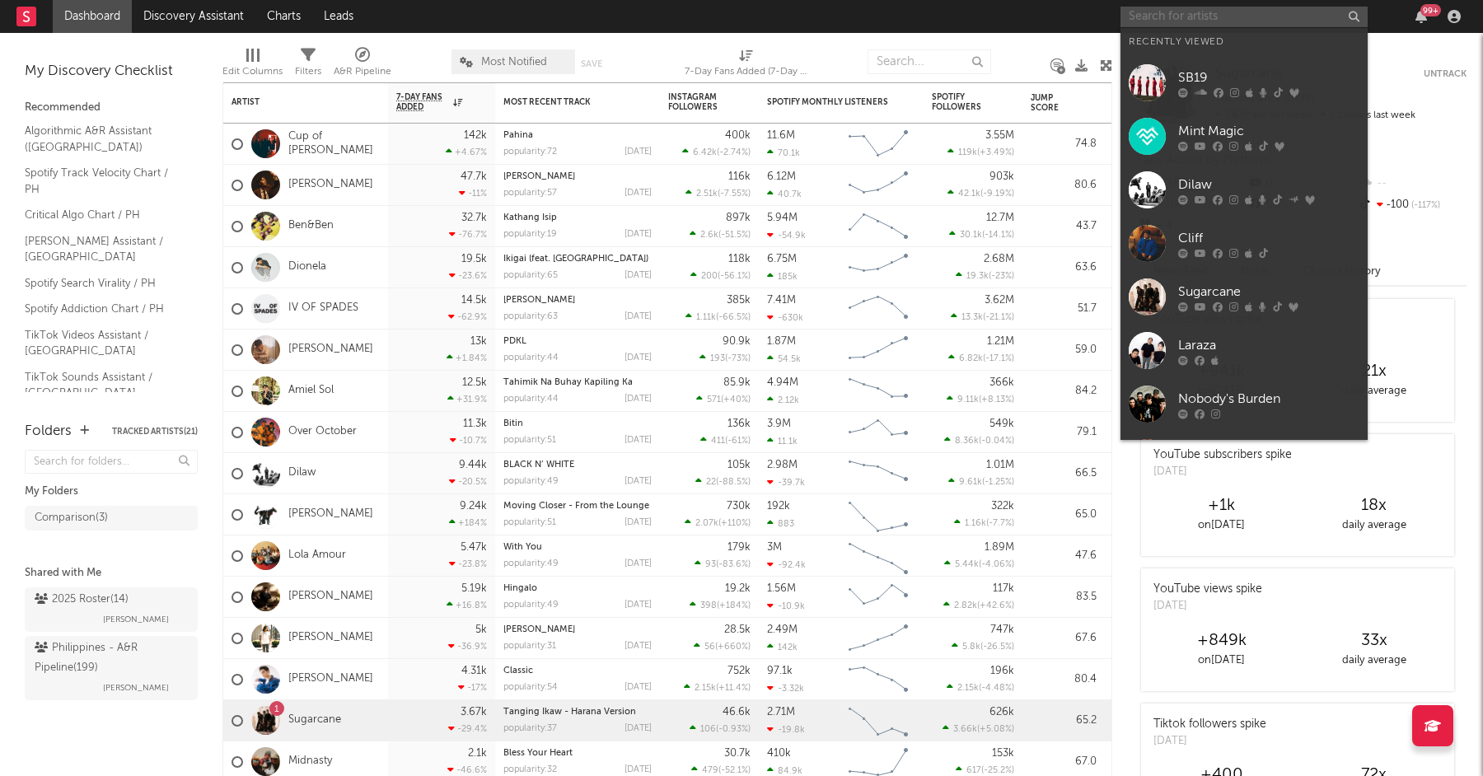
click at [1207, 14] on input "text" at bounding box center [1244, 17] width 247 height 21
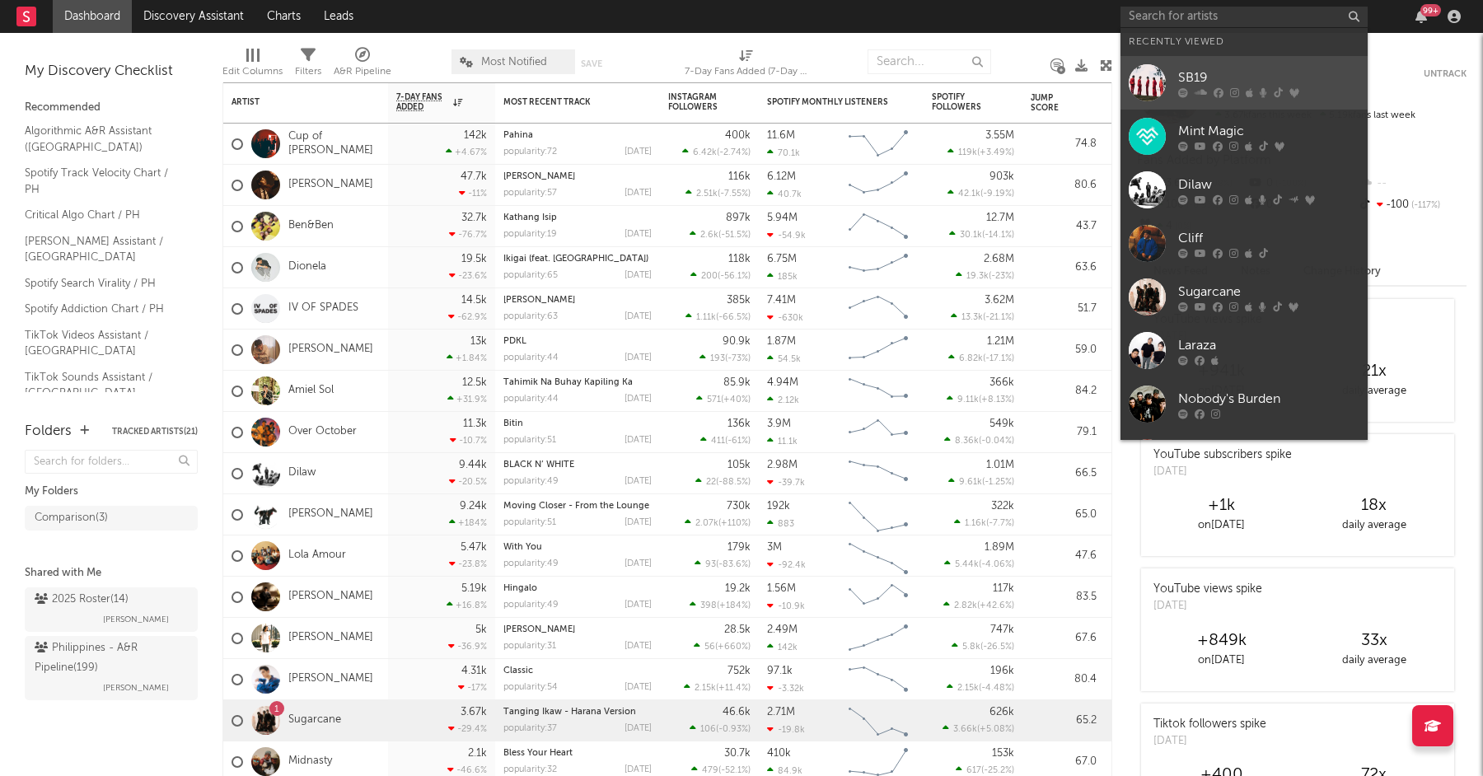
click at [1195, 65] on link "SB19" at bounding box center [1244, 83] width 247 height 54
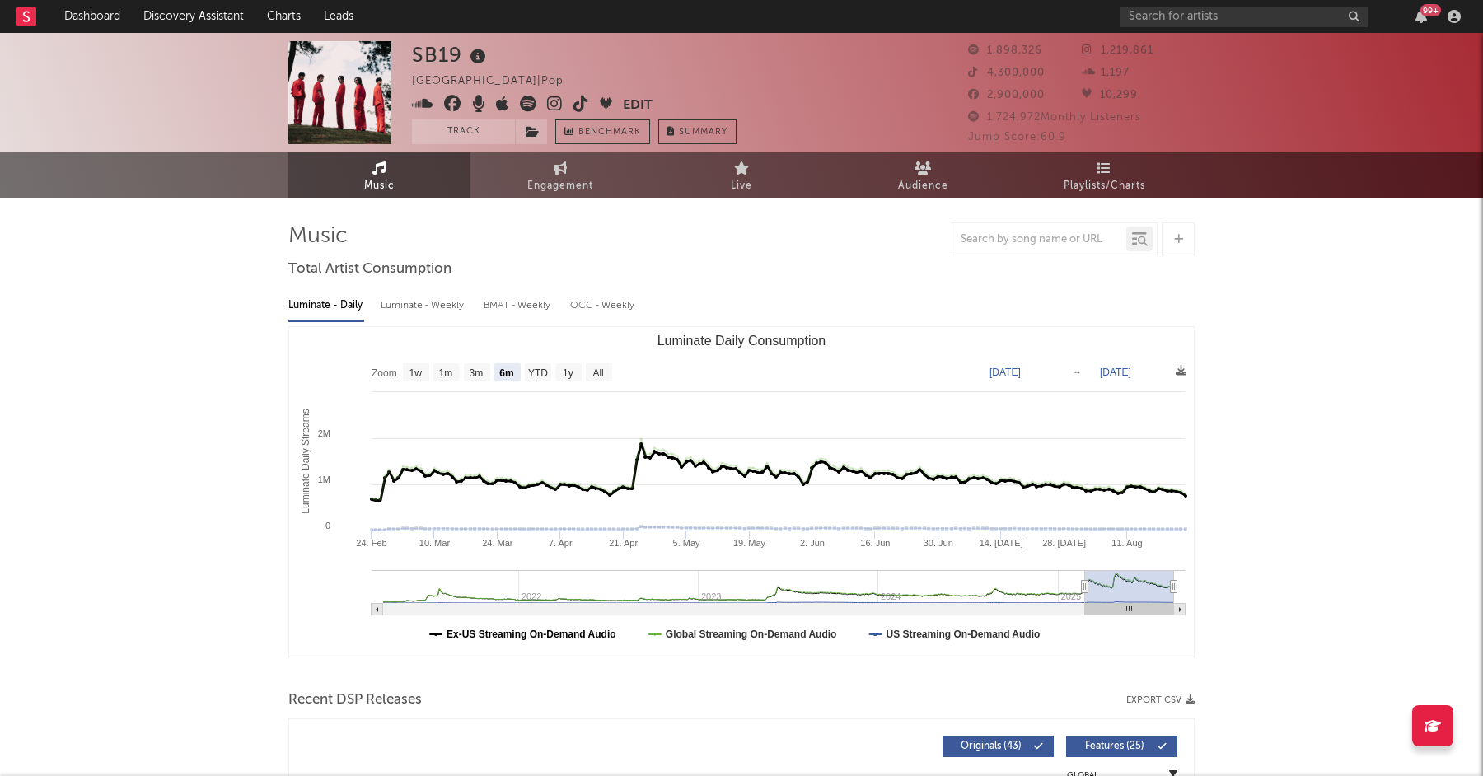
click at [582, 639] on text "Ex-US Streaming On-Demand Audio" at bounding box center [532, 635] width 170 height 12
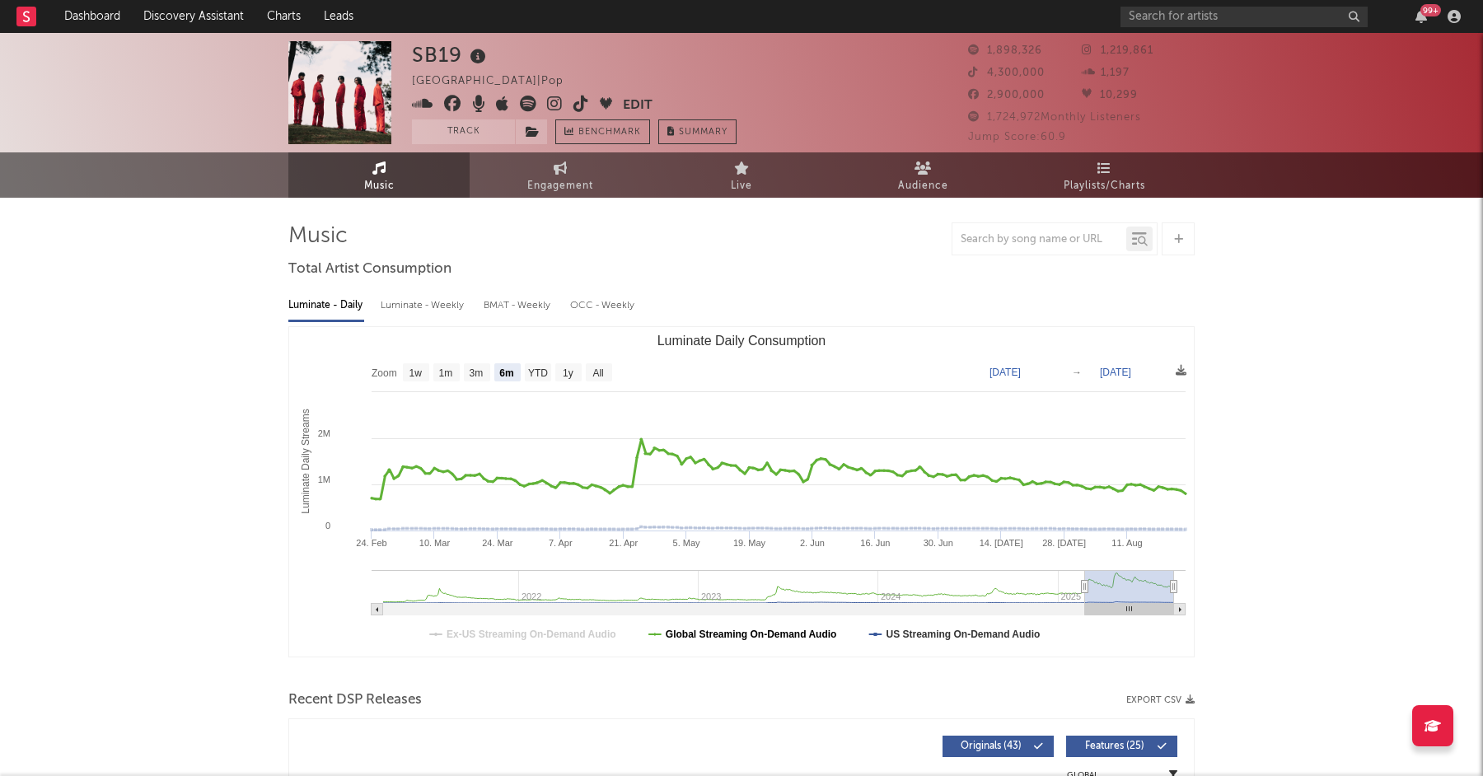
click at [738, 634] on text "Global Streaming On-Demand Audio" at bounding box center [751, 635] width 171 height 12
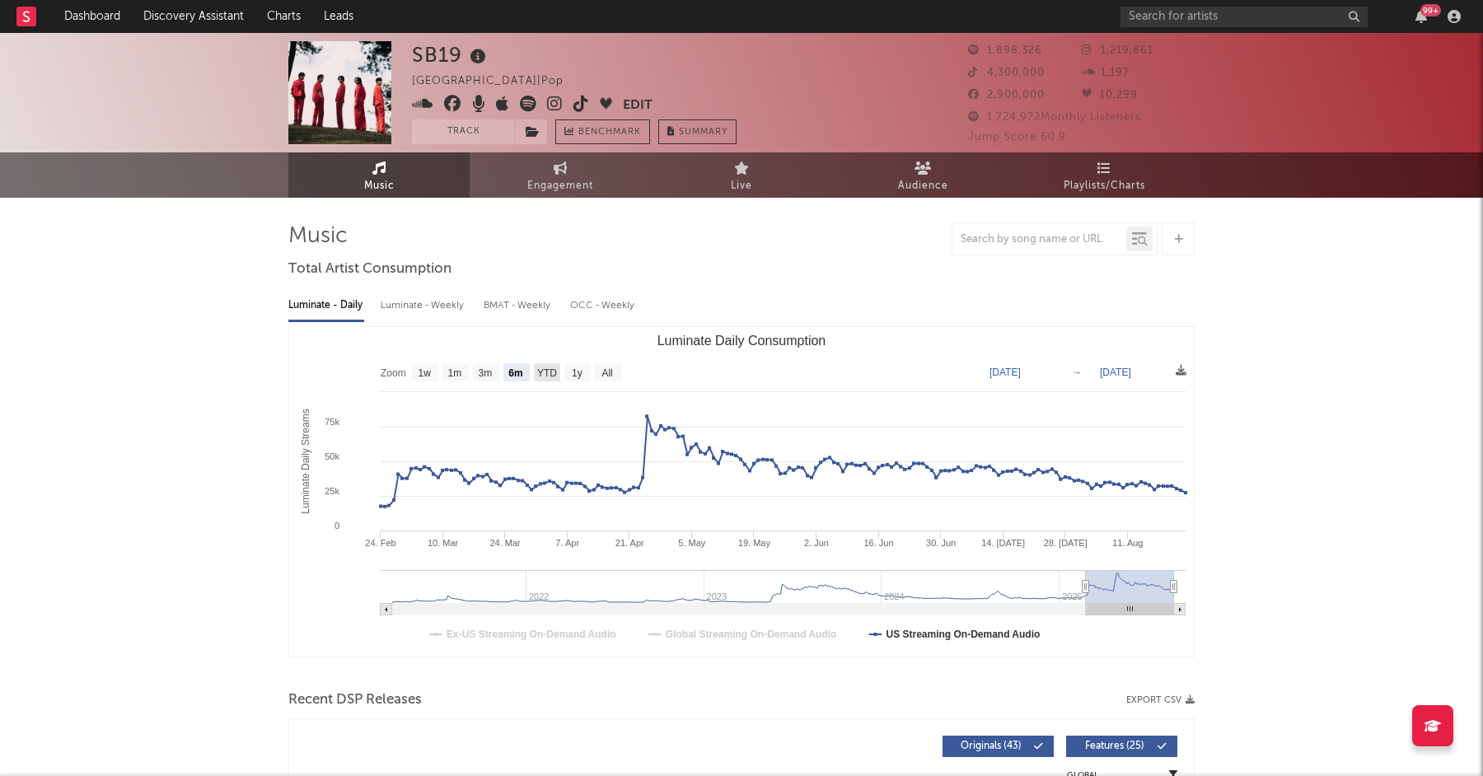
click at [546, 376] on text "YTD" at bounding box center [547, 374] width 20 height 12
select select "YTD"
type input "2025-01-01"
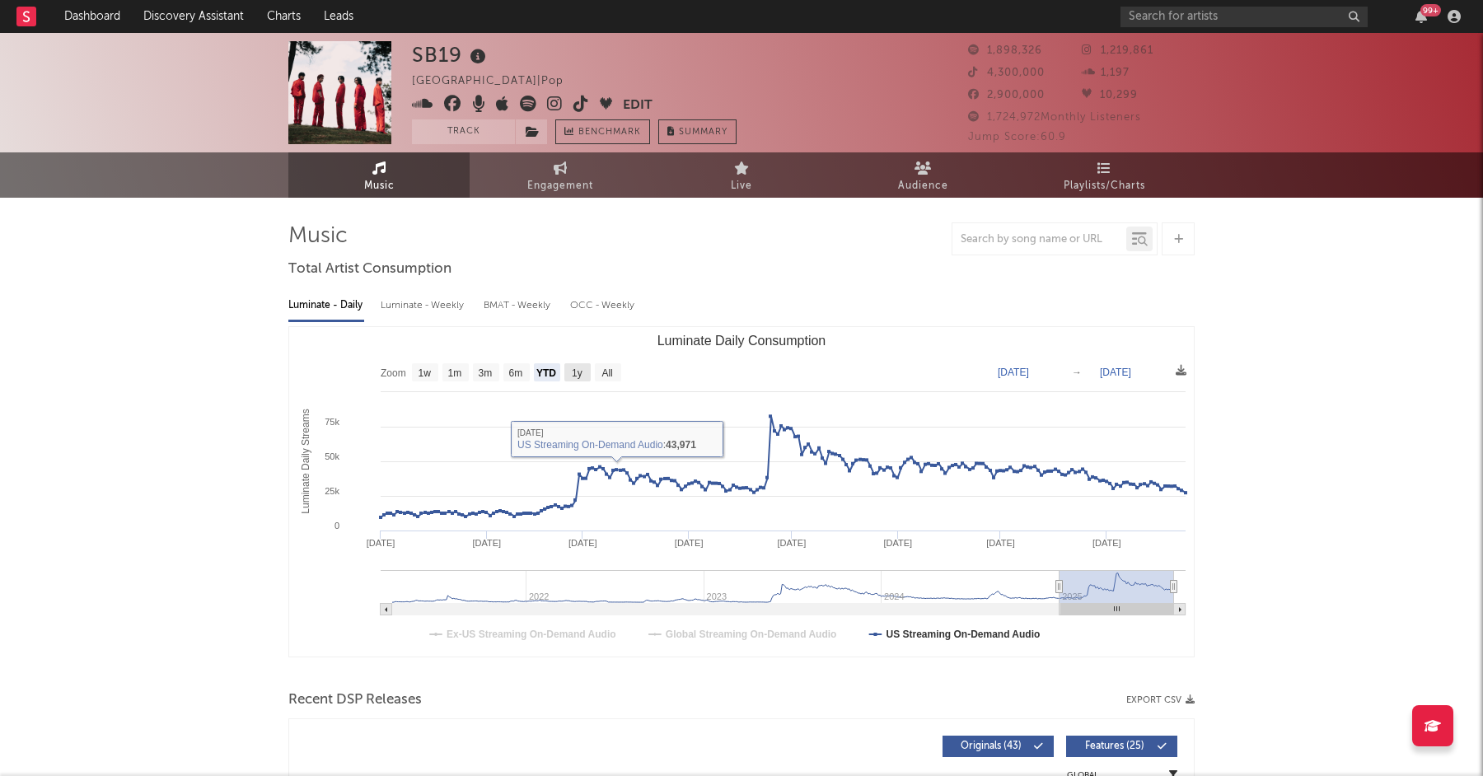
click at [585, 375] on rect "Luminate Daily Consumption" at bounding box center [577, 372] width 26 height 18
select select "1y"
type input "[DATE]"
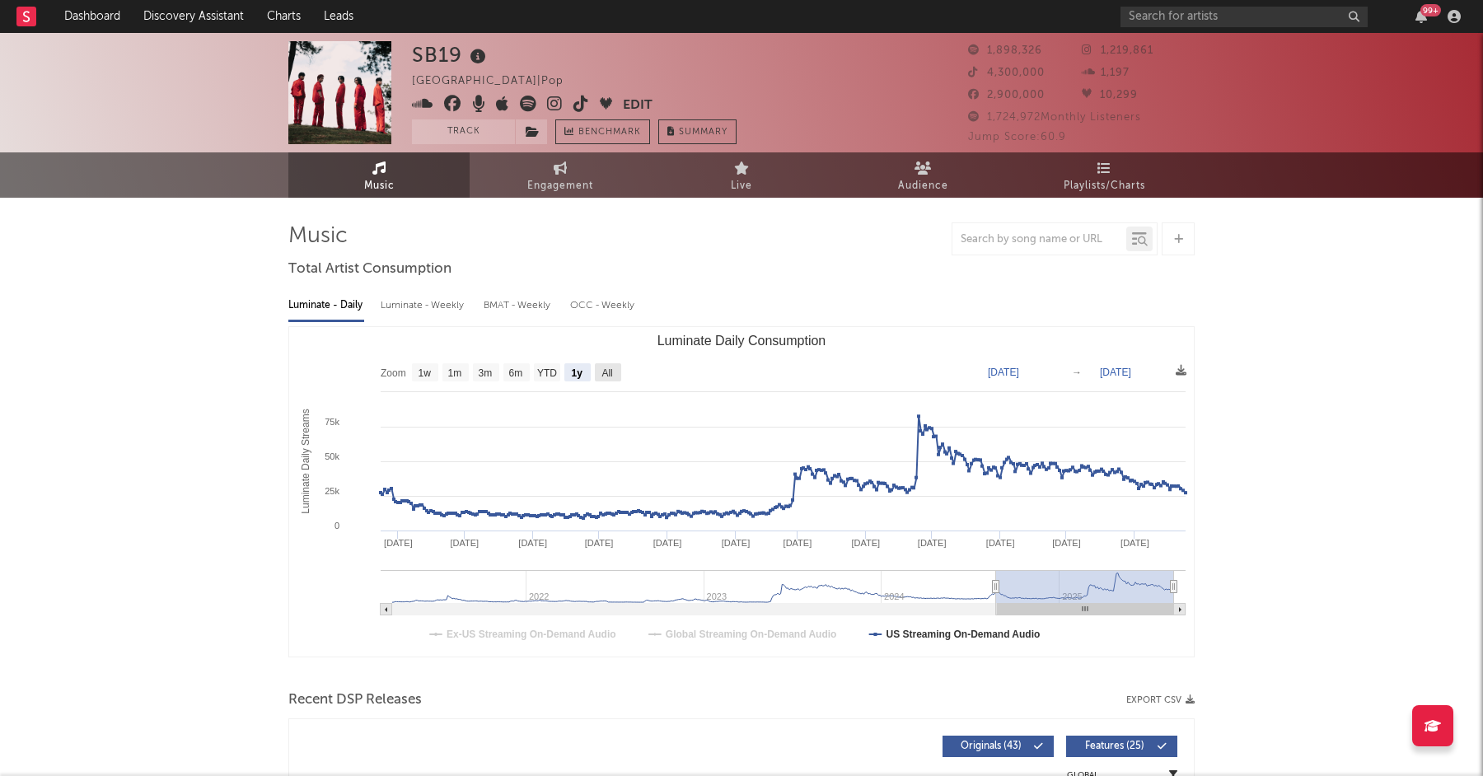
click at [610, 371] on text "All" at bounding box center [607, 374] width 11 height 12
select select "All"
type input "[DATE]"
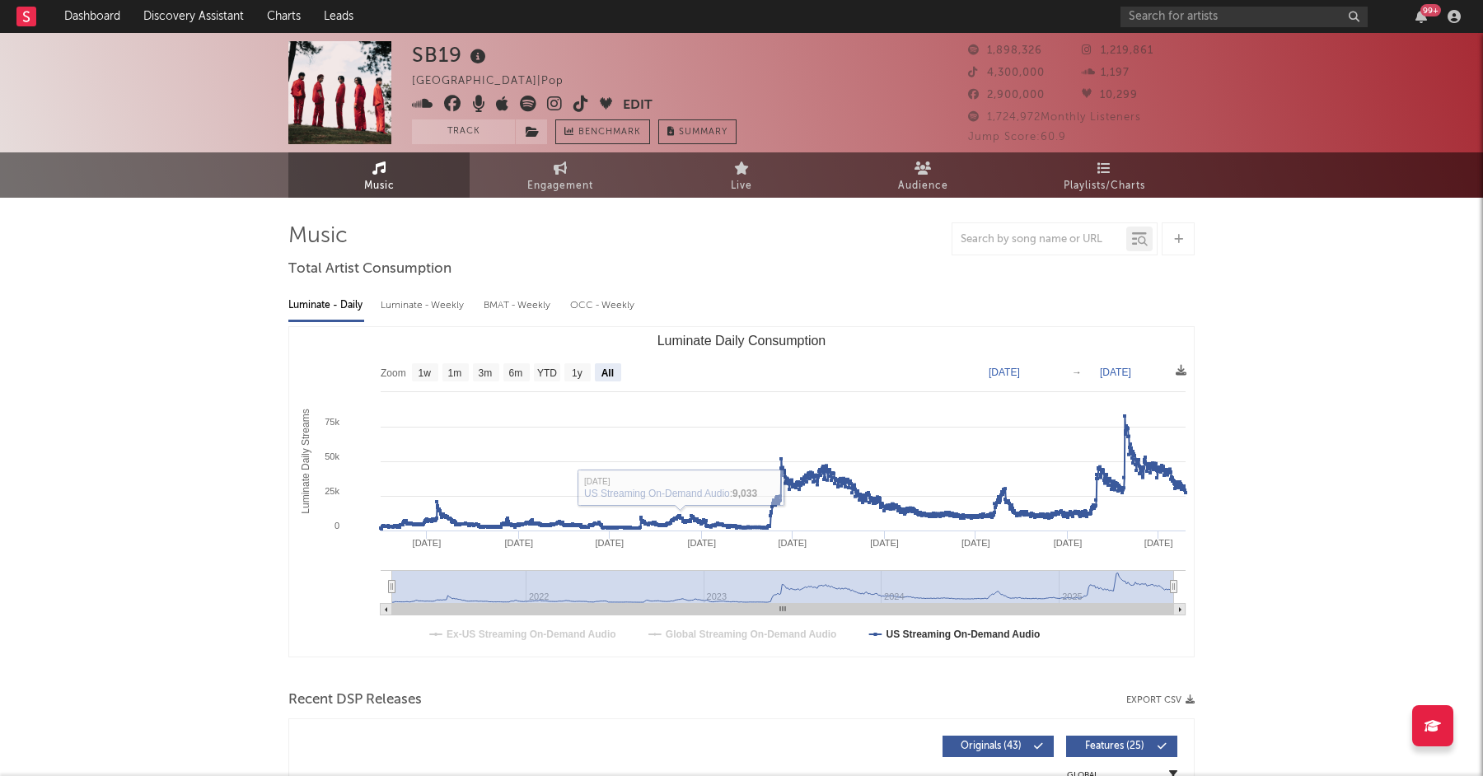
click at [434, 306] on div "Luminate - Weekly" at bounding box center [424, 306] width 87 height 28
select select "6m"
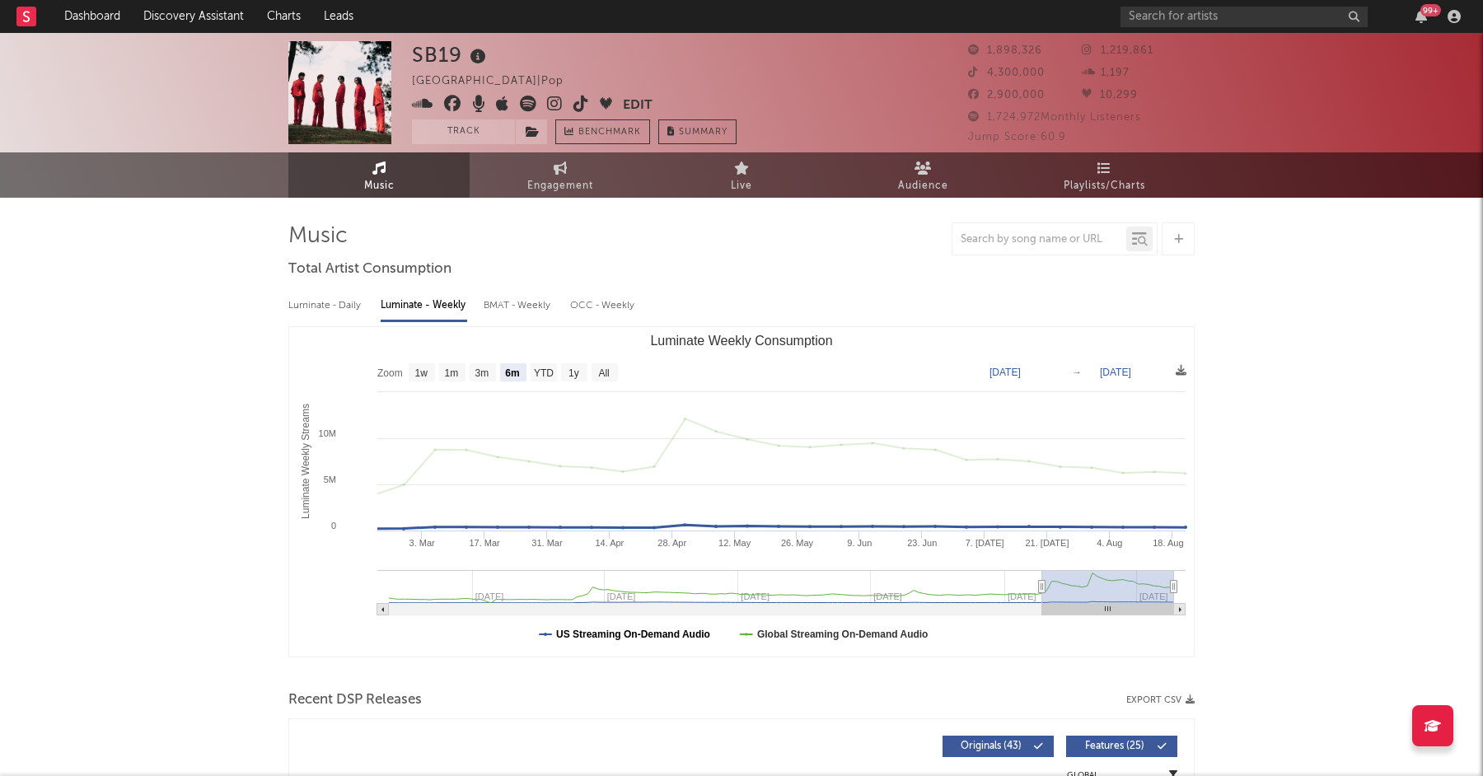
click at [694, 638] on text "US Streaming On-Demand Audio" at bounding box center [633, 635] width 154 height 12
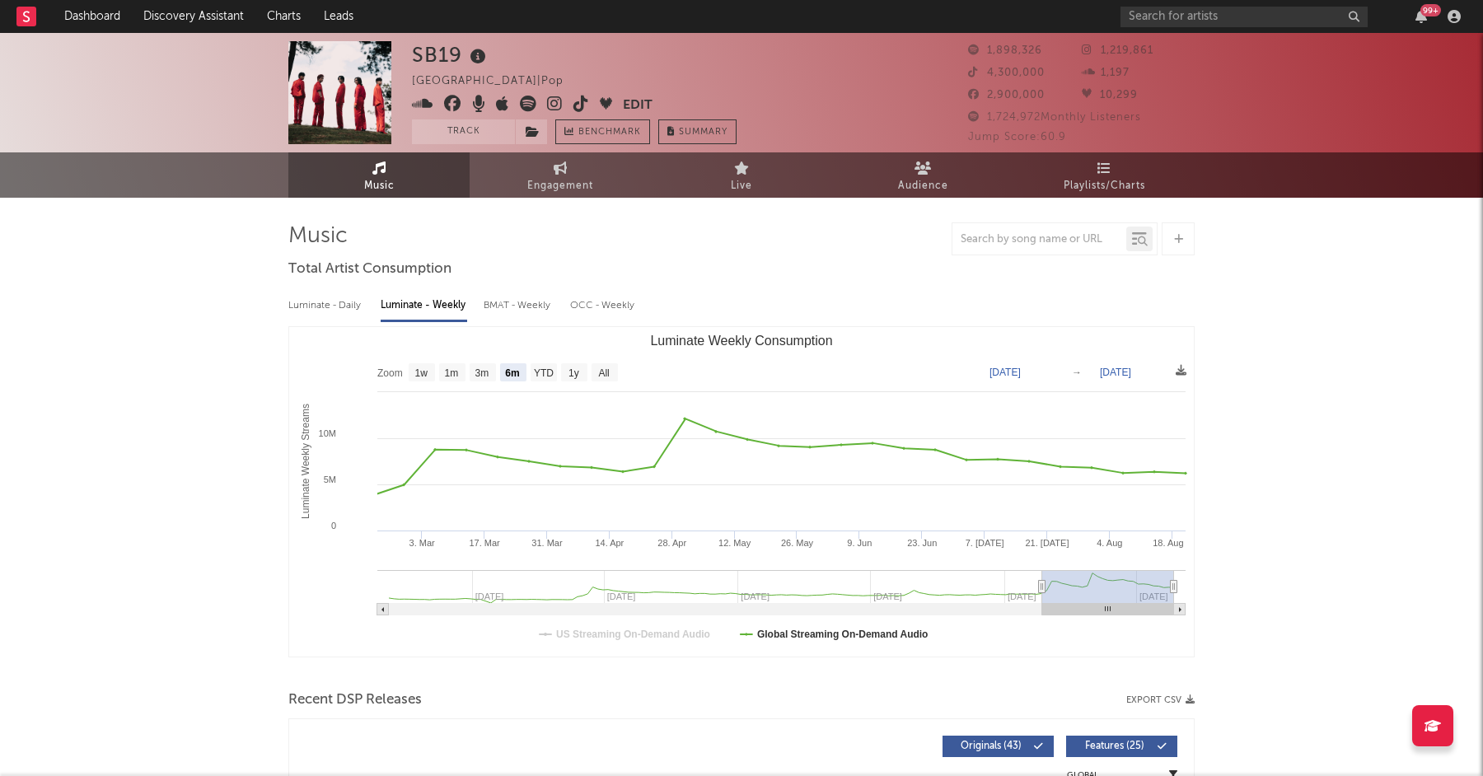
click at [694, 638] on text "US Streaming On-Demand Audio" at bounding box center [633, 635] width 154 height 12
click at [789, 635] on text "Global Streaming On-Demand Audio" at bounding box center [842, 635] width 171 height 12
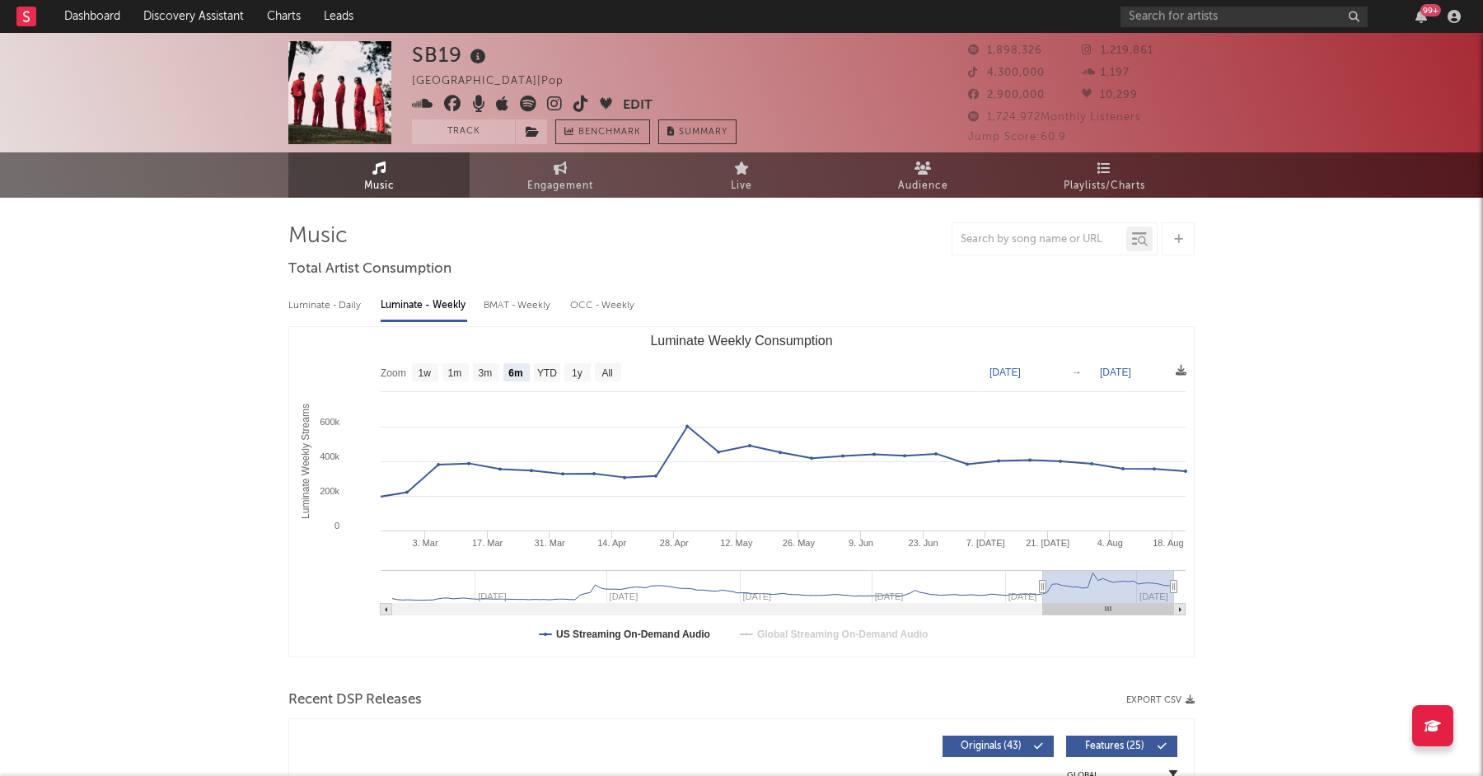
click at [518, 305] on div "BMAT - Weekly" at bounding box center [519, 306] width 70 height 28
select select "1w"
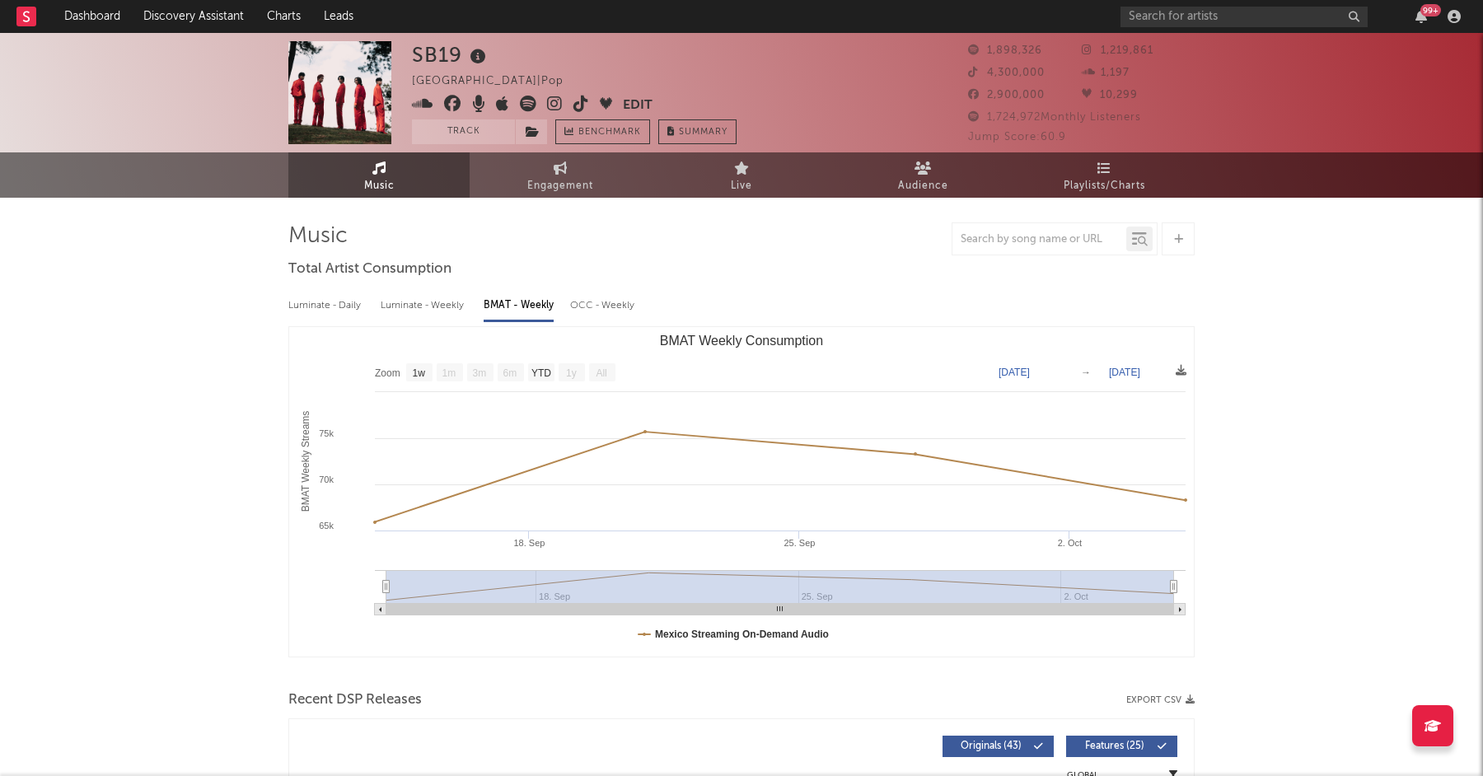
click at [382, 304] on div "Luminate - Weekly" at bounding box center [424, 306] width 87 height 28
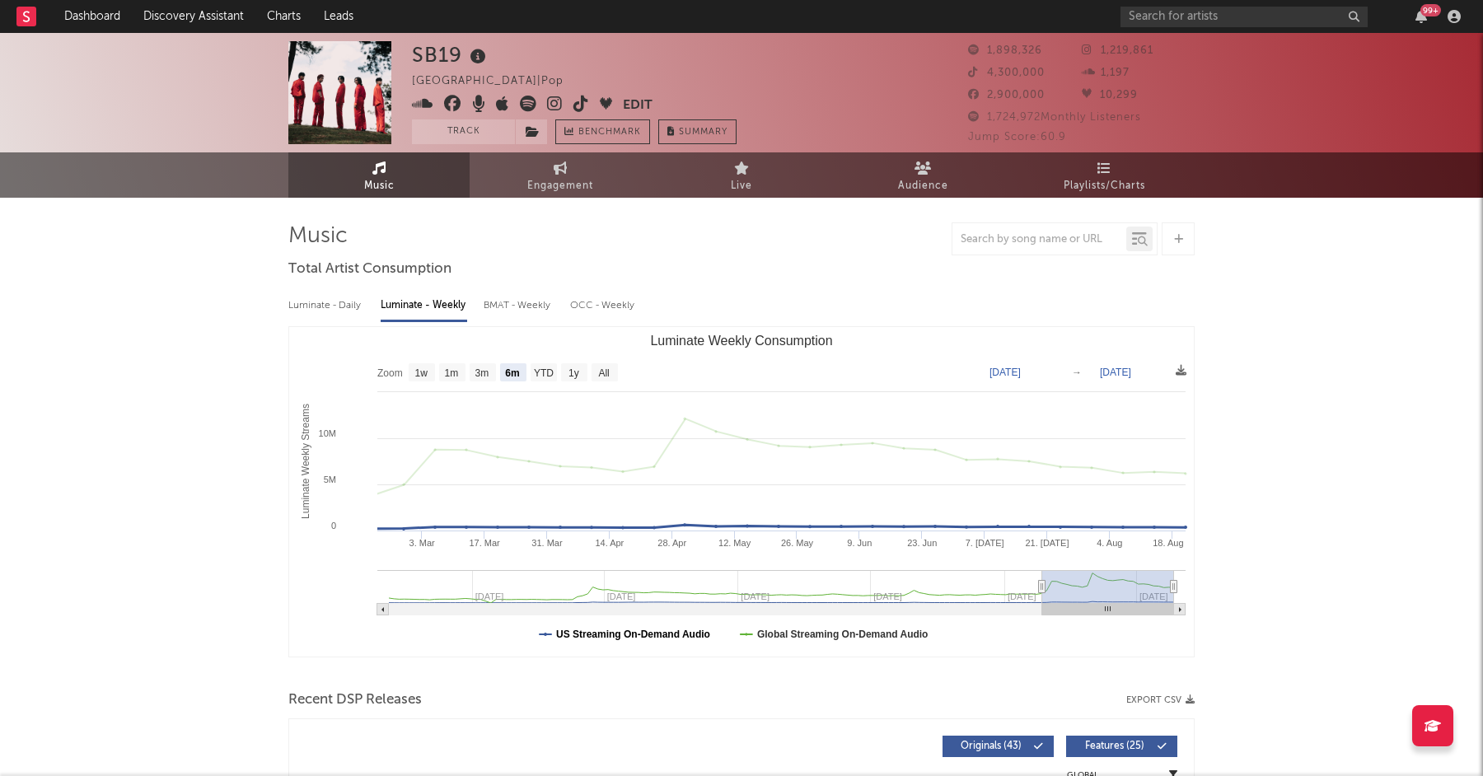
click at [659, 632] on text "US Streaming On-Demand Audio" at bounding box center [633, 635] width 154 height 12
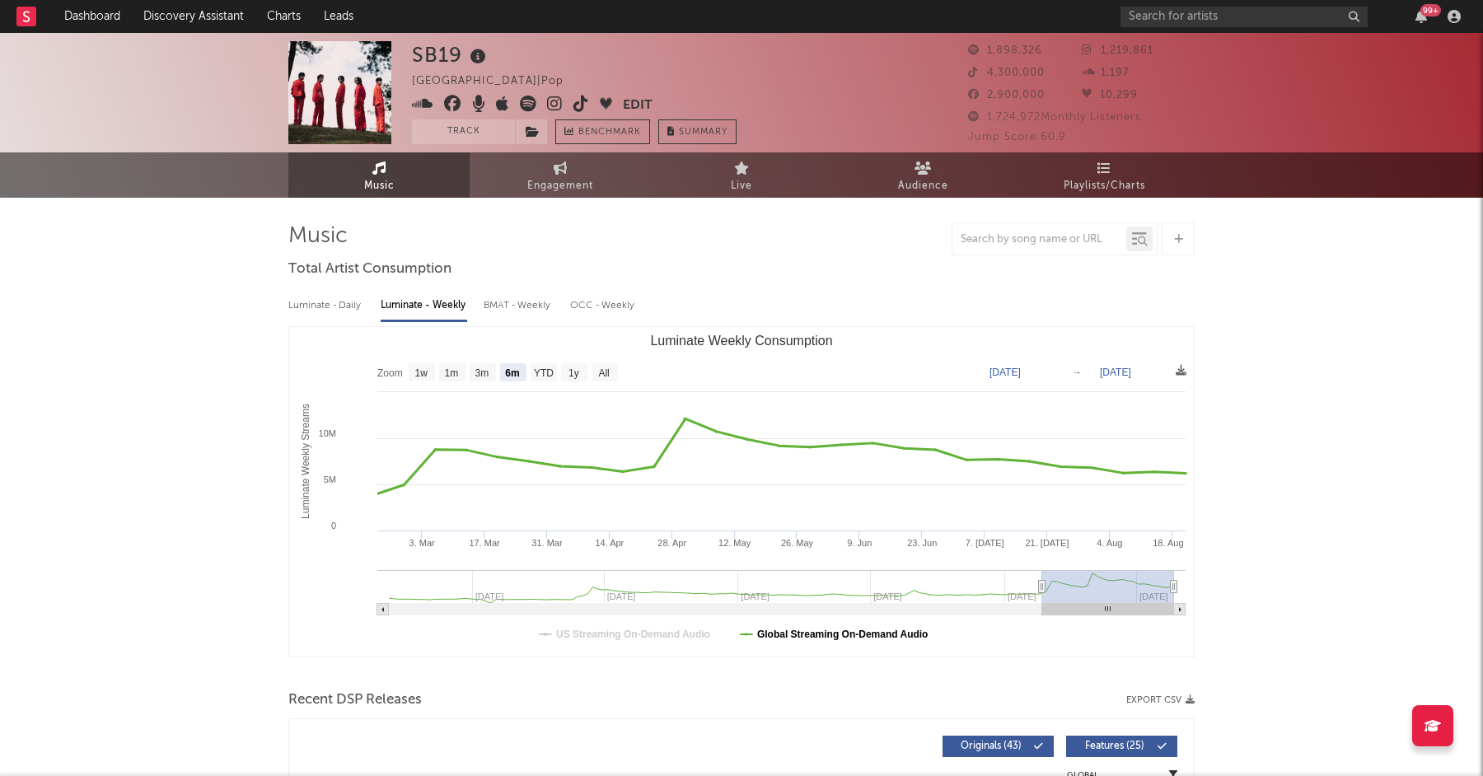
click at [810, 636] on text "Global Streaming On-Demand Audio" at bounding box center [842, 635] width 171 height 12
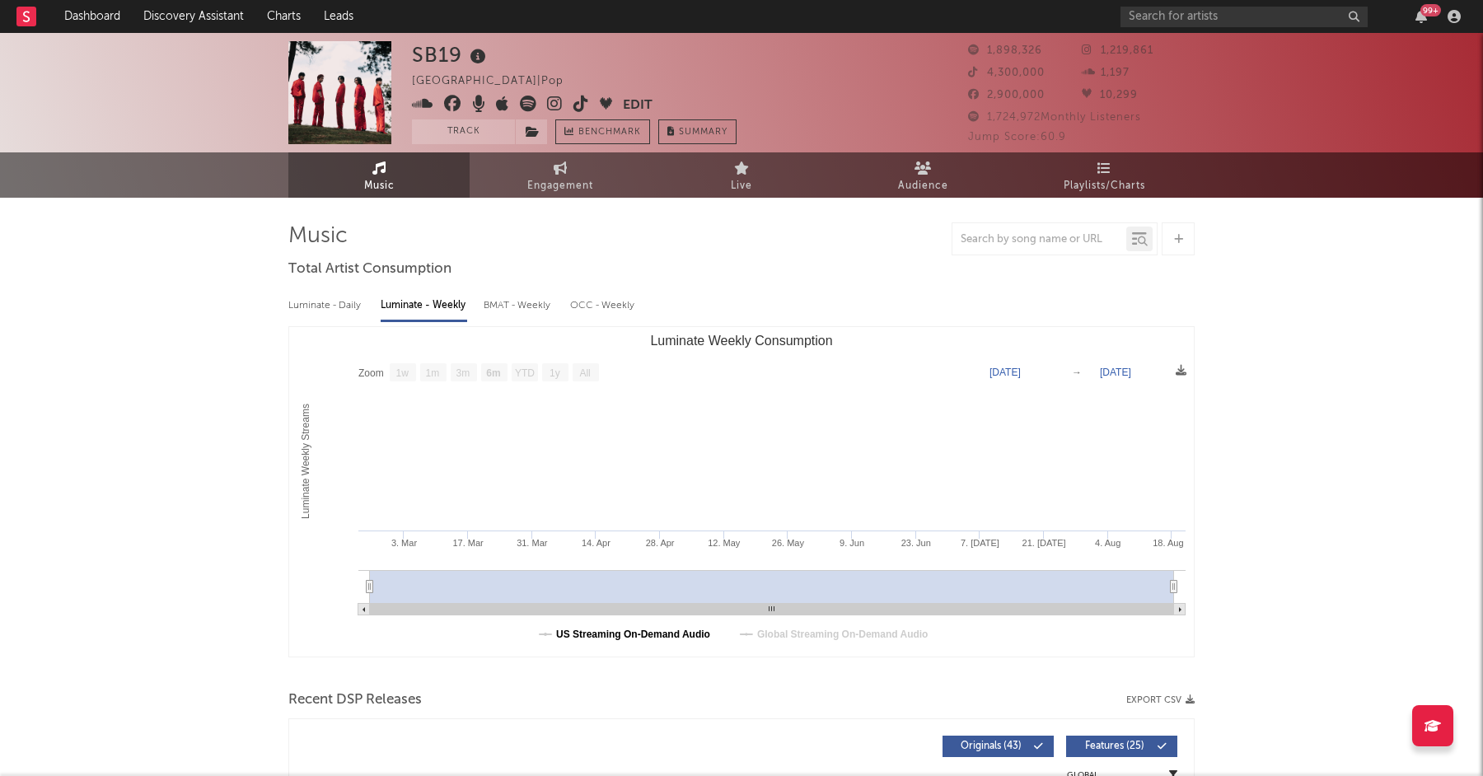
click at [655, 631] on text "US Streaming On-Demand Audio" at bounding box center [633, 635] width 154 height 12
select select "6m"
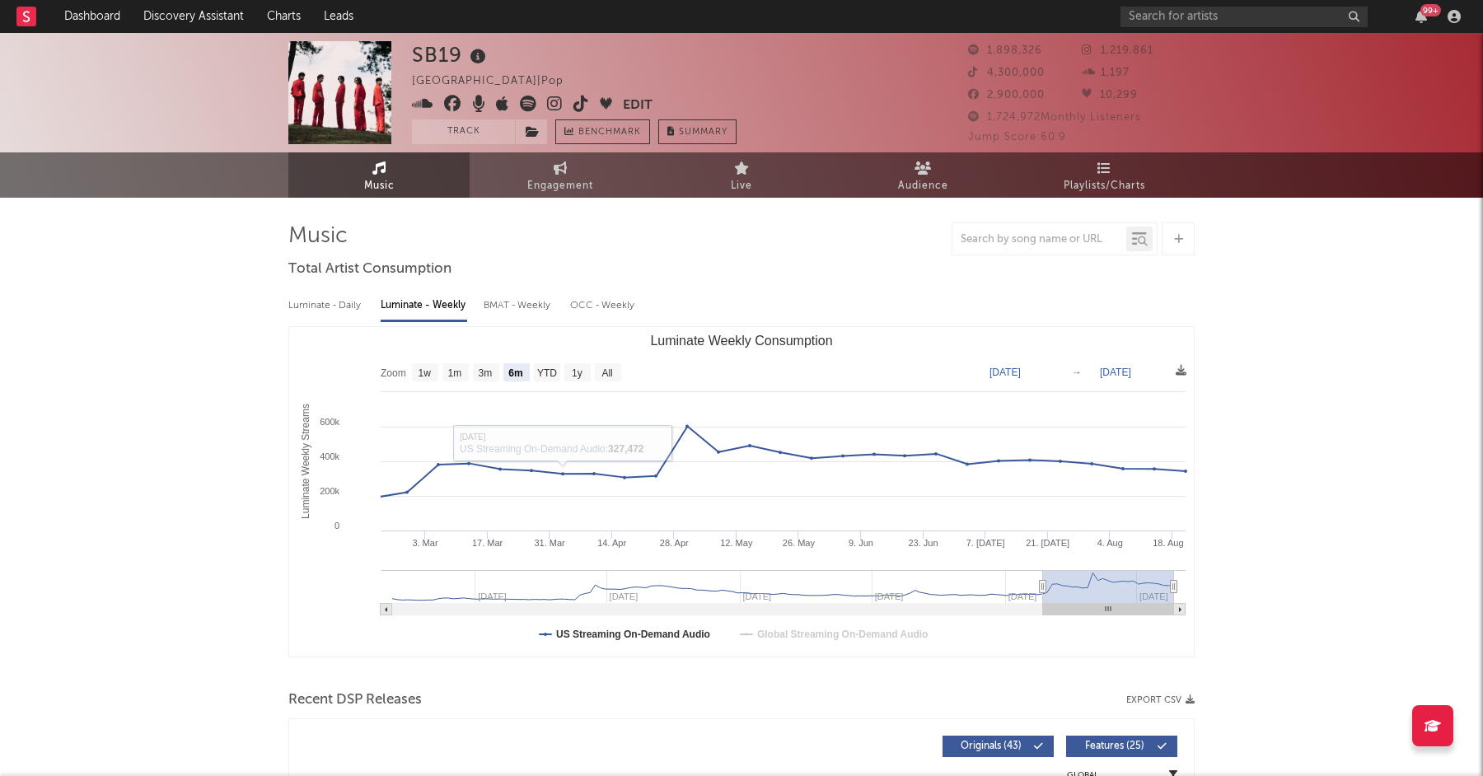
click at [499, 311] on div "BMAT - Weekly" at bounding box center [519, 306] width 70 height 28
select select "1w"
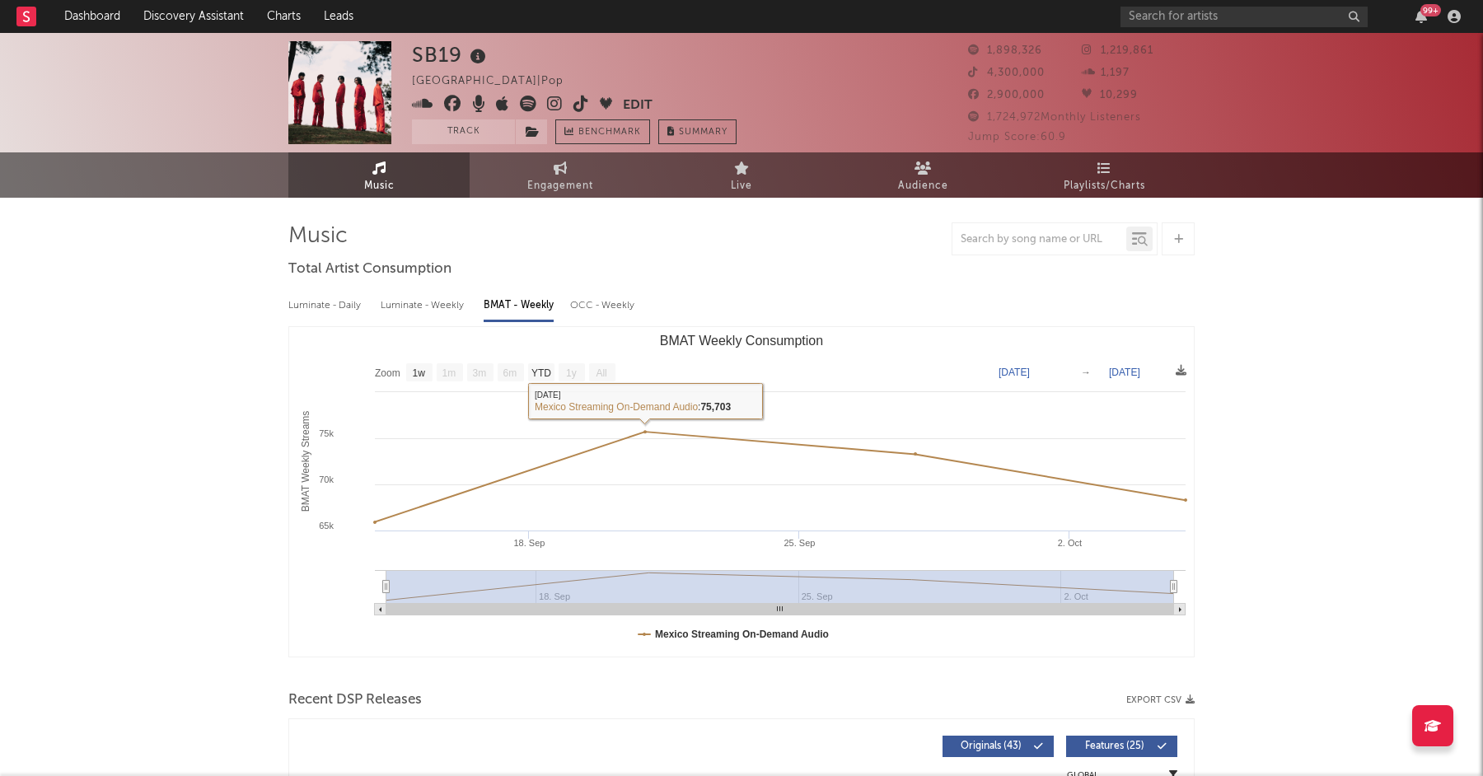
click at [583, 302] on div "OCC - Weekly" at bounding box center [603, 306] width 66 height 28
select select "6m"
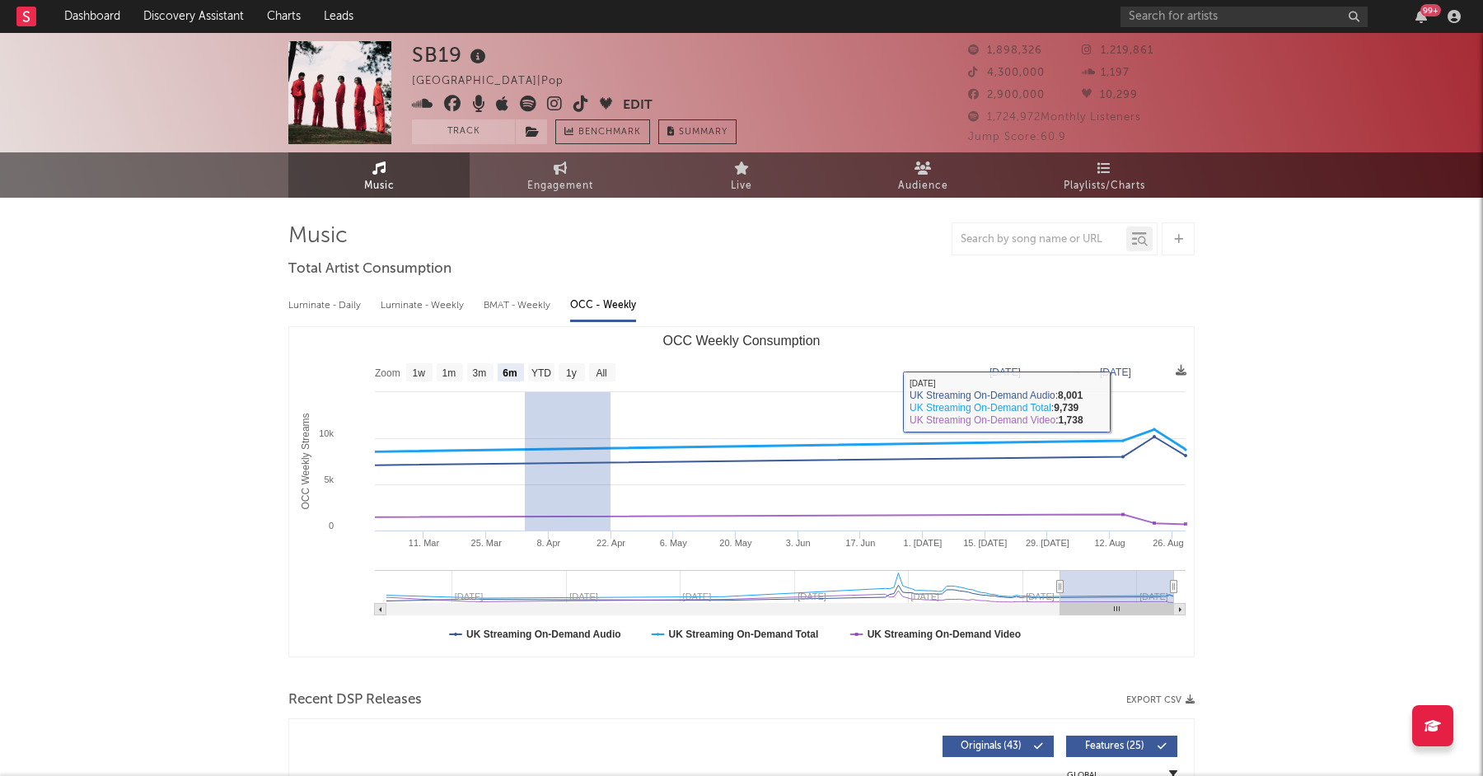
drag, startPoint x: 604, startPoint y: 432, endPoint x: 525, endPoint y: 389, distance: 90.0
click at [525, 389] on rect "OCC Weekly Consumption" at bounding box center [741, 492] width 905 height 330
type input "2024-04-02"
type input "2024-04-21"
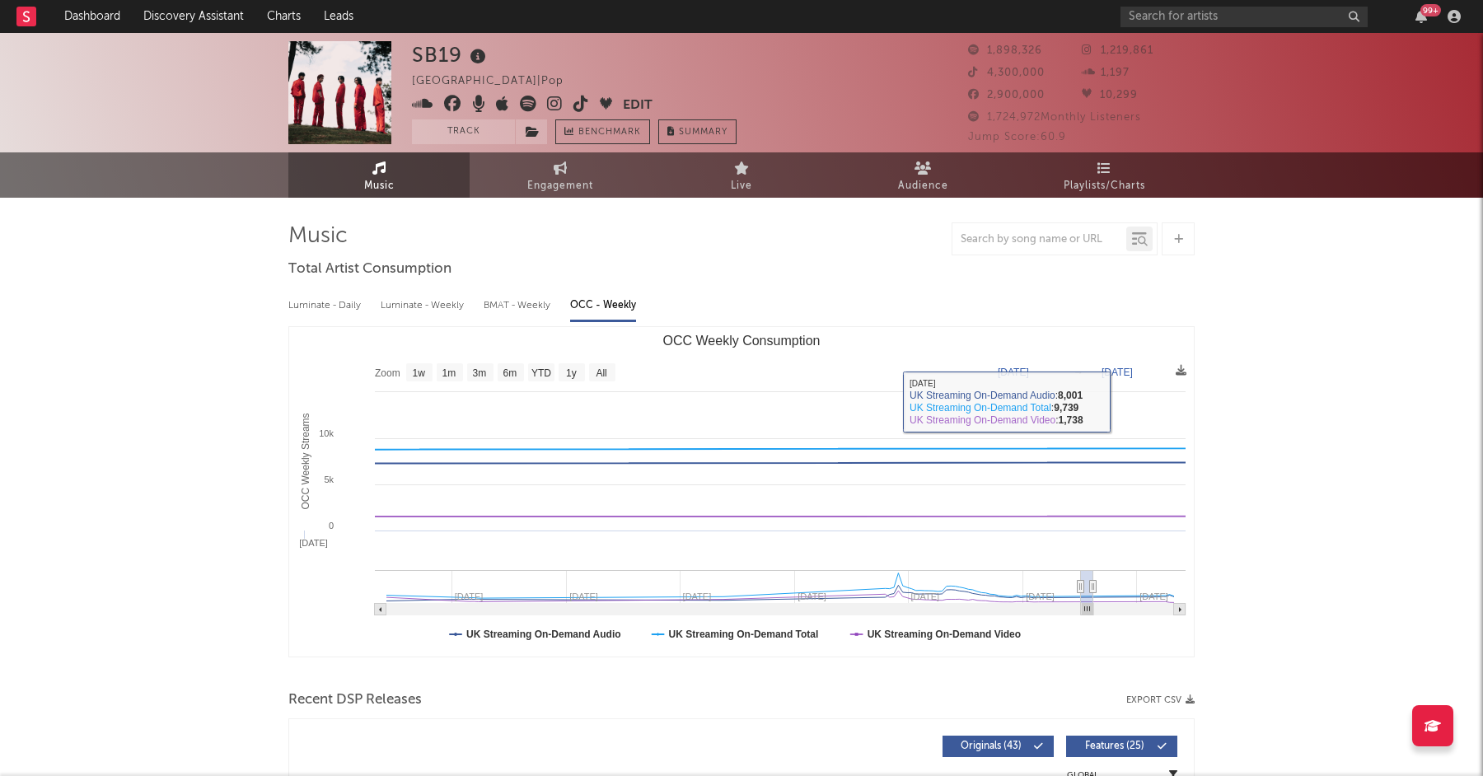
click at [415, 300] on div "Luminate - Weekly" at bounding box center [424, 306] width 87 height 28
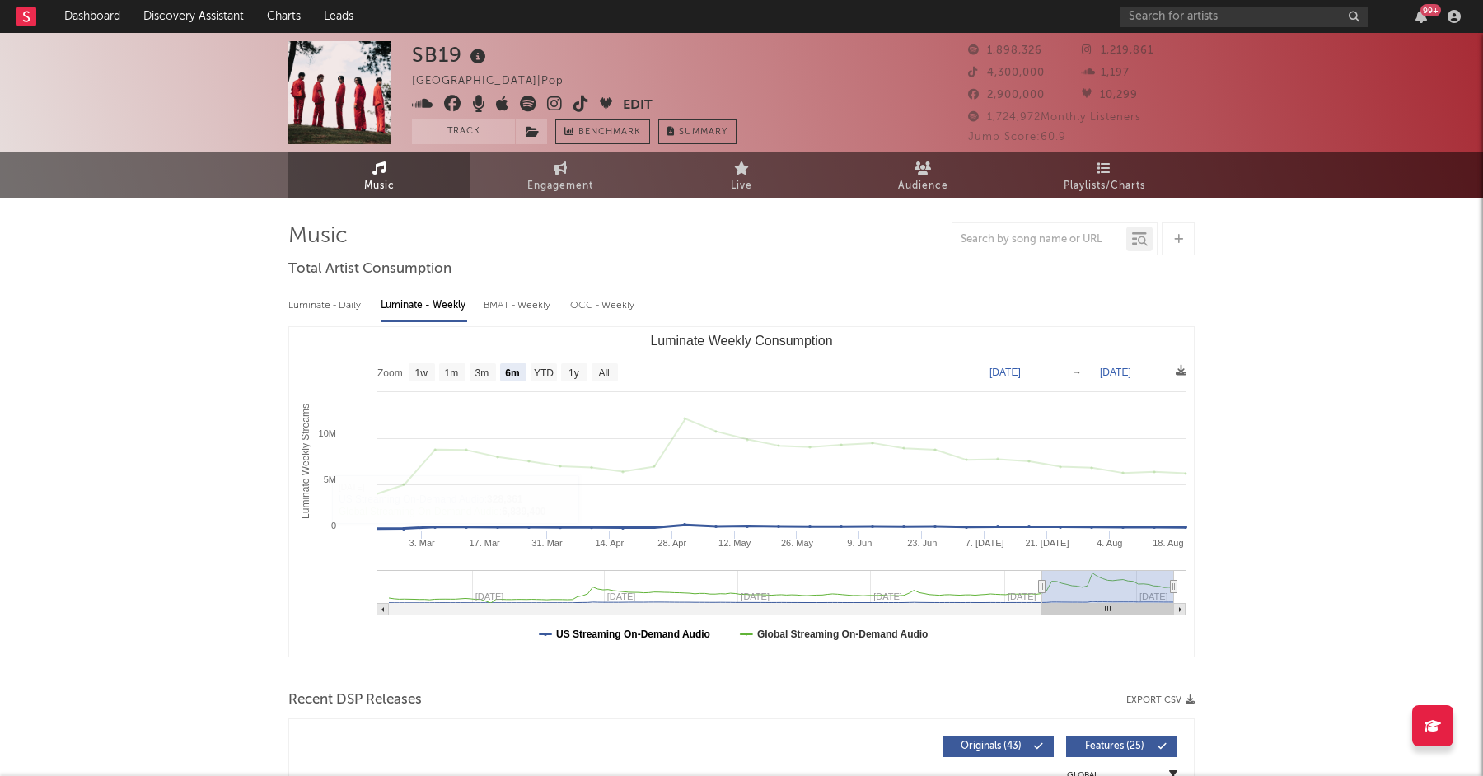
click at [647, 630] on text "US Streaming On-Demand Audio" at bounding box center [633, 635] width 154 height 12
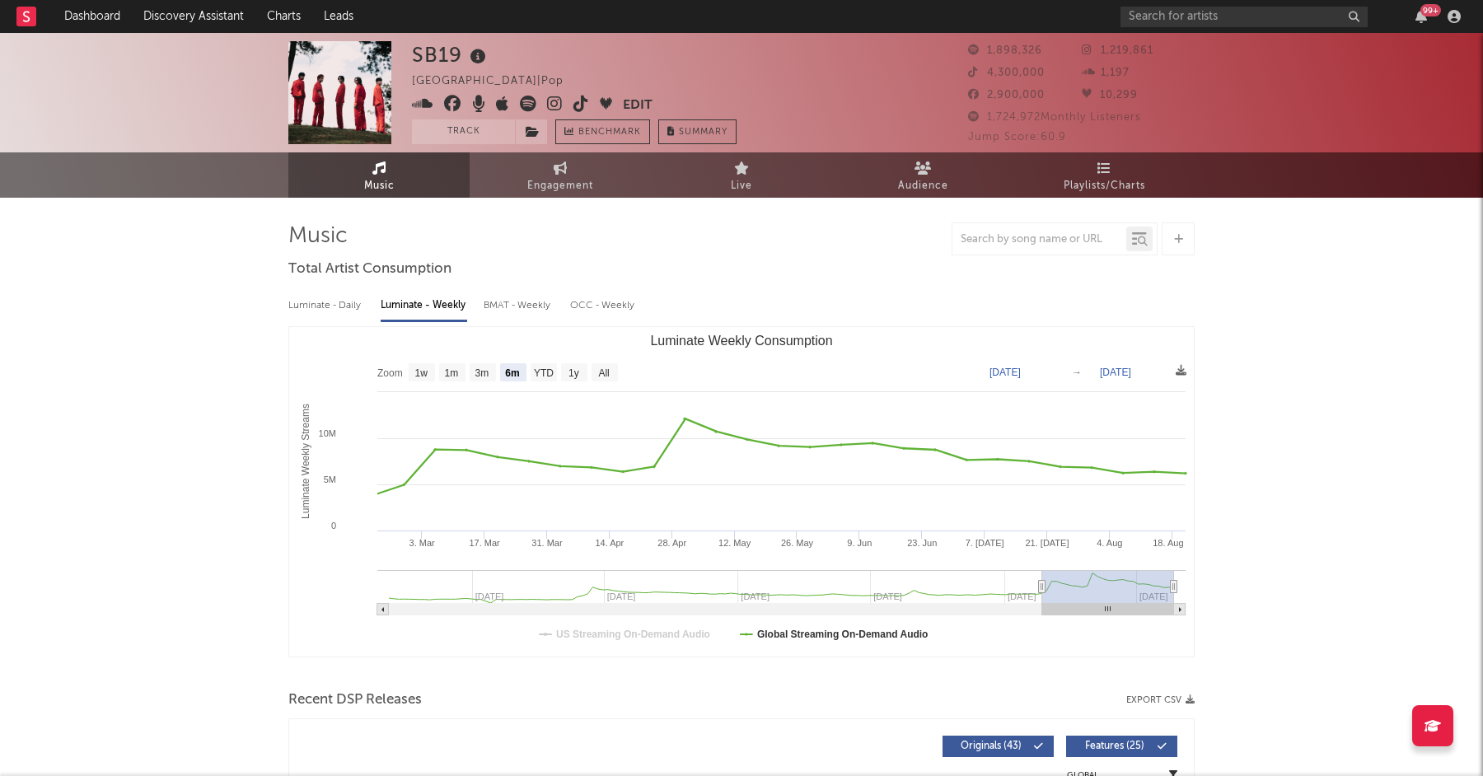
click at [854, 623] on rect "Luminate Weekly Consumption" at bounding box center [741, 492] width 905 height 330
click at [855, 635] on text "Global Streaming On-Demand Audio" at bounding box center [842, 635] width 171 height 12
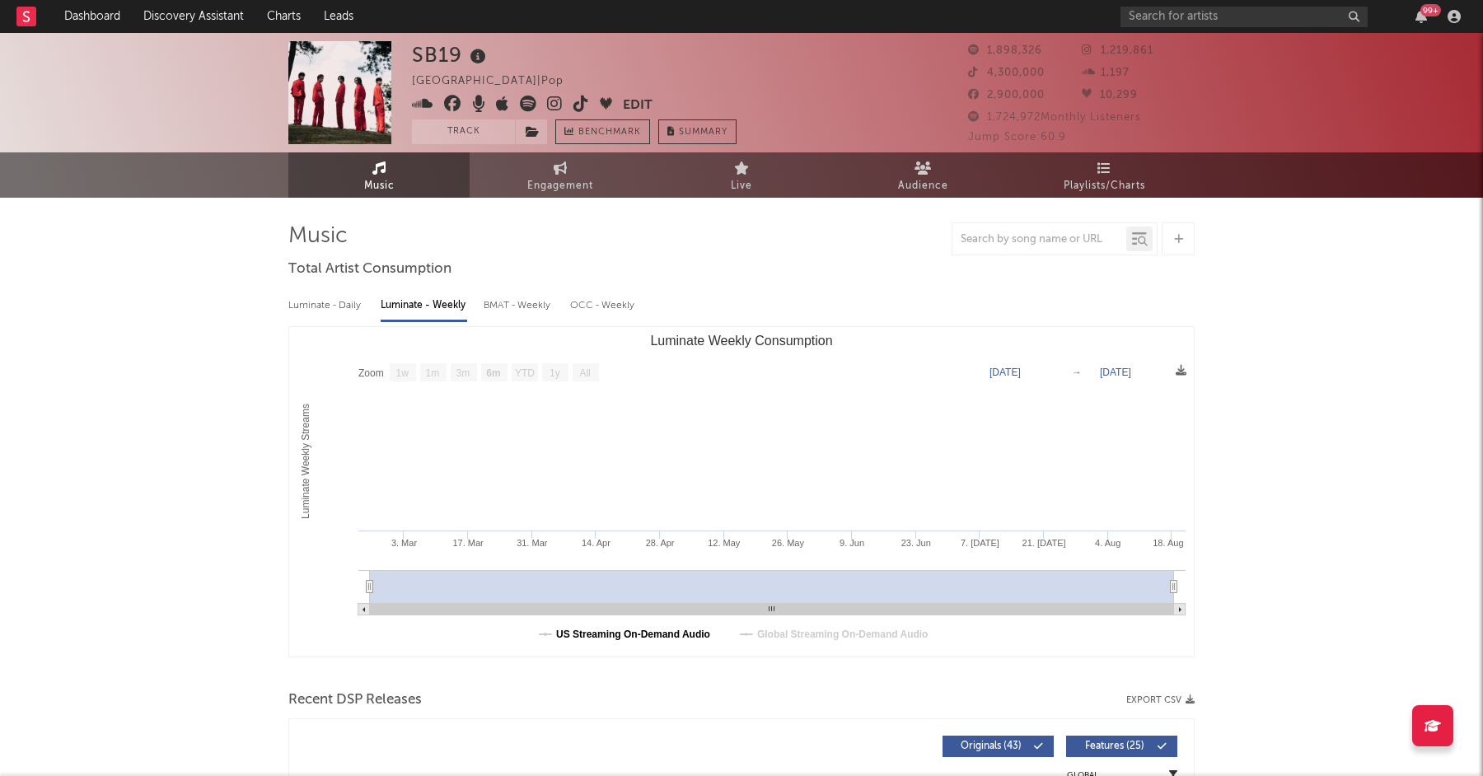
click at [601, 639] on text "US Streaming On-Demand Audio" at bounding box center [633, 635] width 154 height 12
select select "6m"
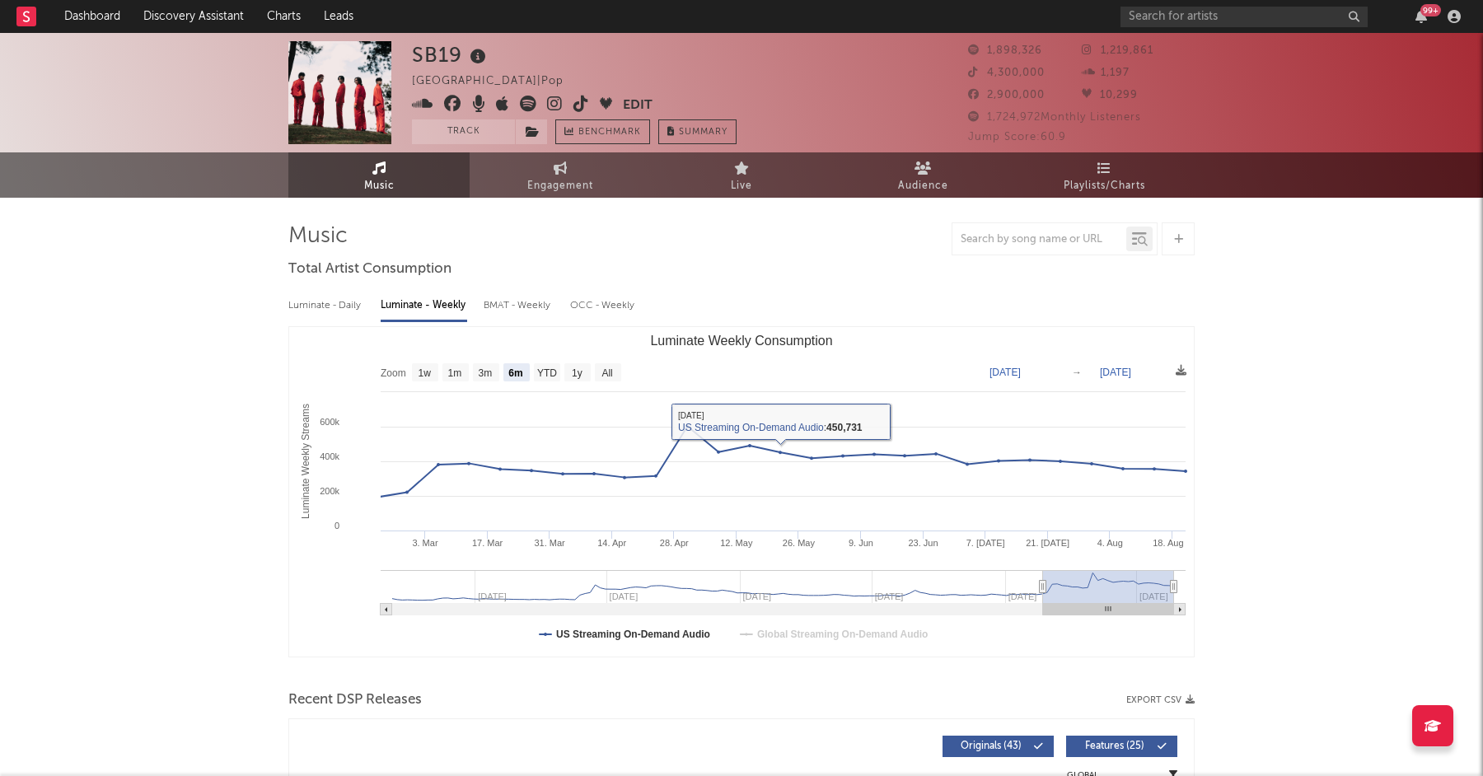
click at [336, 310] on div "Luminate - Daily" at bounding box center [326, 306] width 76 height 28
select select "6m"
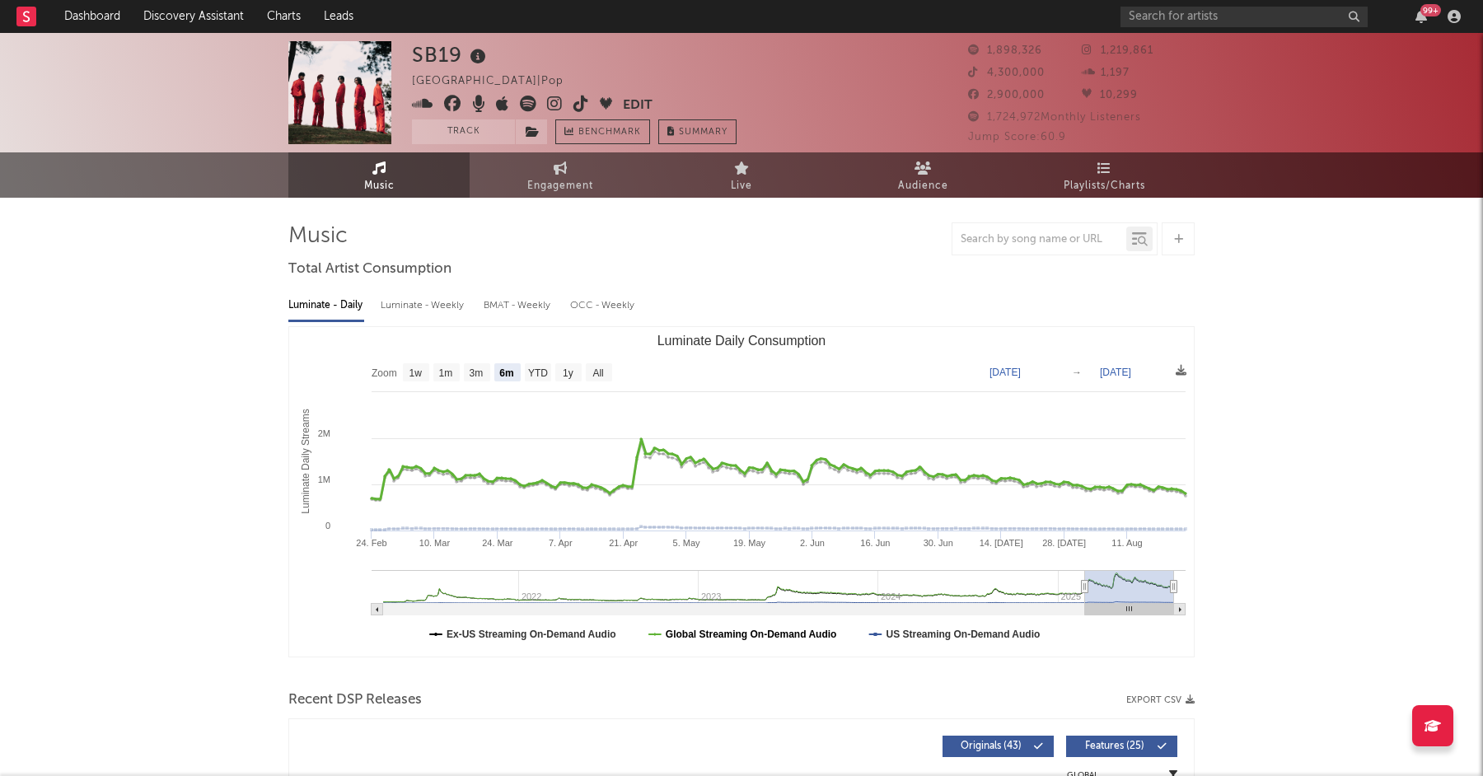
click at [715, 638] on text "Global Streaming On-Demand Audio" at bounding box center [751, 635] width 171 height 12
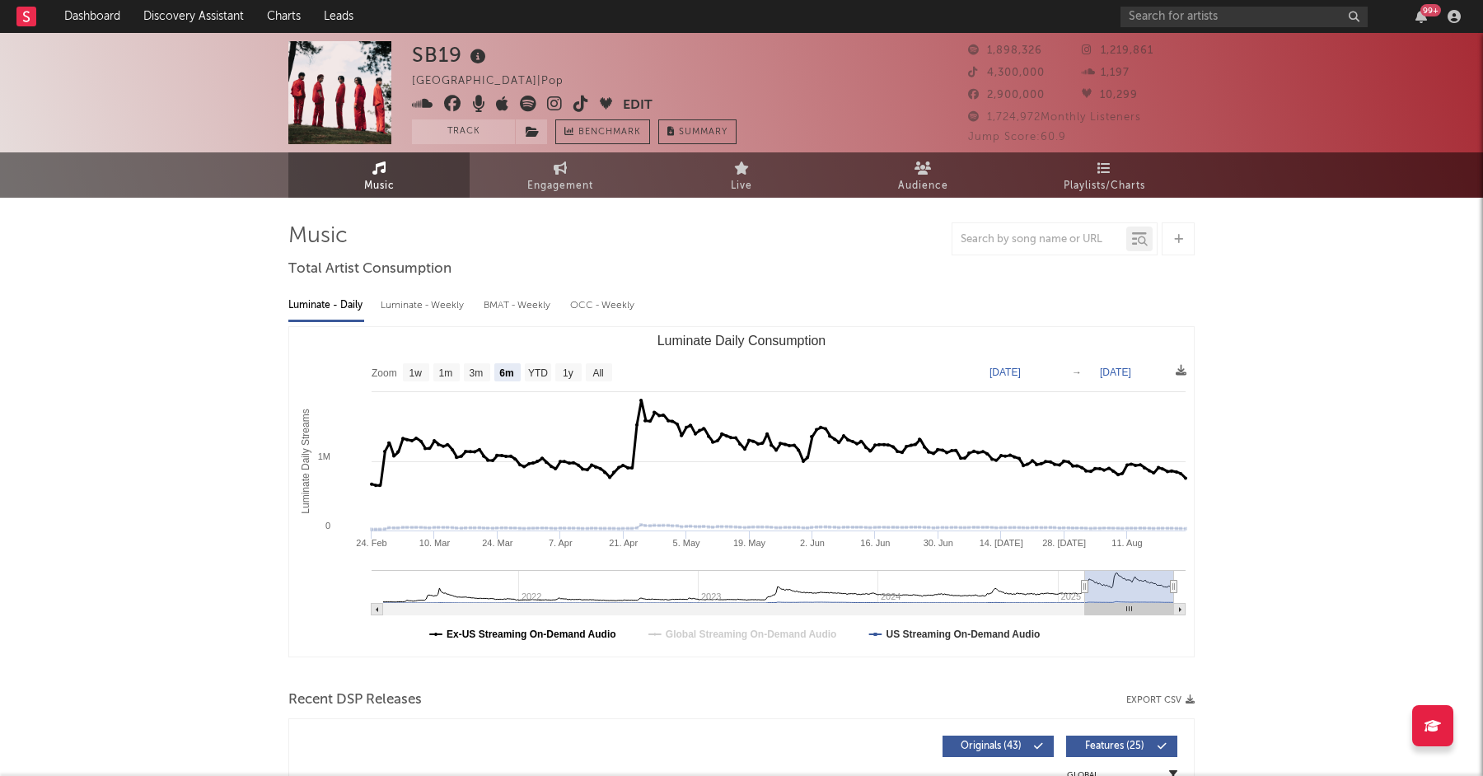
click at [489, 635] on text "Ex-US Streaming On-Demand Audio" at bounding box center [532, 635] width 170 height 12
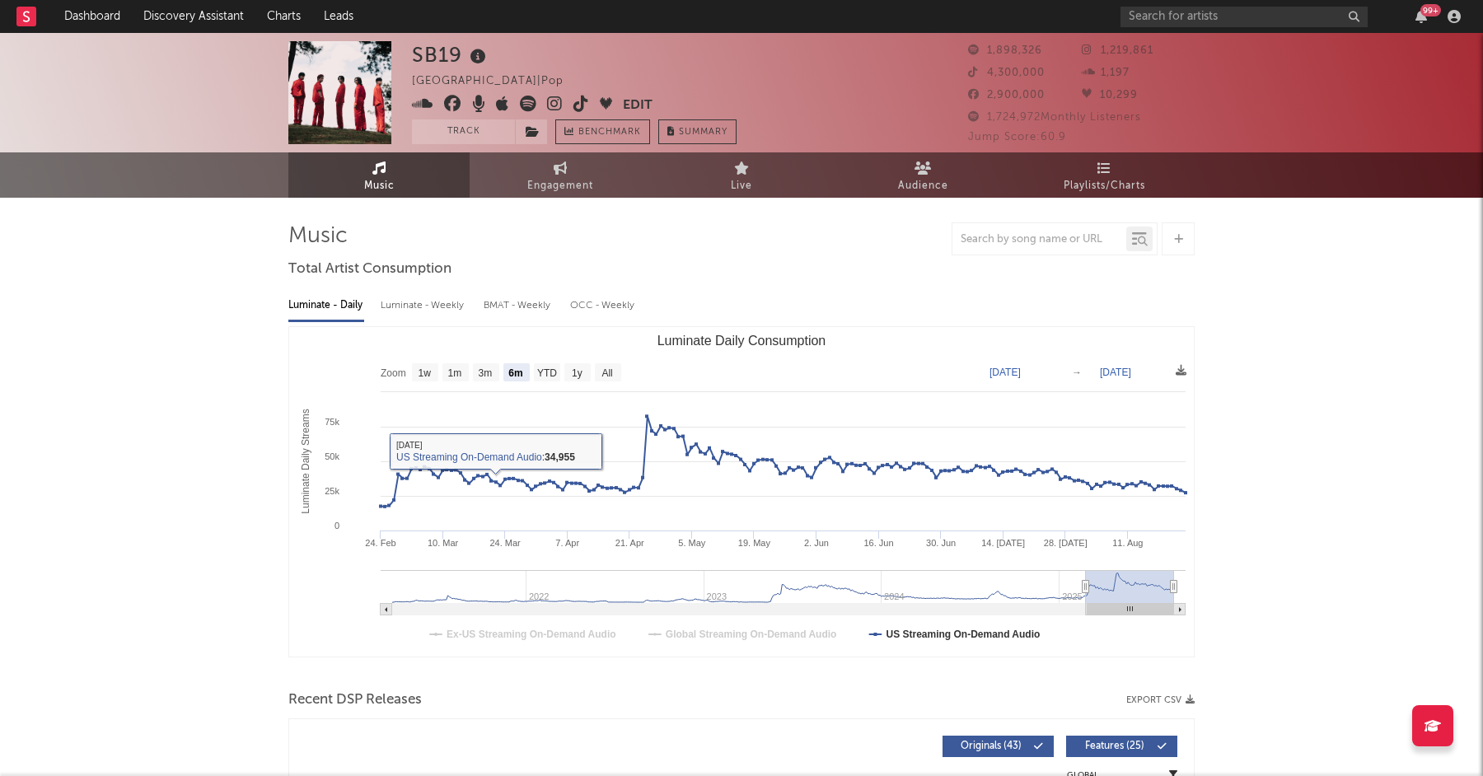
click at [438, 299] on div "Luminate - Weekly" at bounding box center [424, 306] width 87 height 28
select select "6m"
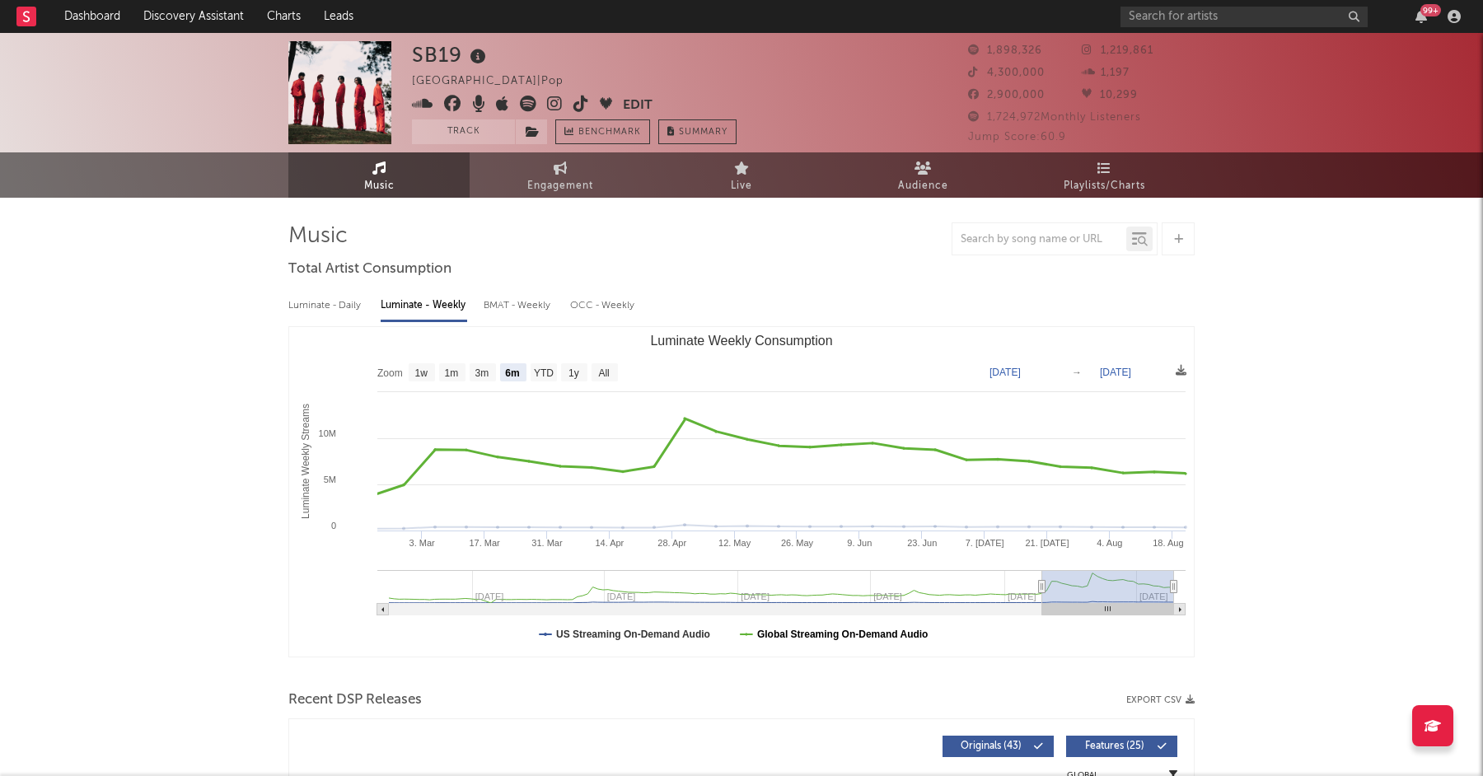
click at [808, 638] on text "Global Streaming On-Demand Audio" at bounding box center [842, 635] width 171 height 12
